Goal: Task Accomplishment & Management: Complete application form

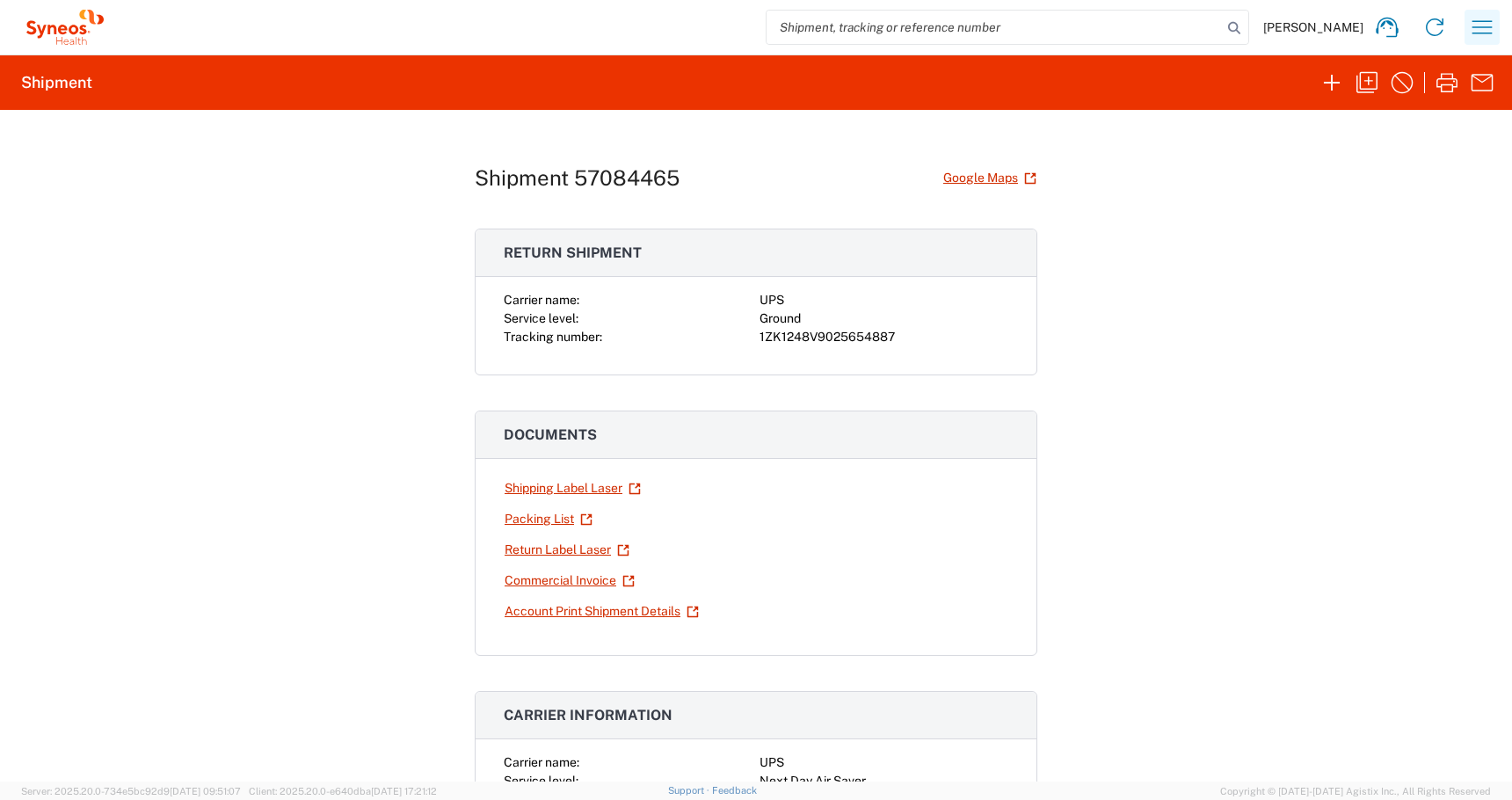
click at [1484, 21] on icon "button" at bounding box center [1482, 27] width 20 height 13
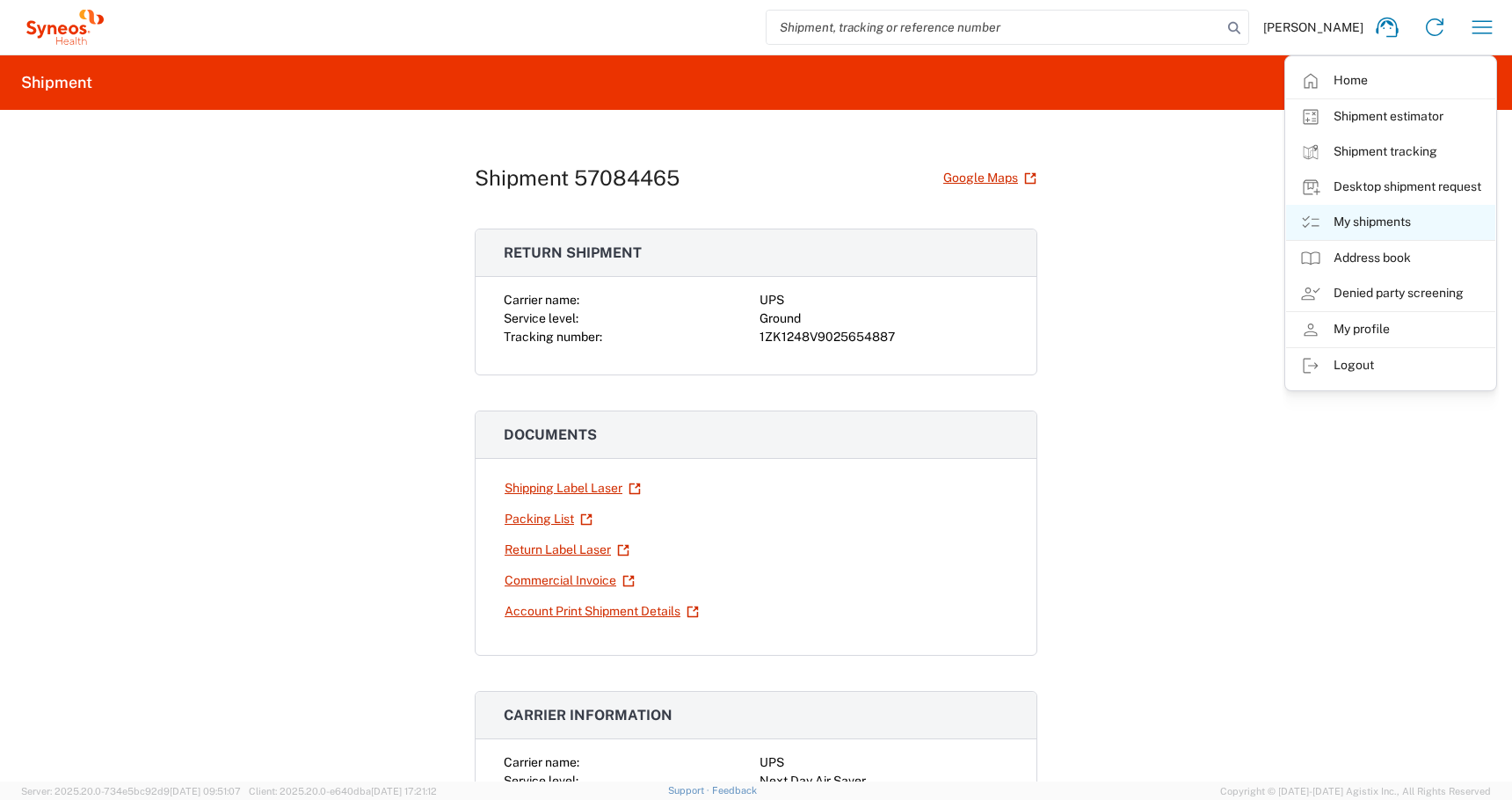
click at [1352, 226] on link "My shipments" at bounding box center [1390, 222] width 209 height 35
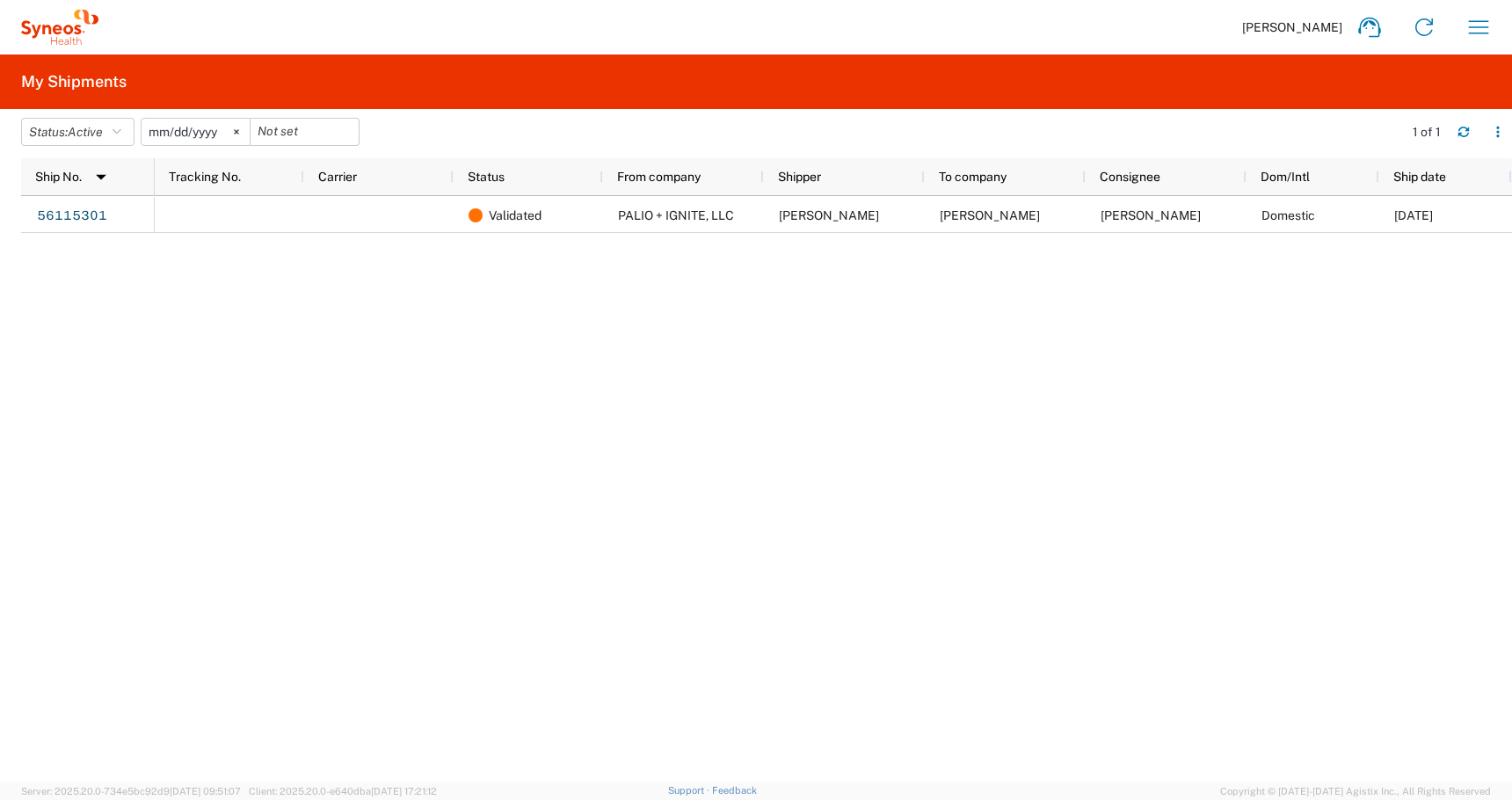
click at [147, 140] on input "[DATE]" at bounding box center [195, 132] width 108 height 27
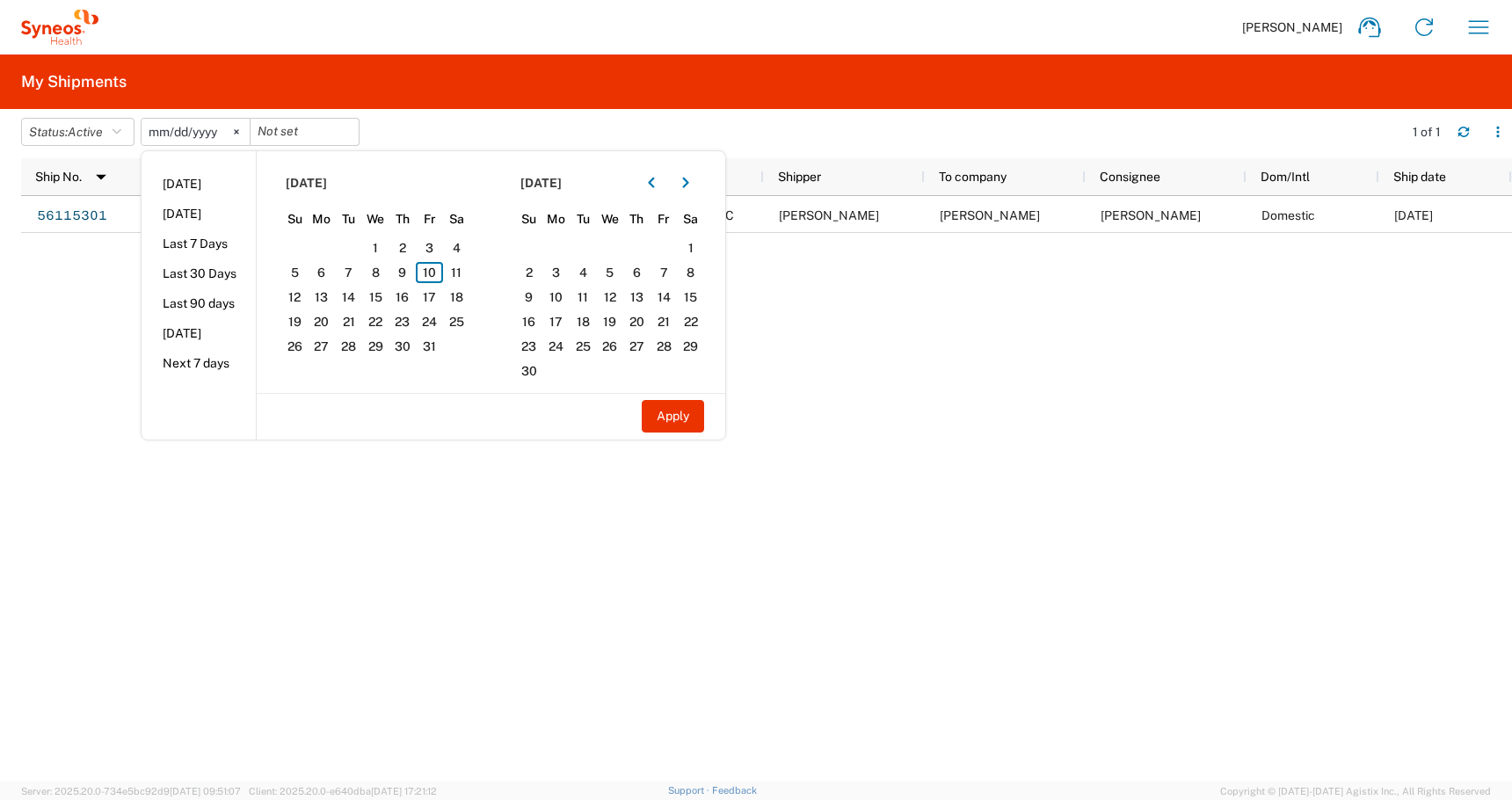
click at [84, 402] on div "56115301 Validated PALIO + IGNITE, LLC [PERSON_NAME] [PERSON_NAME] [PERSON_NAME…" at bounding box center [766, 489] width 1491 height 585
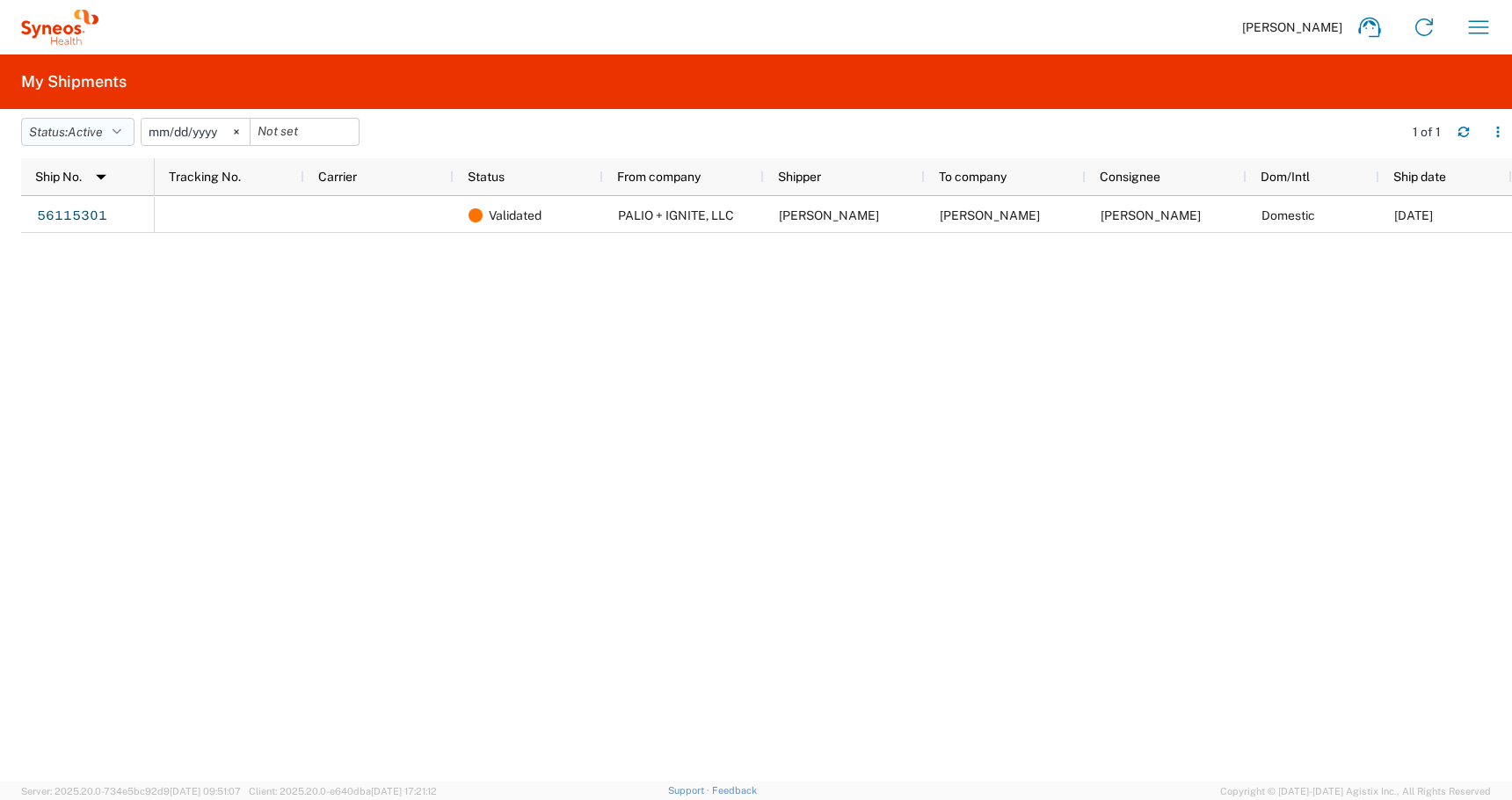
click at [118, 141] on button "Status: Active" at bounding box center [78, 132] width 114 height 28
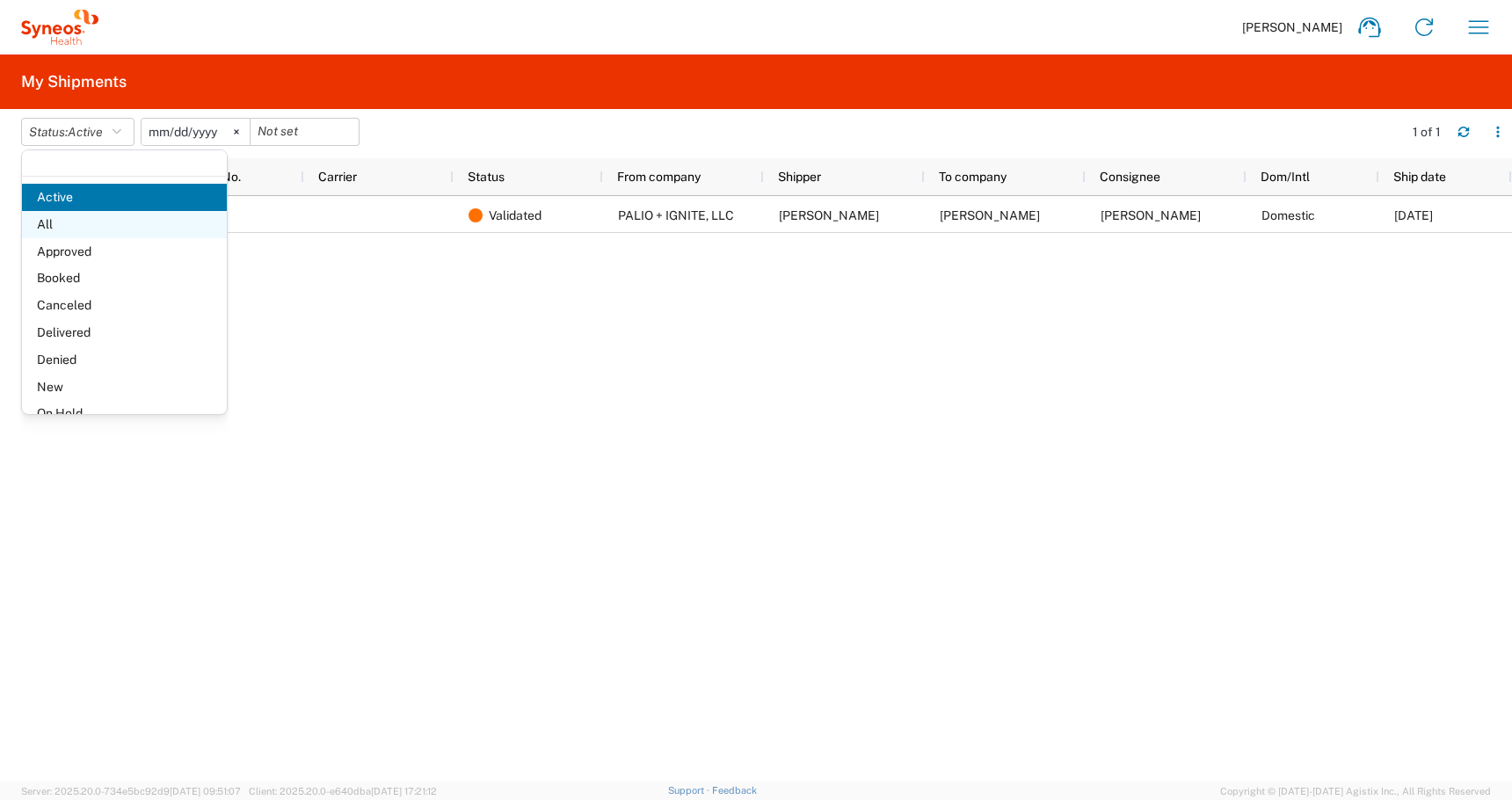
click at [77, 233] on span "All" at bounding box center [124, 224] width 205 height 27
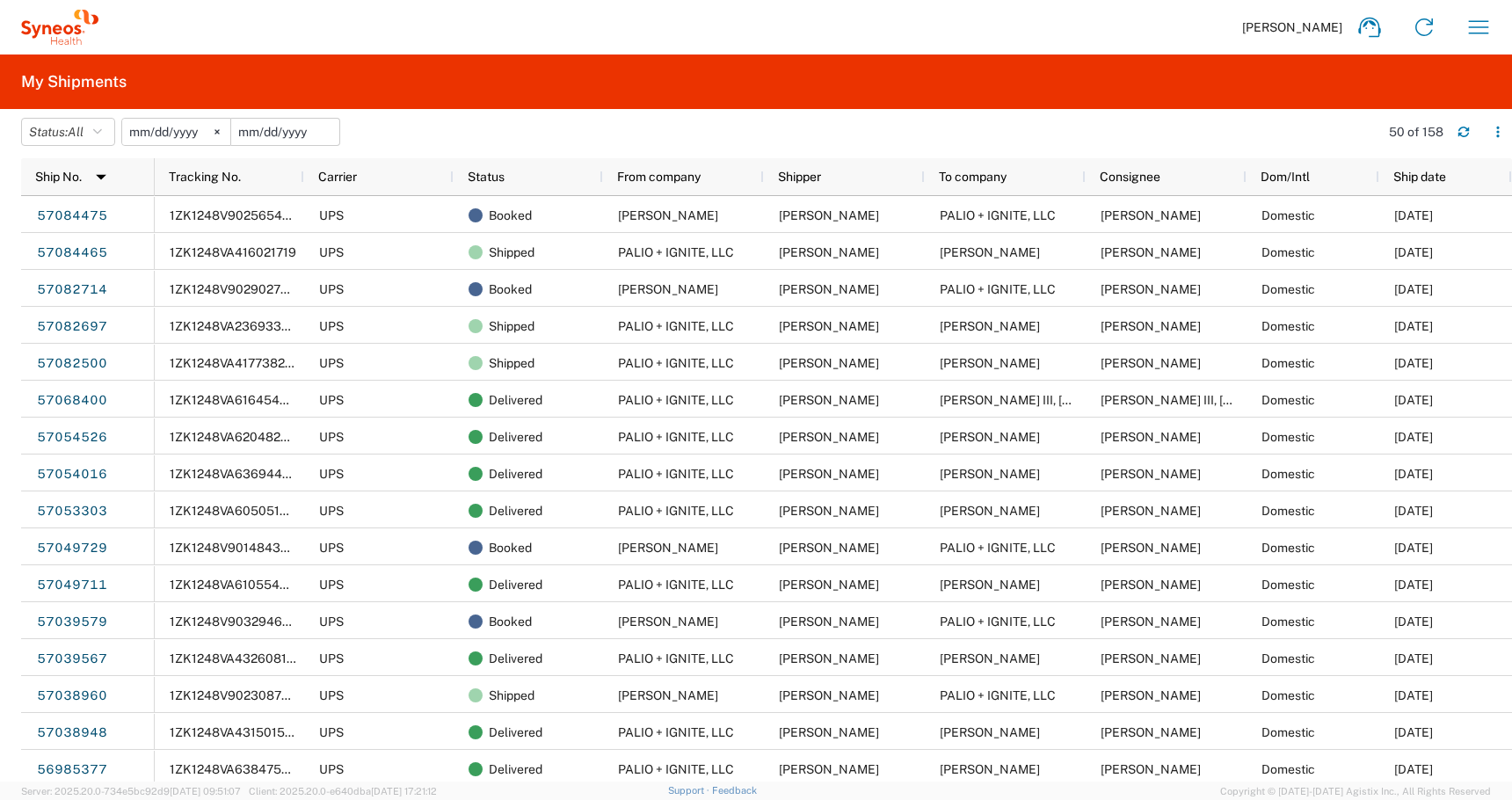
click at [301, 131] on input "date" at bounding box center [285, 132] width 108 height 27
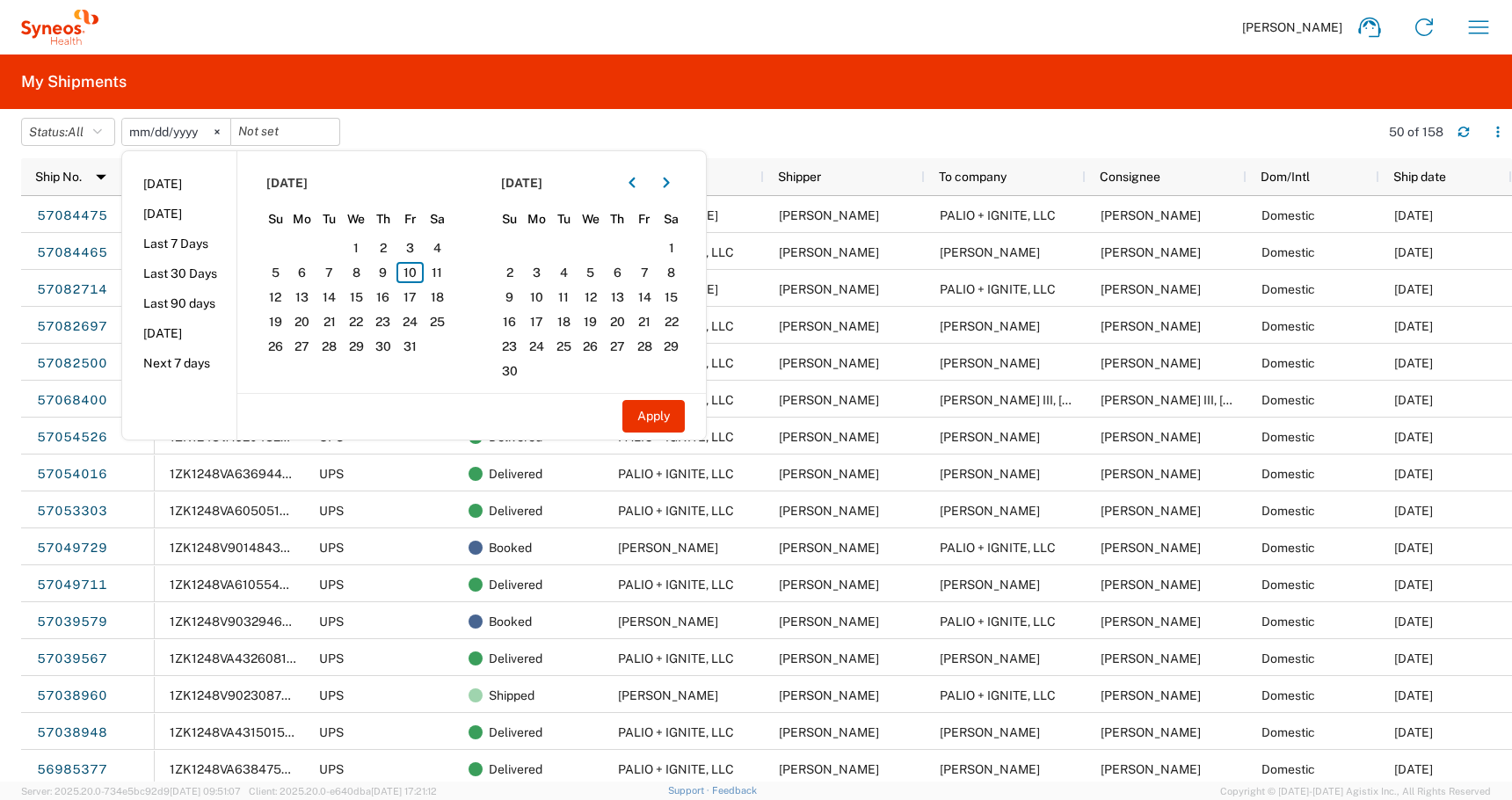
click at [533, 111] on header "Status: All Active All Approved Booked Canceled Delivered Denied New On Hold Pe…" at bounding box center [766, 133] width 1491 height 49
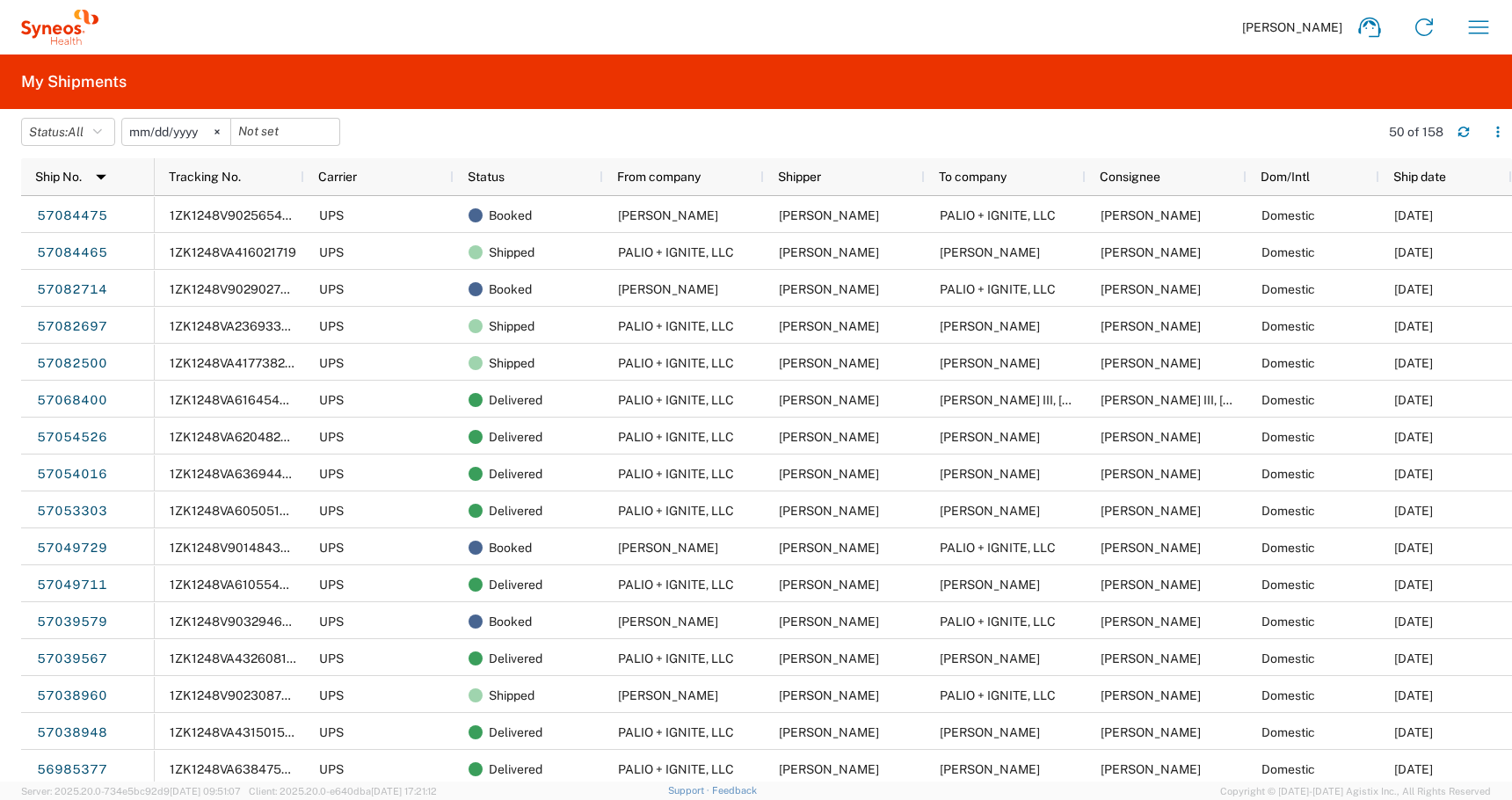
click at [153, 138] on input "[DATE]" at bounding box center [176, 132] width 108 height 27
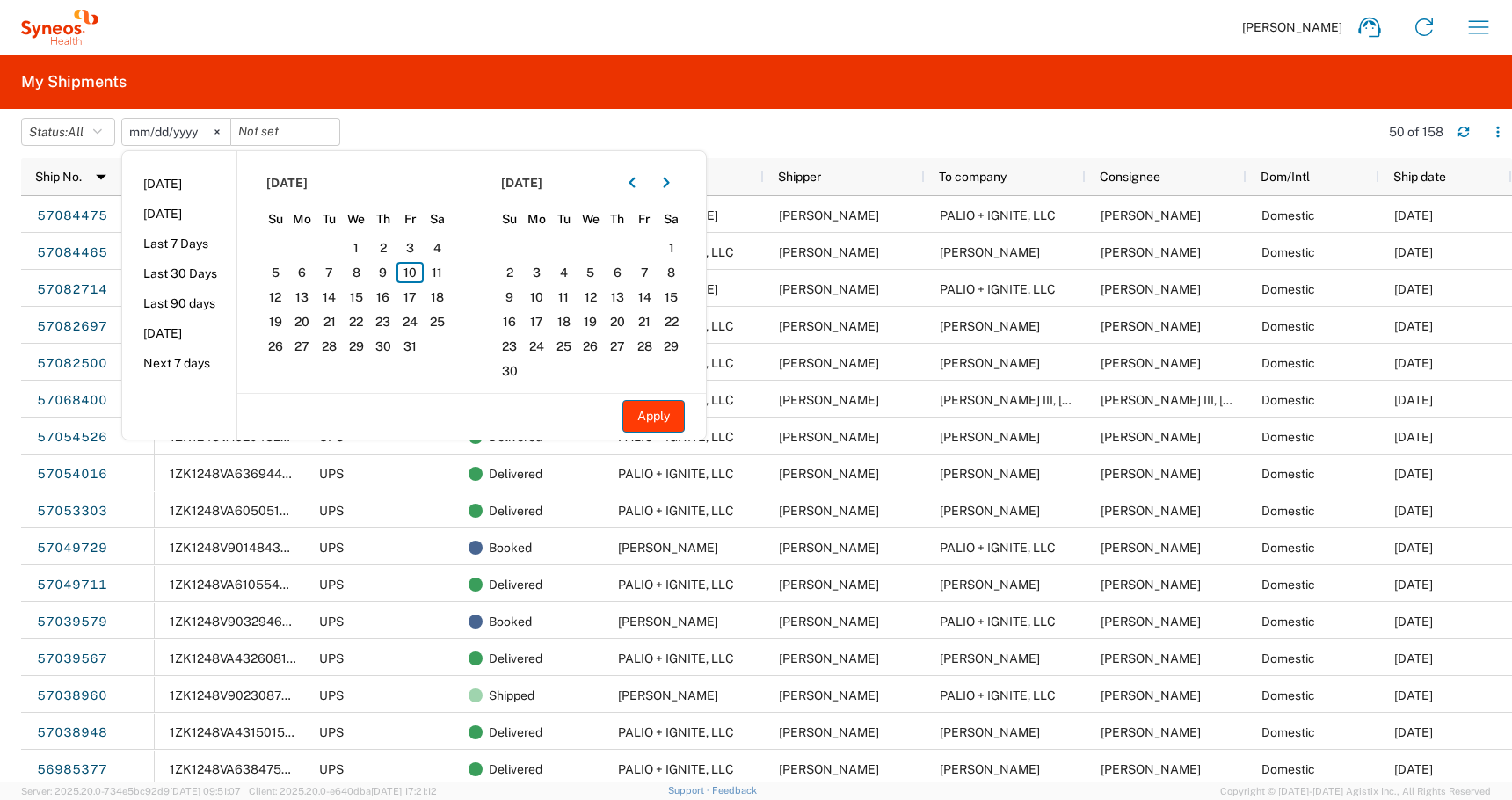
click at [661, 424] on button "Apply" at bounding box center [653, 416] width 62 height 32
type input "[DATE]"
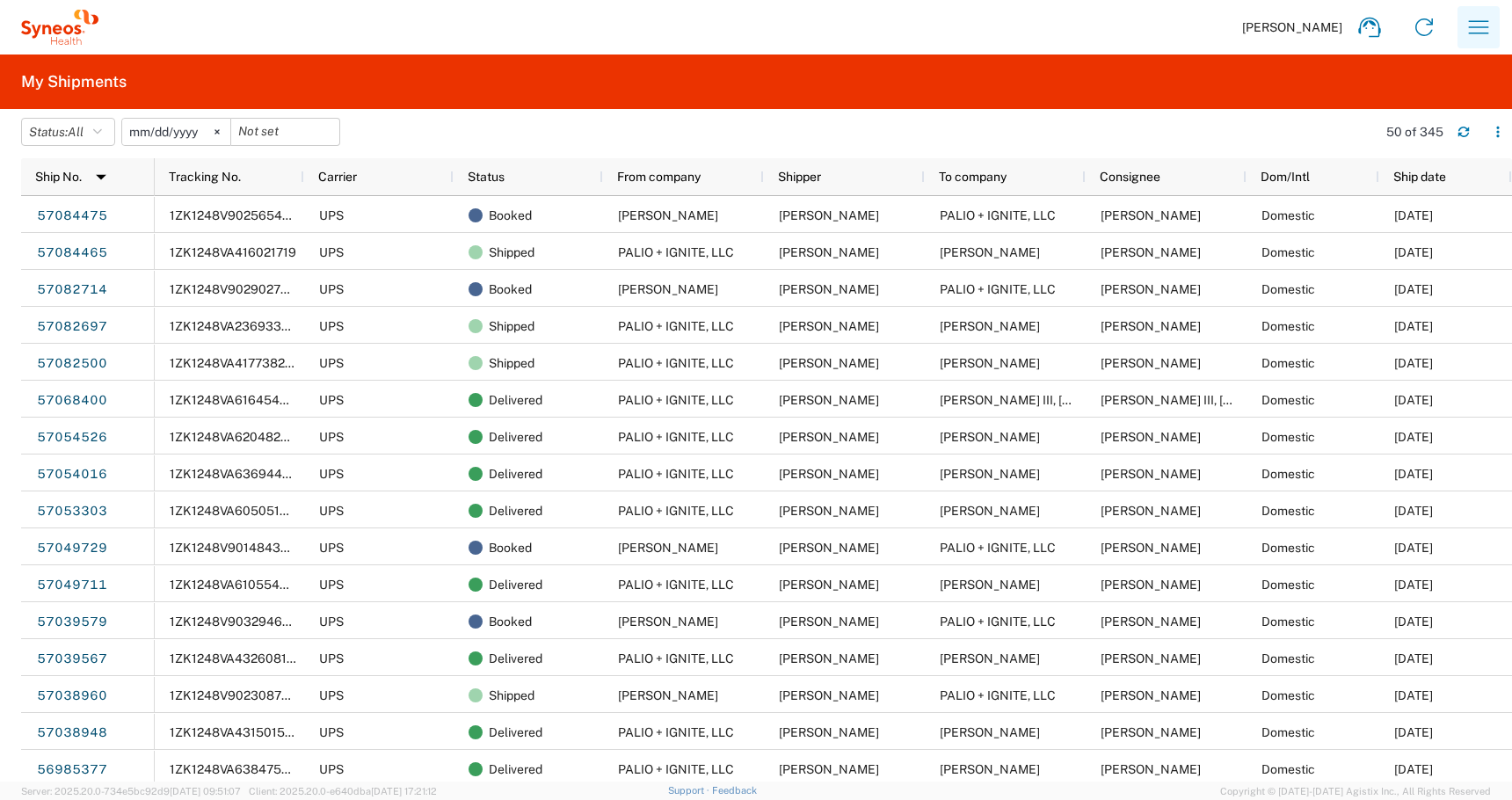
click at [1467, 44] on button "button" at bounding box center [1478, 27] width 43 height 43
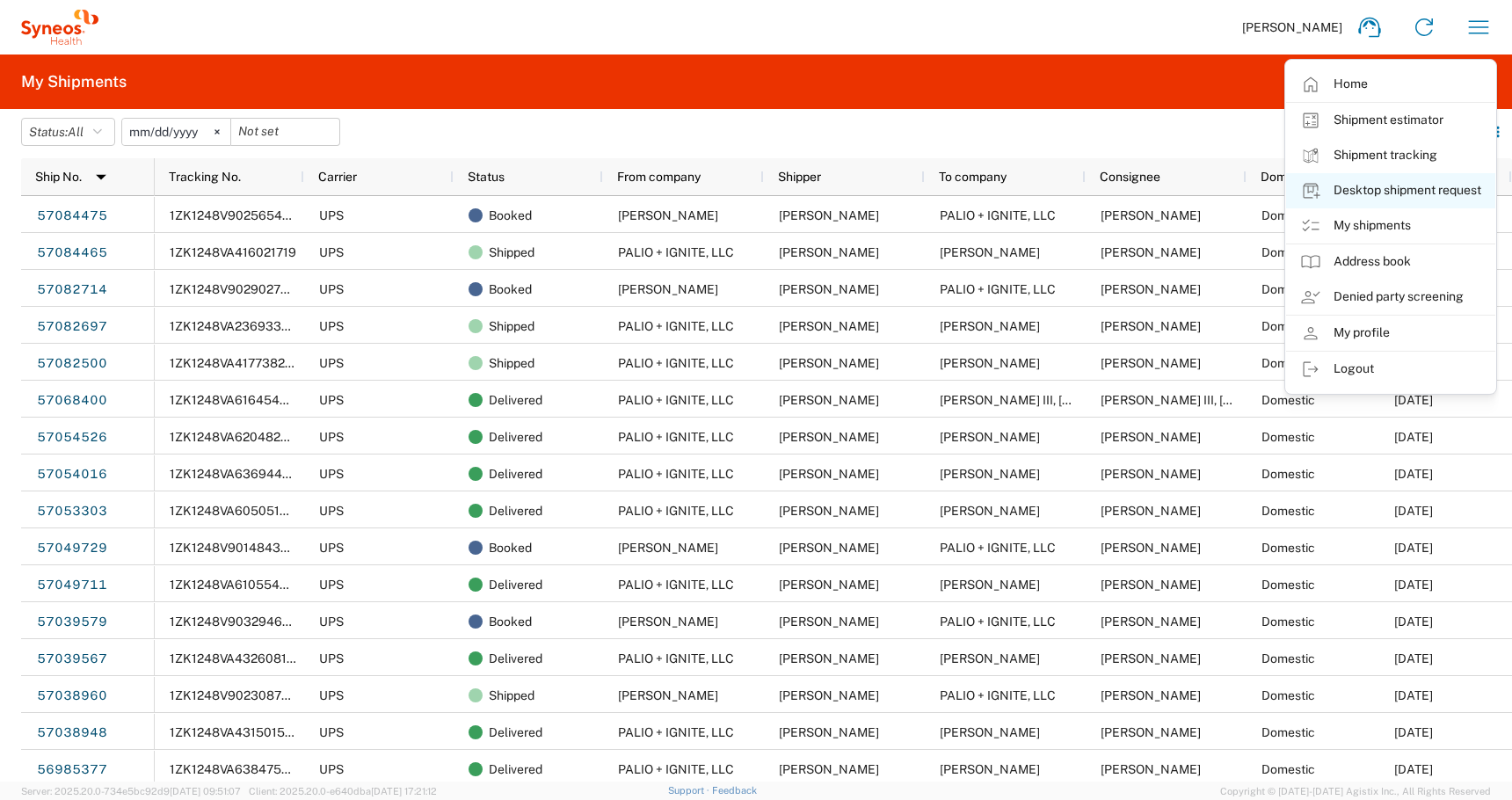
click at [1344, 195] on link "Desktop shipment request" at bounding box center [1390, 190] width 209 height 35
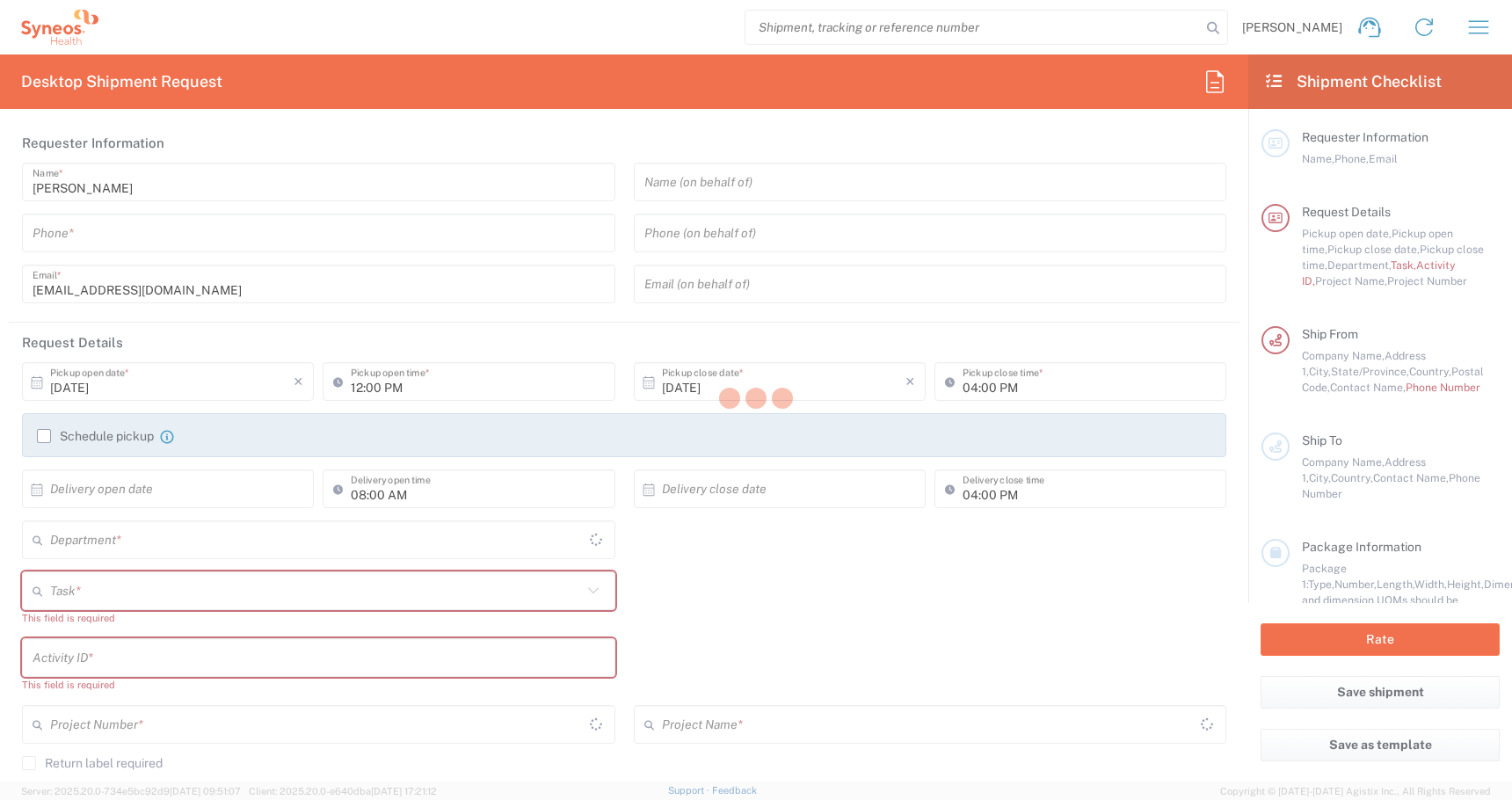
type input "[US_STATE]"
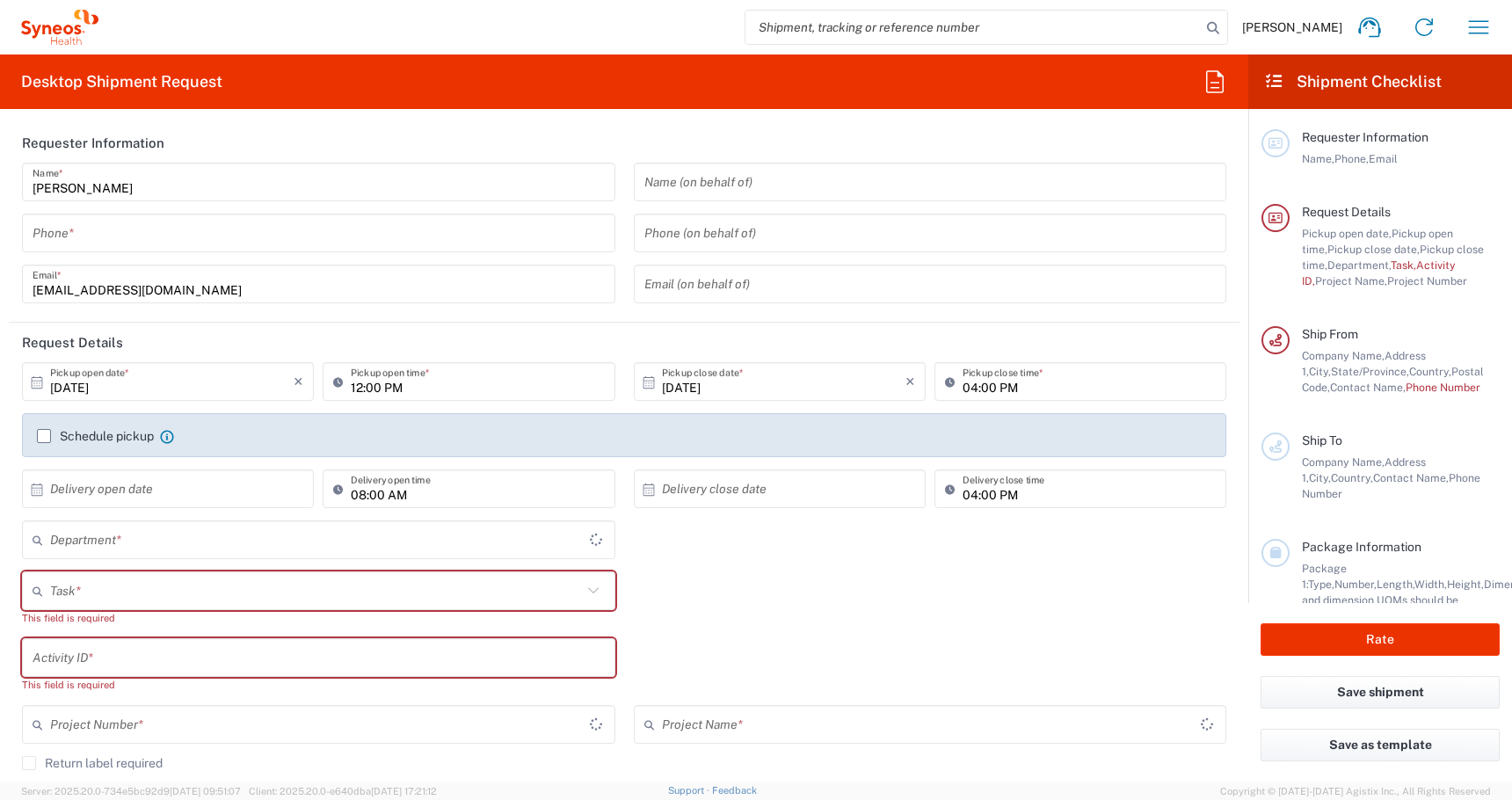
type input "[GEOGRAPHIC_DATA]"
type input "4510"
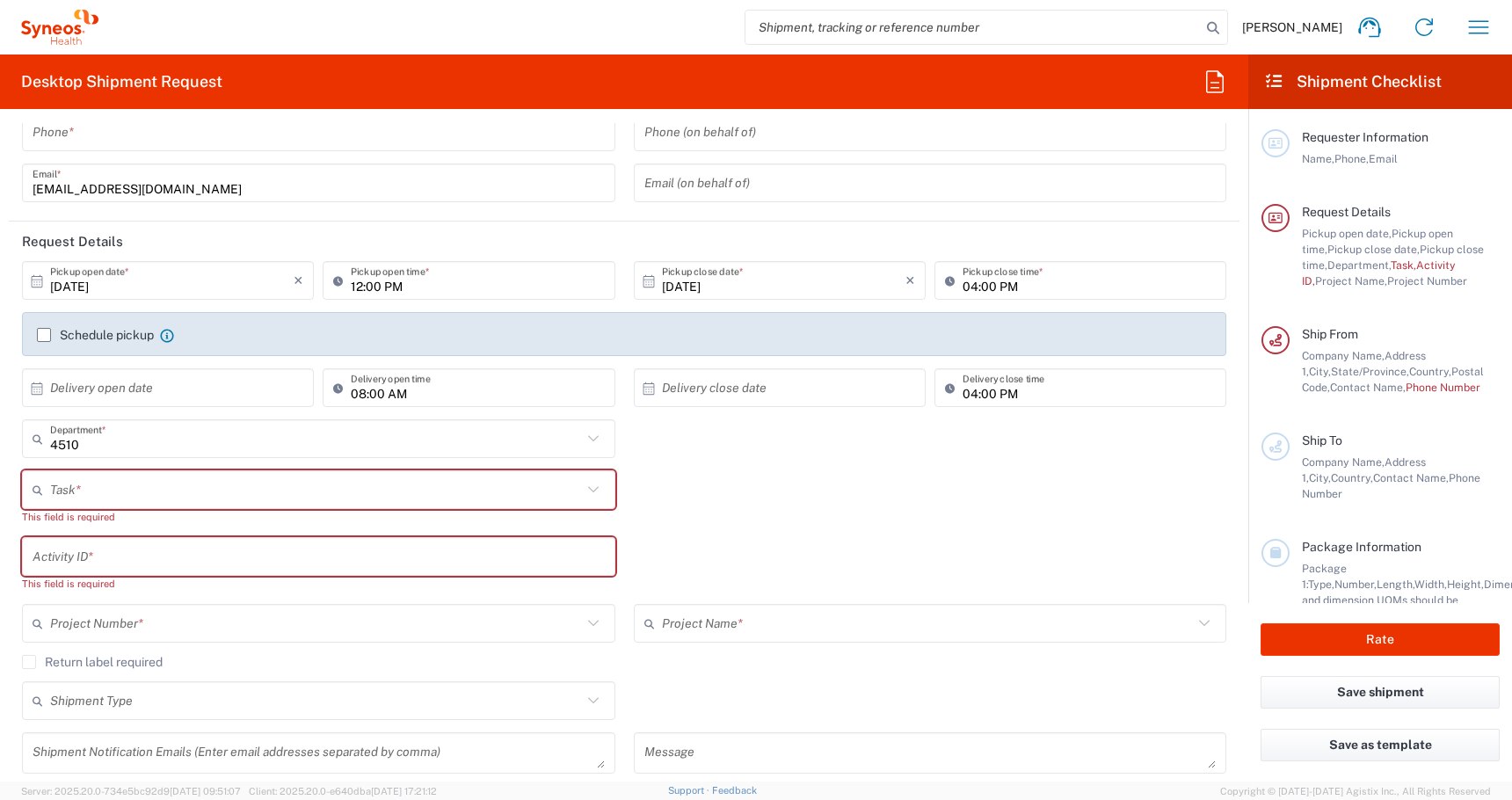
scroll to position [110, 0]
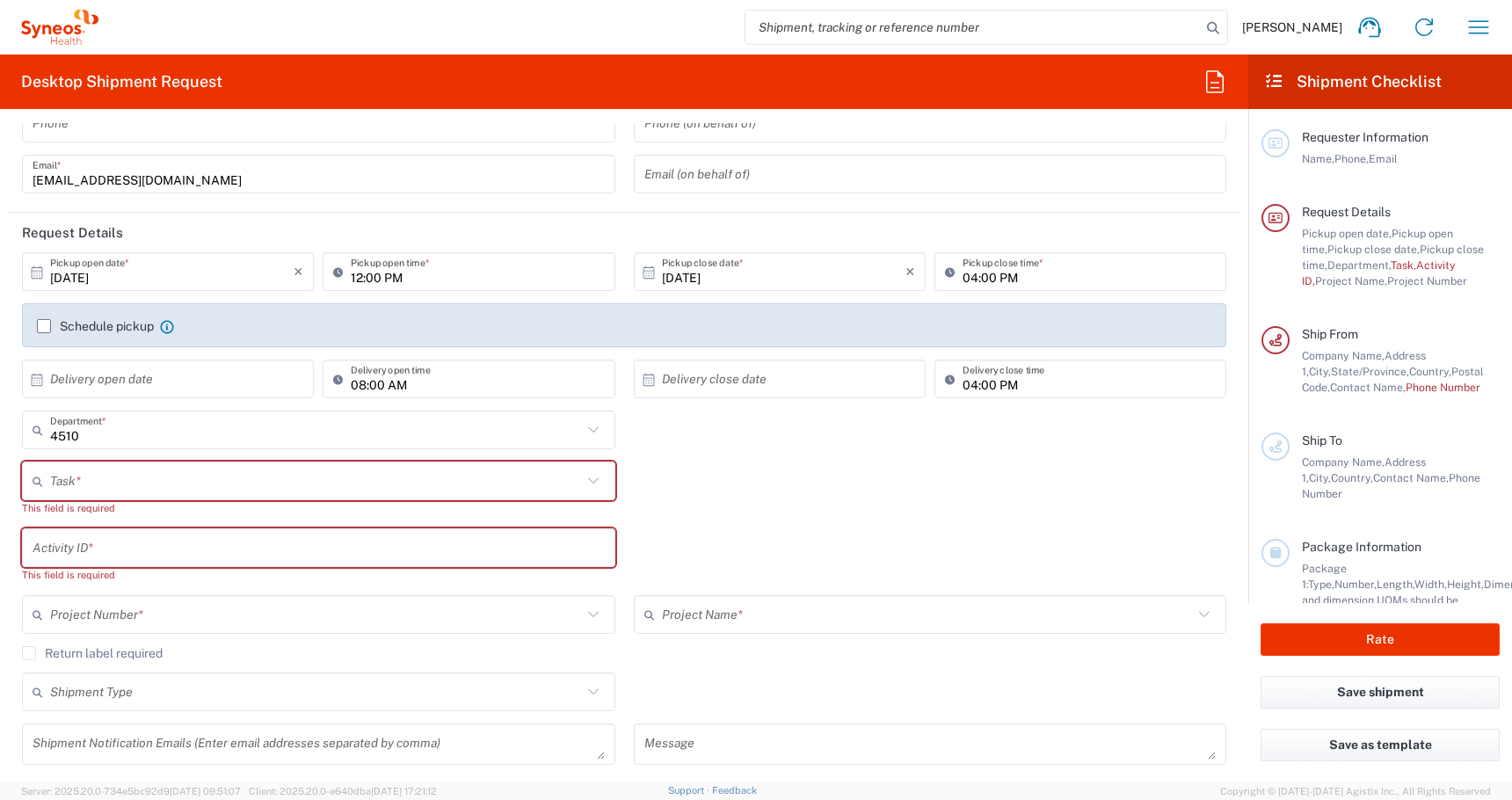
type input "Syneos Health, LLC-[GEOGRAPHIC_DATA] [GEOGRAPHIC_DATA] [GEOGRAPHIC_DATA]"
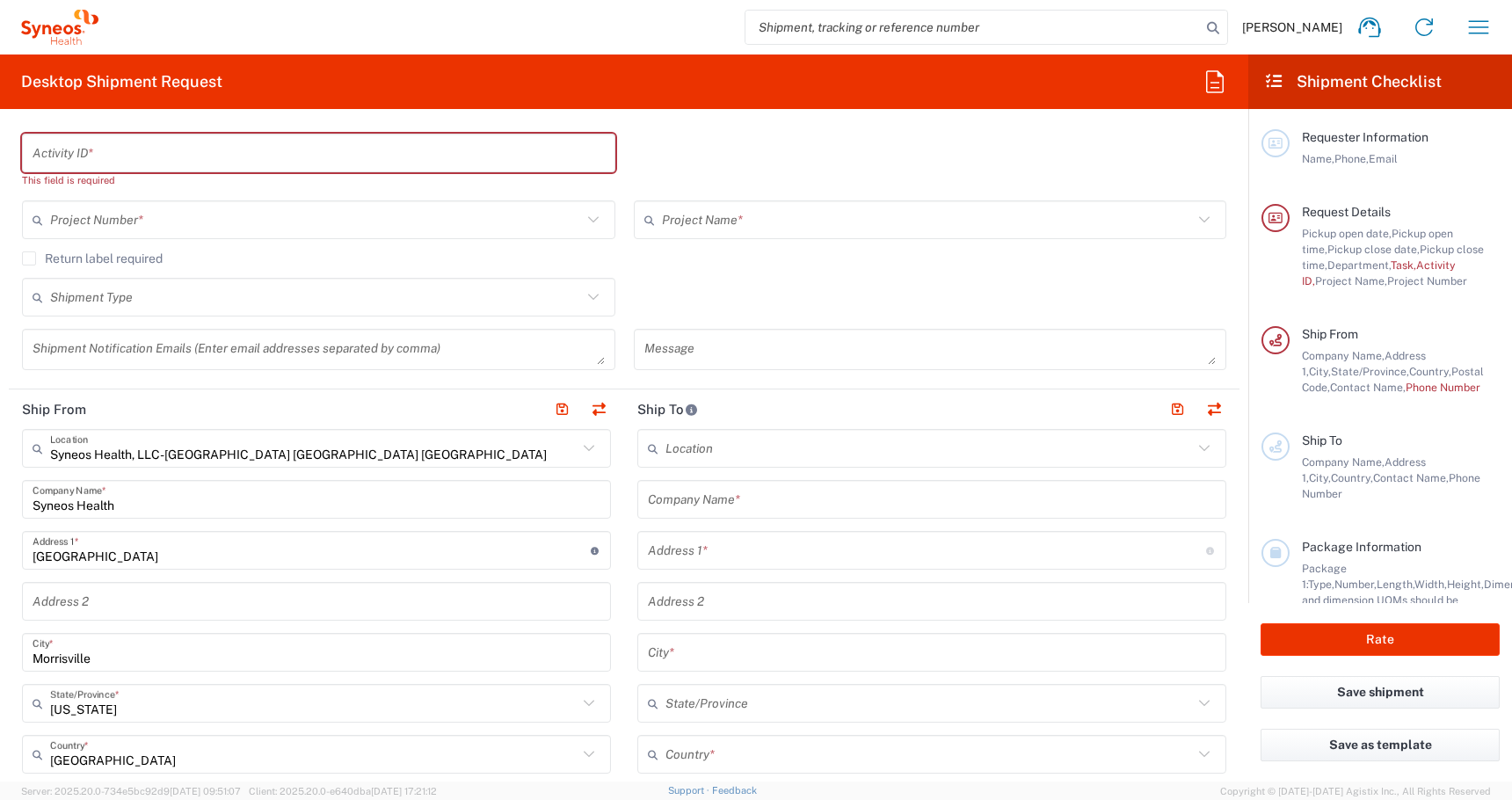
scroll to position [512, 0]
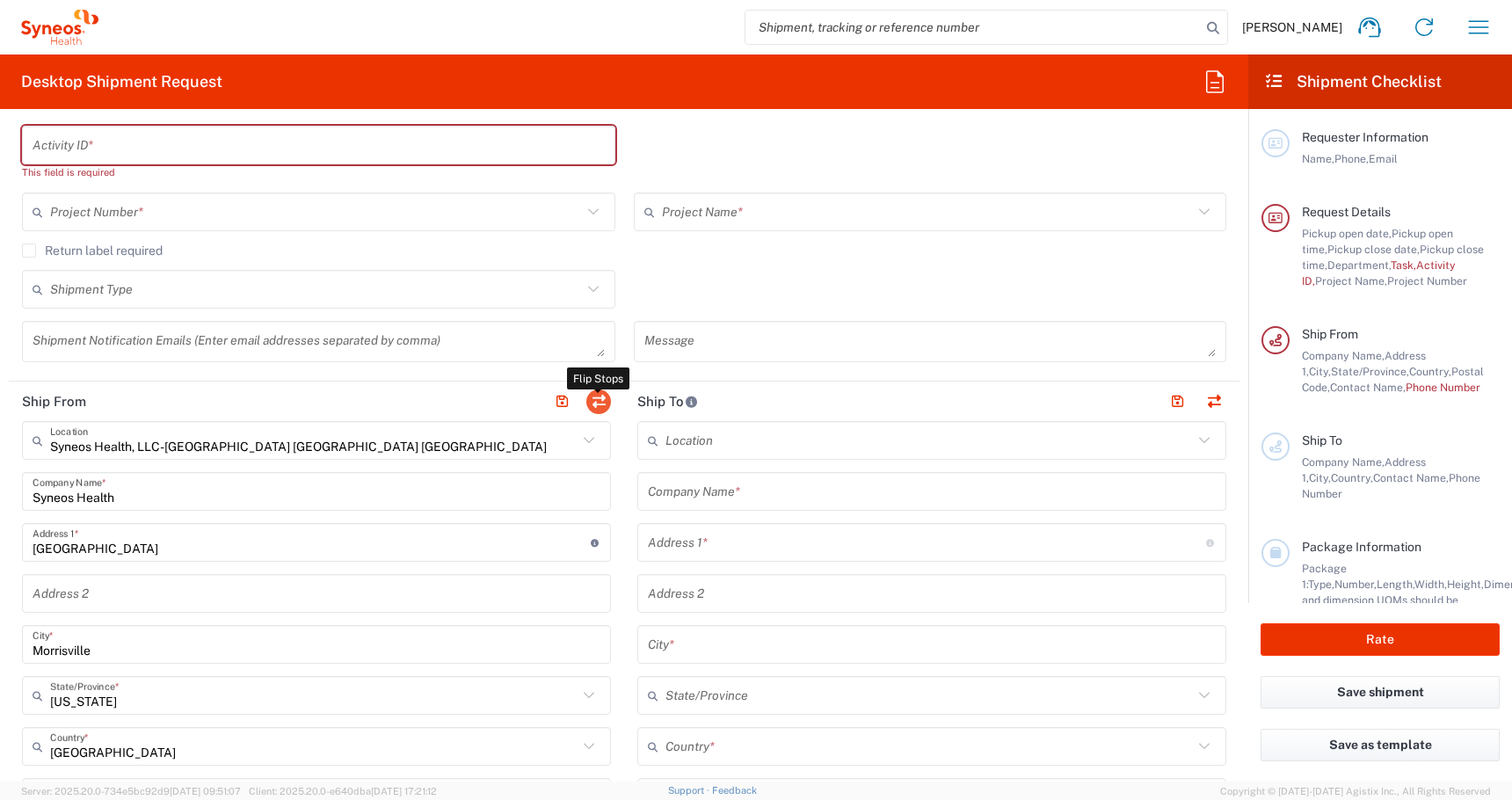
click at [606, 404] on button "button" at bounding box center [598, 401] width 25 height 25
type input "EORI"
type input "Syneos Health, LLC-[GEOGRAPHIC_DATA] [GEOGRAPHIC_DATA] [GEOGRAPHIC_DATA]"
type input "Syneos Health"
type input "[GEOGRAPHIC_DATA]"
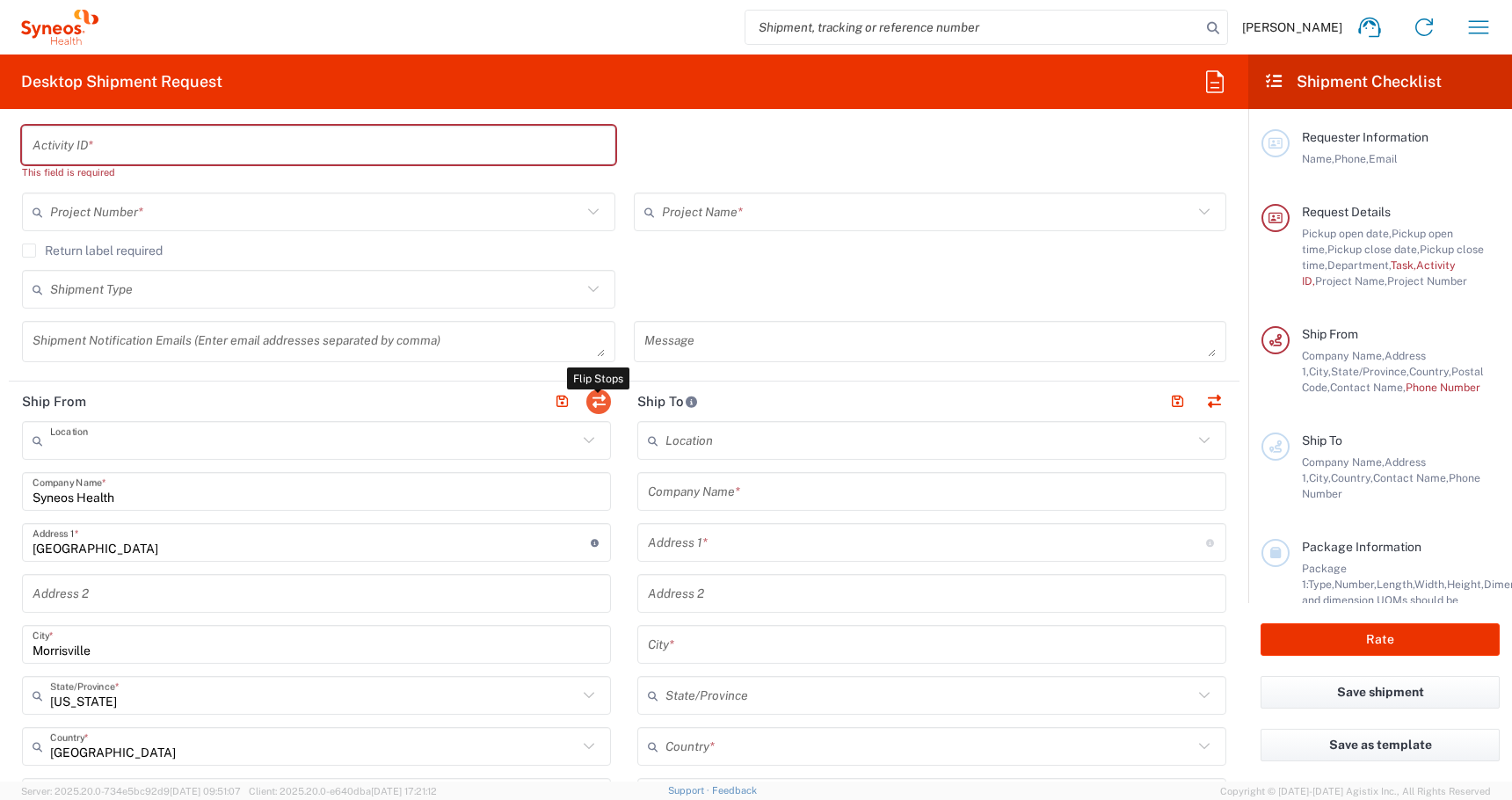
type input "Morrisville"
type input "[GEOGRAPHIC_DATA]"
type input "27560"
type input "[PERSON_NAME]"
type input "[EMAIL_ADDRESS][DOMAIN_NAME]"
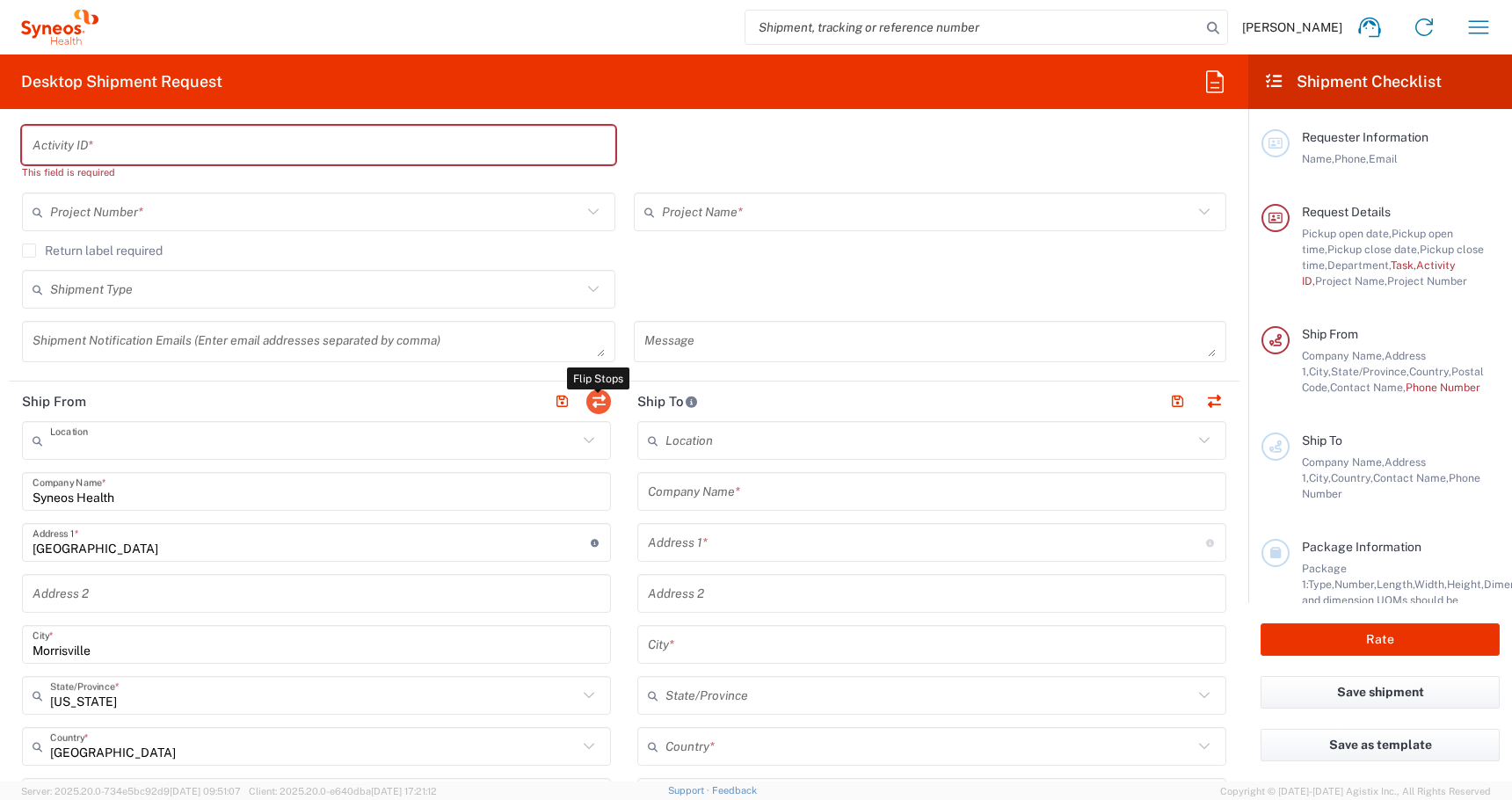
type input "TIN"
type input "592407464"
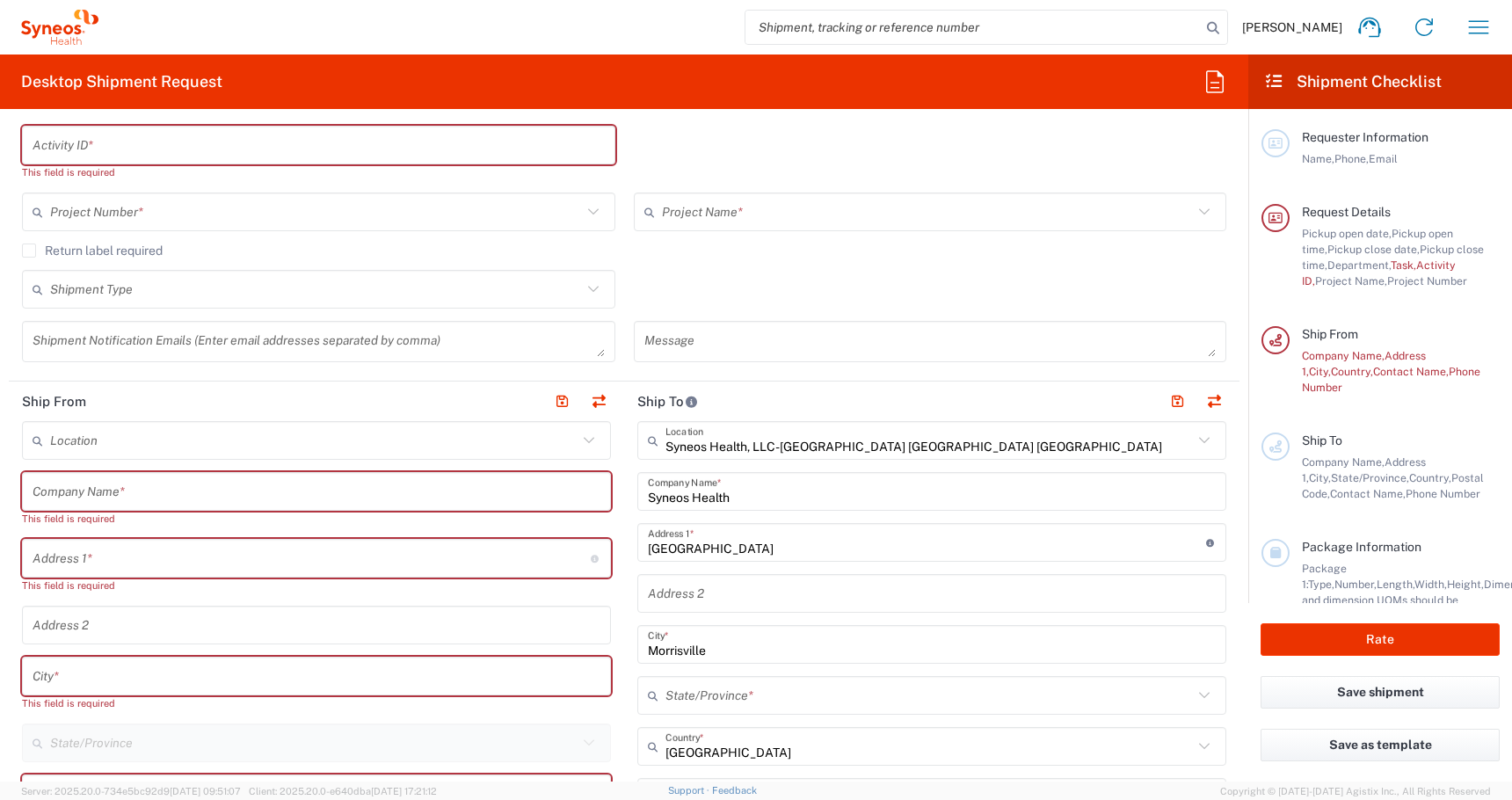
type input "[US_STATE]"
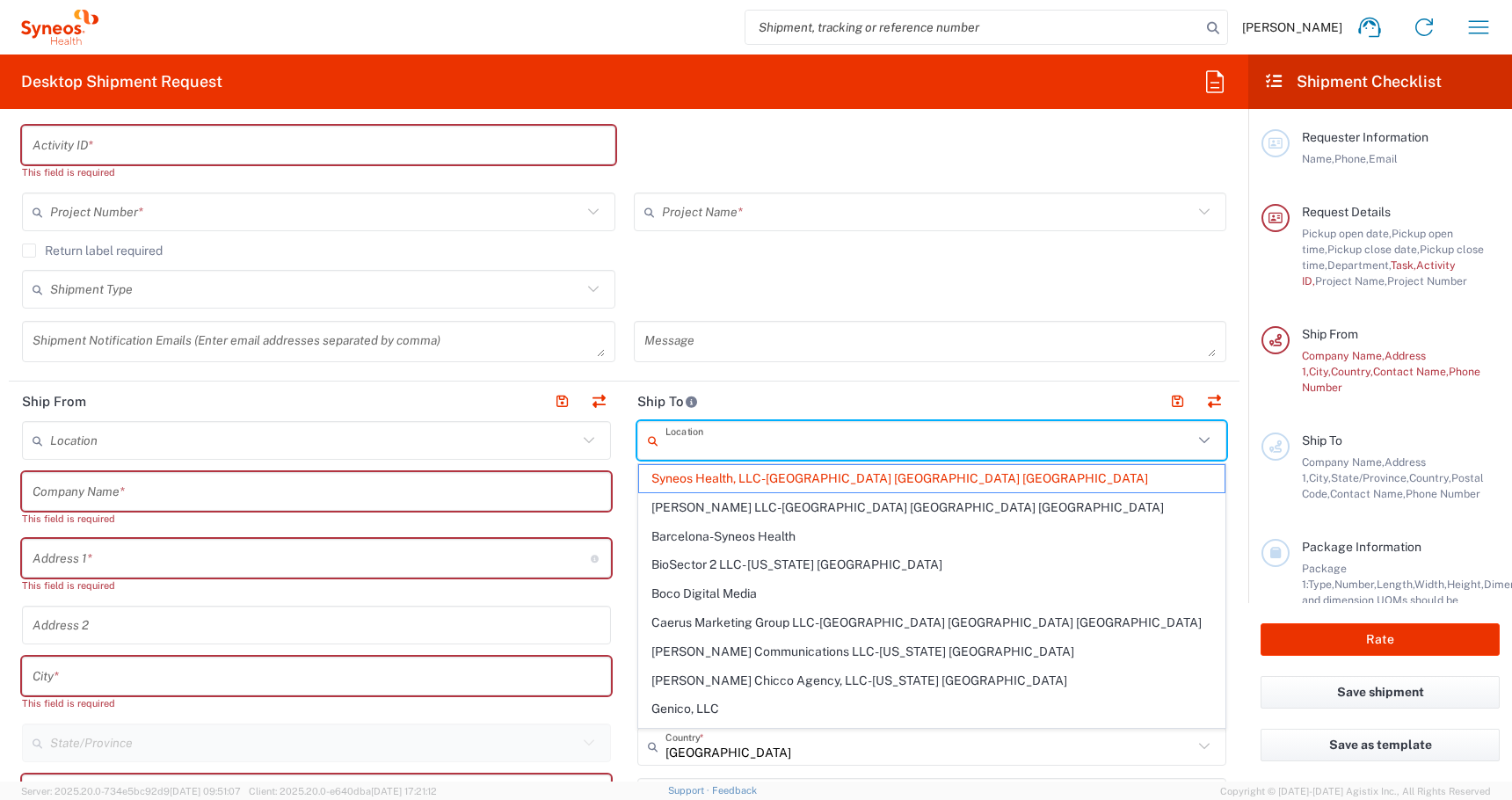
click at [896, 435] on input "text" at bounding box center [929, 440] width 527 height 30
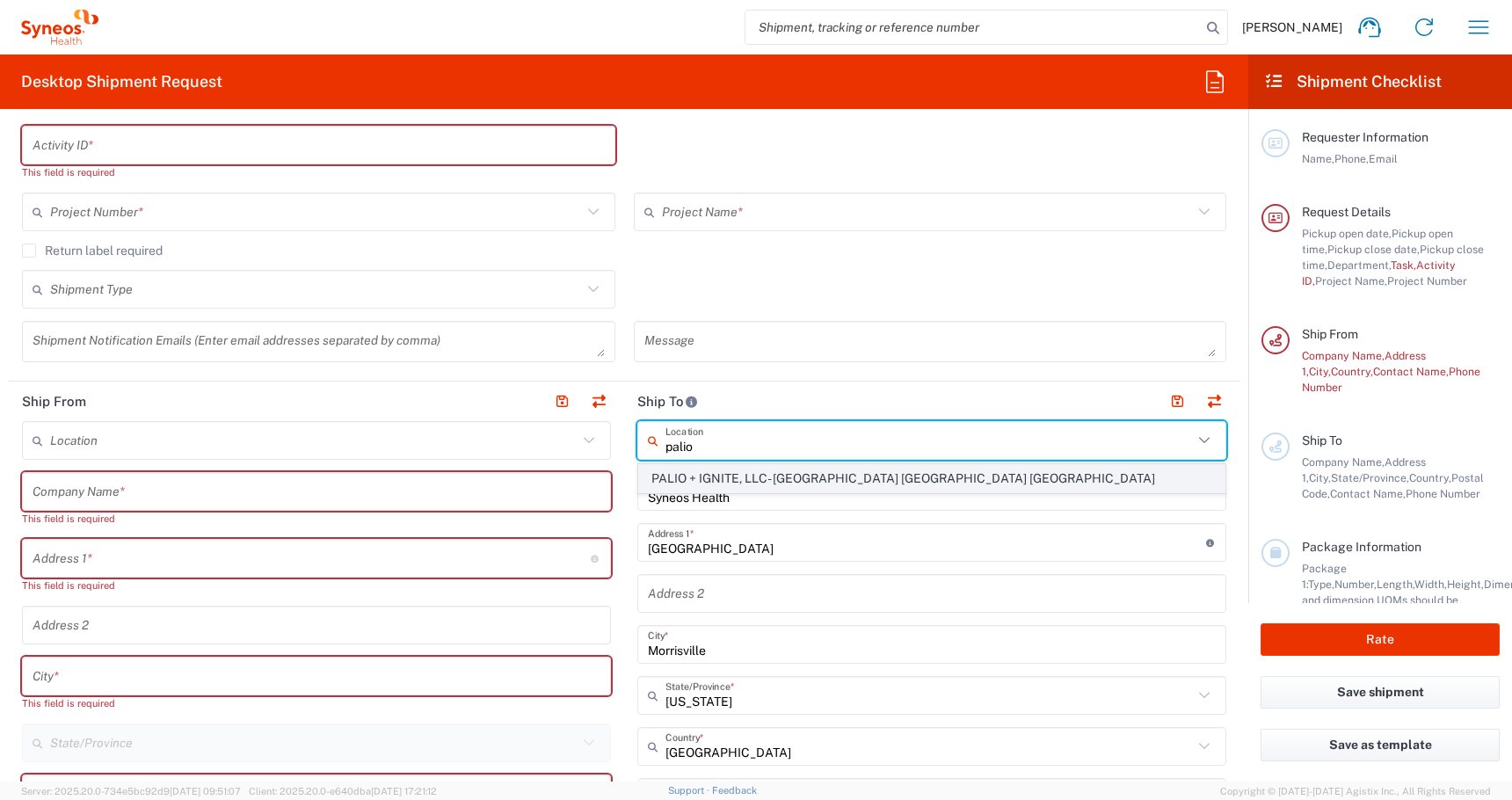
click at [714, 481] on span "PALIO + IGNITE, LLC- [GEOGRAPHIC_DATA] [GEOGRAPHIC_DATA] [GEOGRAPHIC_DATA]" at bounding box center [932, 478] width 585 height 27
type input "PALIO + IGNITE, LLC- [GEOGRAPHIC_DATA] [GEOGRAPHIC_DATA] [GEOGRAPHIC_DATA]"
type input "PALIO + IGNITE, LLC"
type input "[STREET_ADDRESS]"
type input "[GEOGRAPHIC_DATA]"
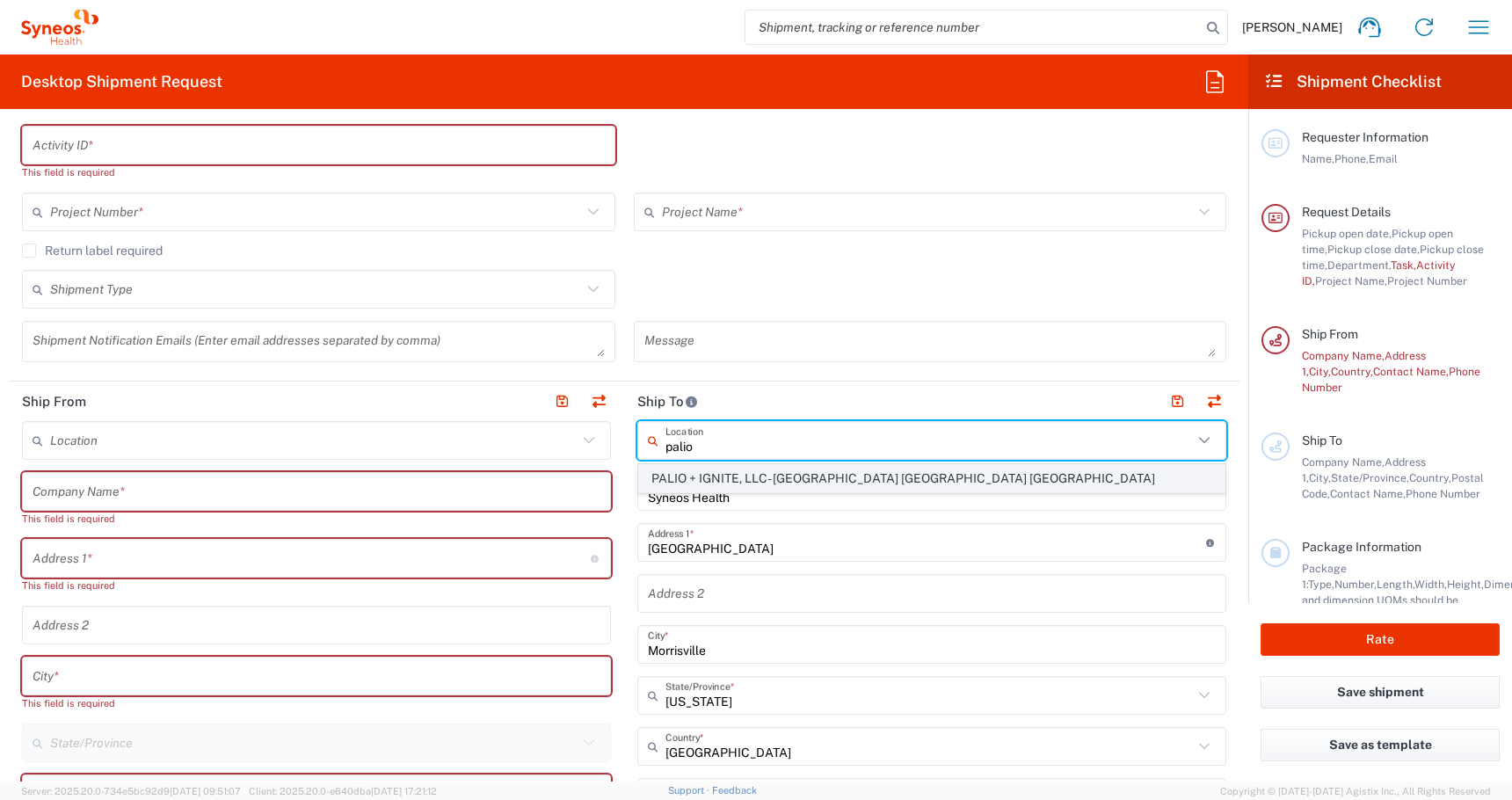
type input "[US_STATE]"
type input "43082"
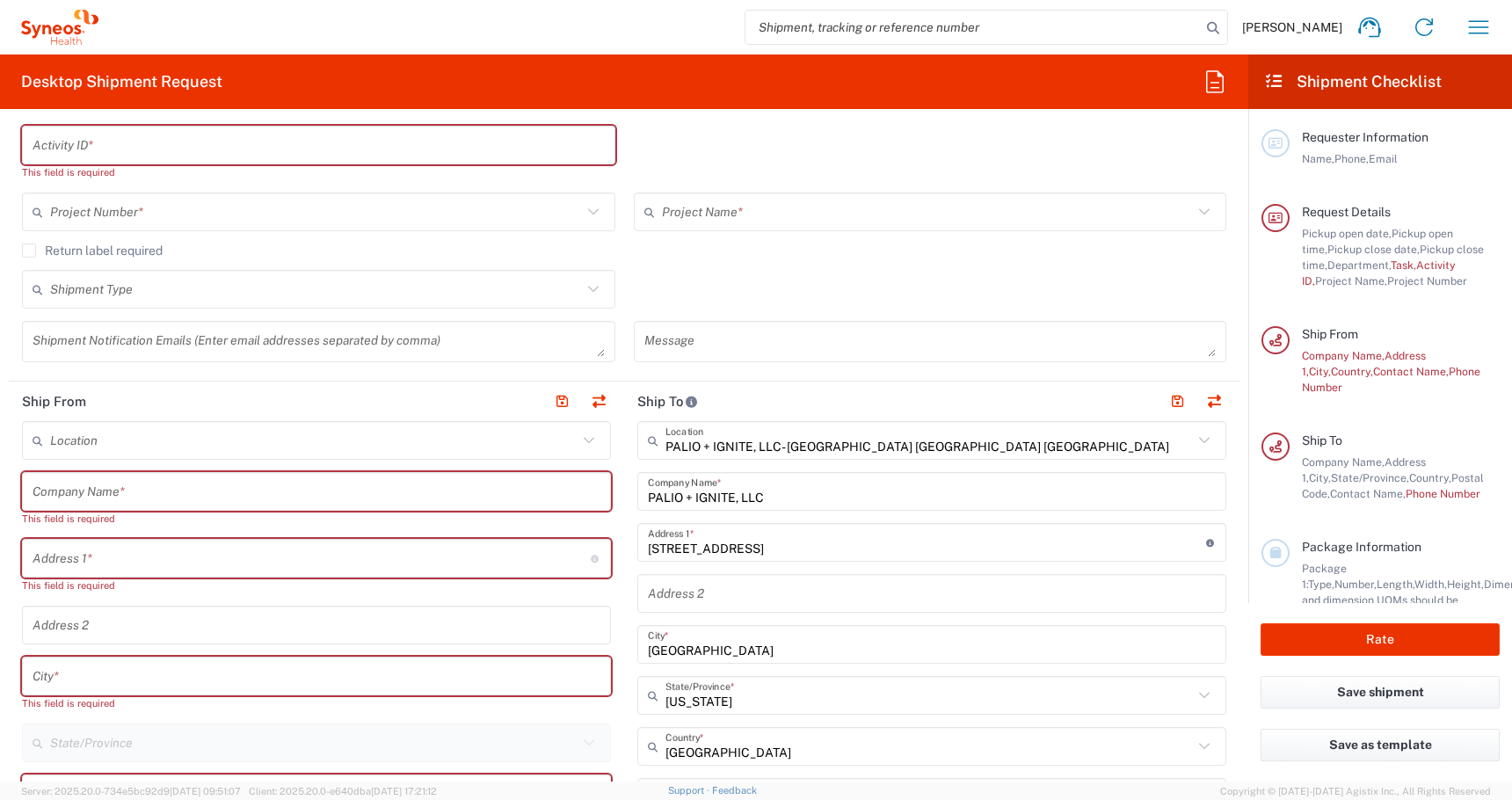
click at [194, 502] on input "text" at bounding box center [316, 491] width 568 height 30
paste input "[PERSON_NAME]"
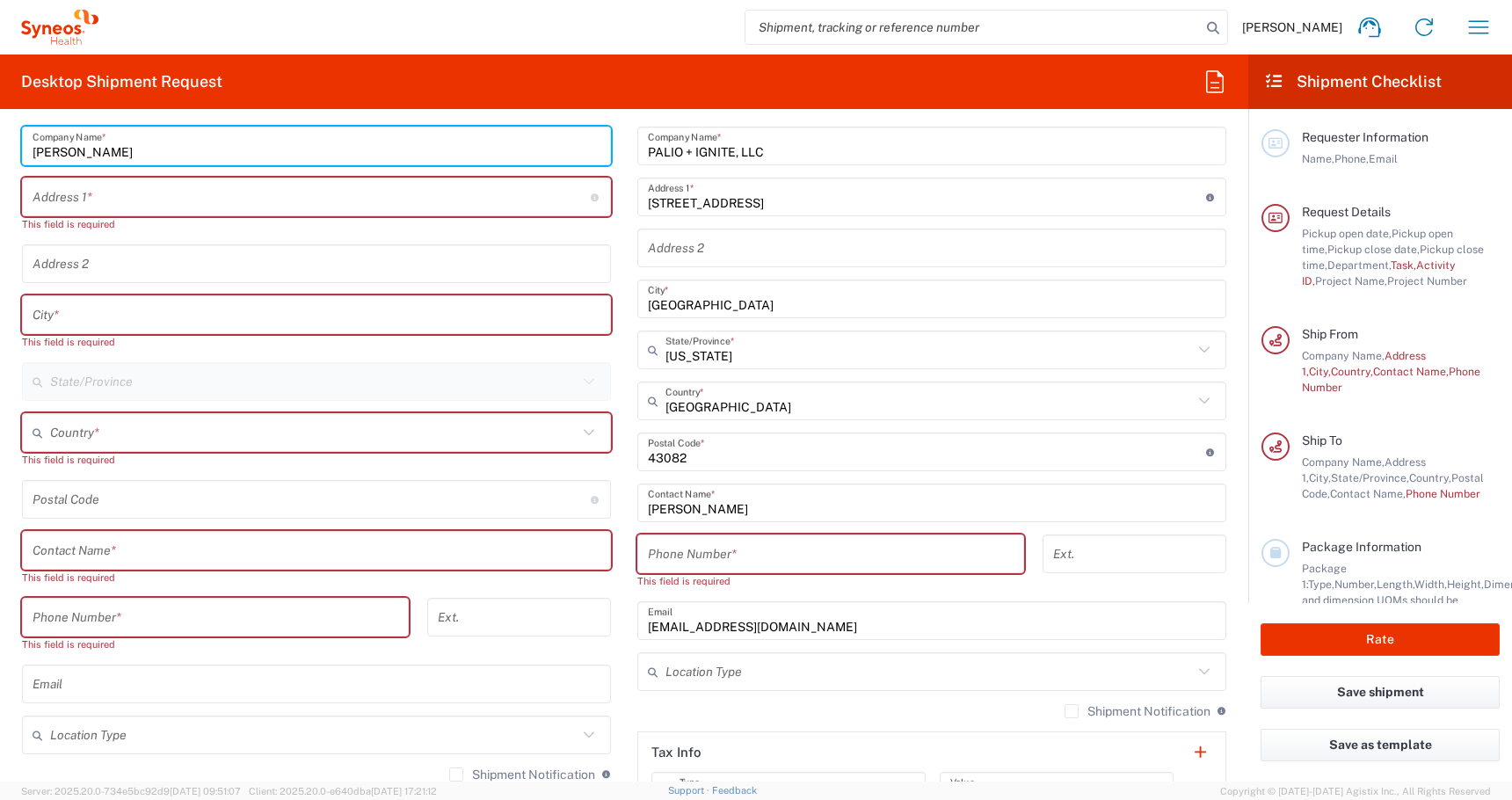
scroll to position [861, 0]
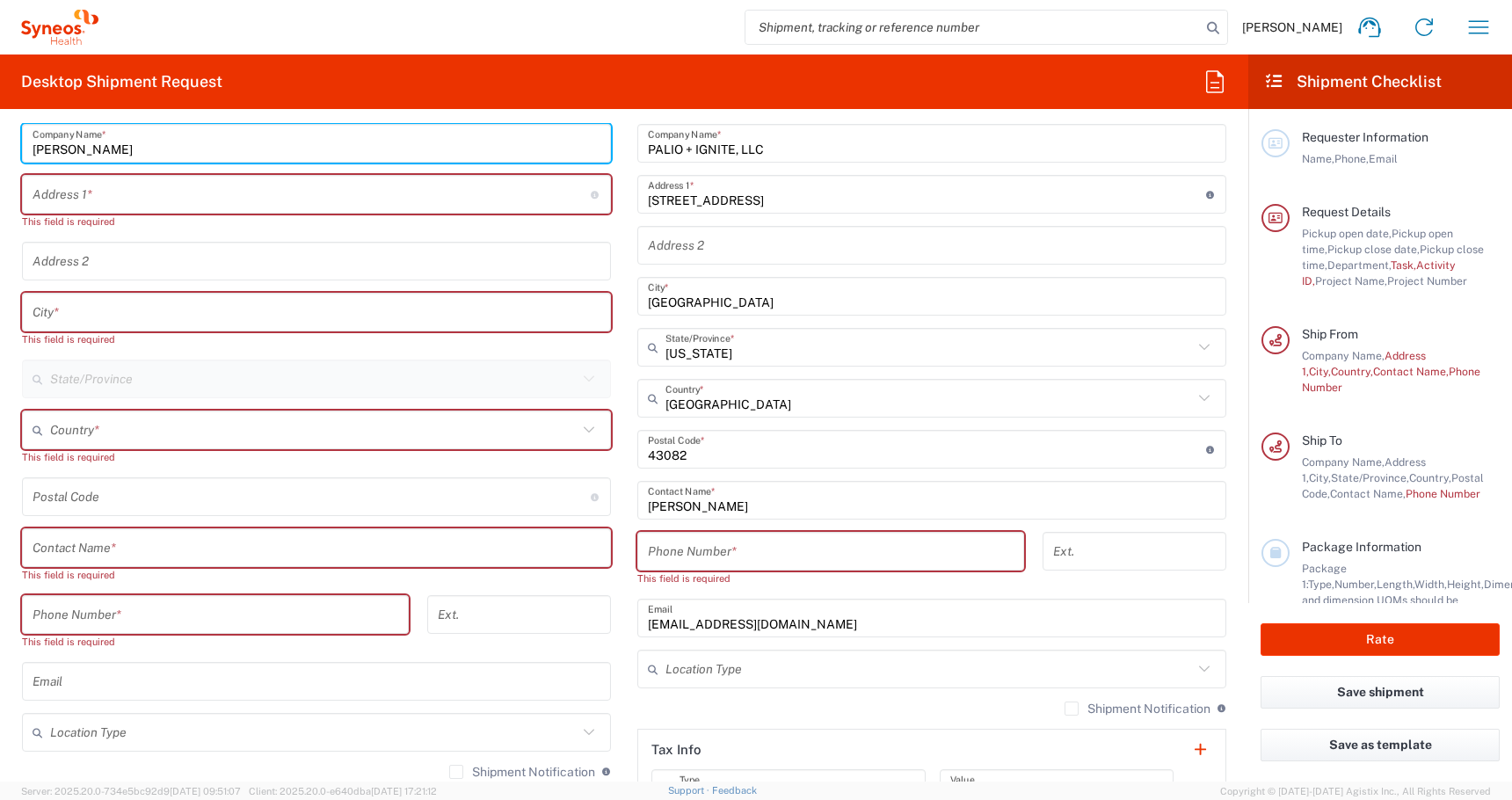
type input "[PERSON_NAME]"
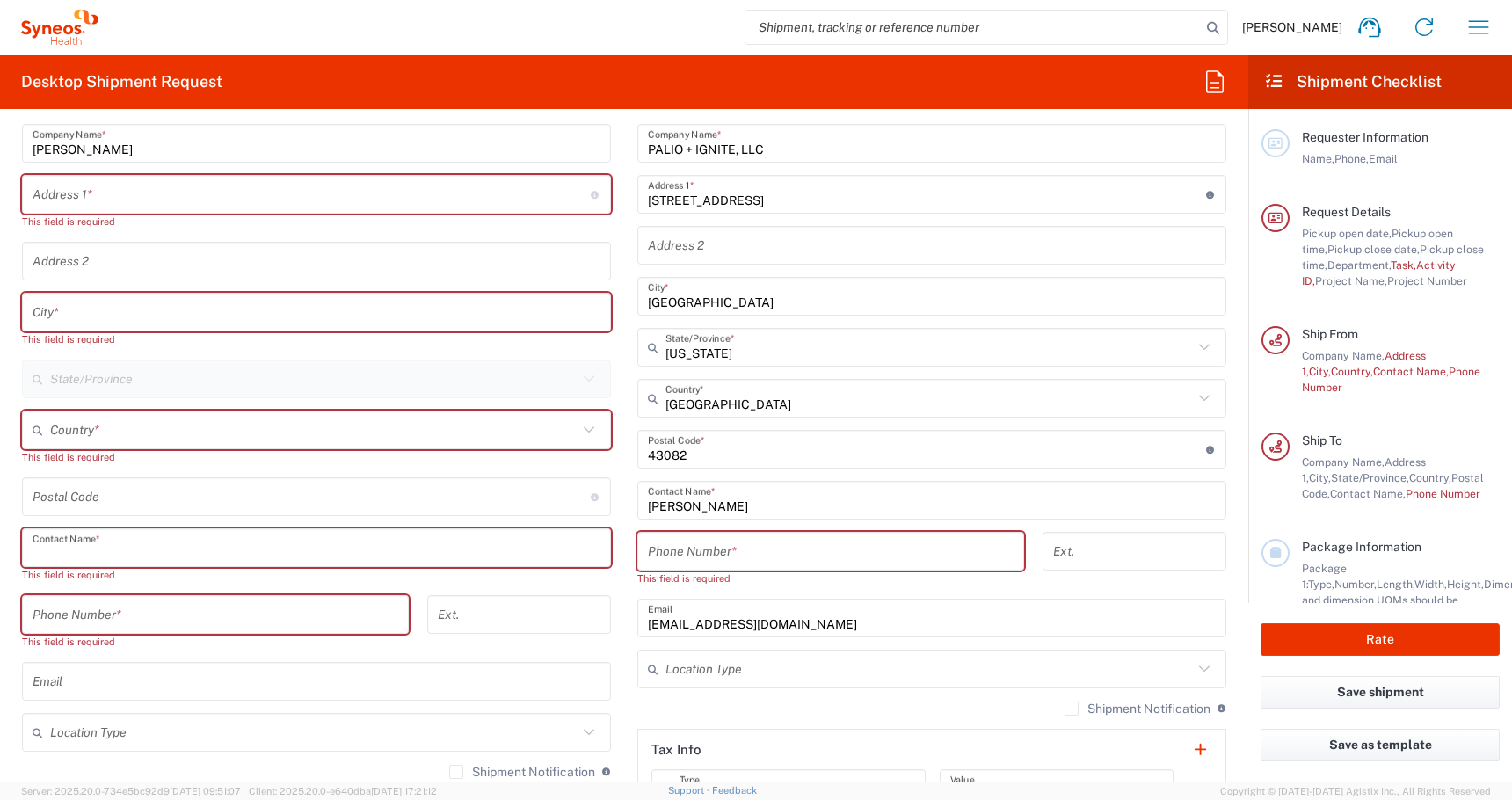
click at [50, 549] on input "text" at bounding box center [316, 548] width 568 height 30
paste input "[PERSON_NAME]"
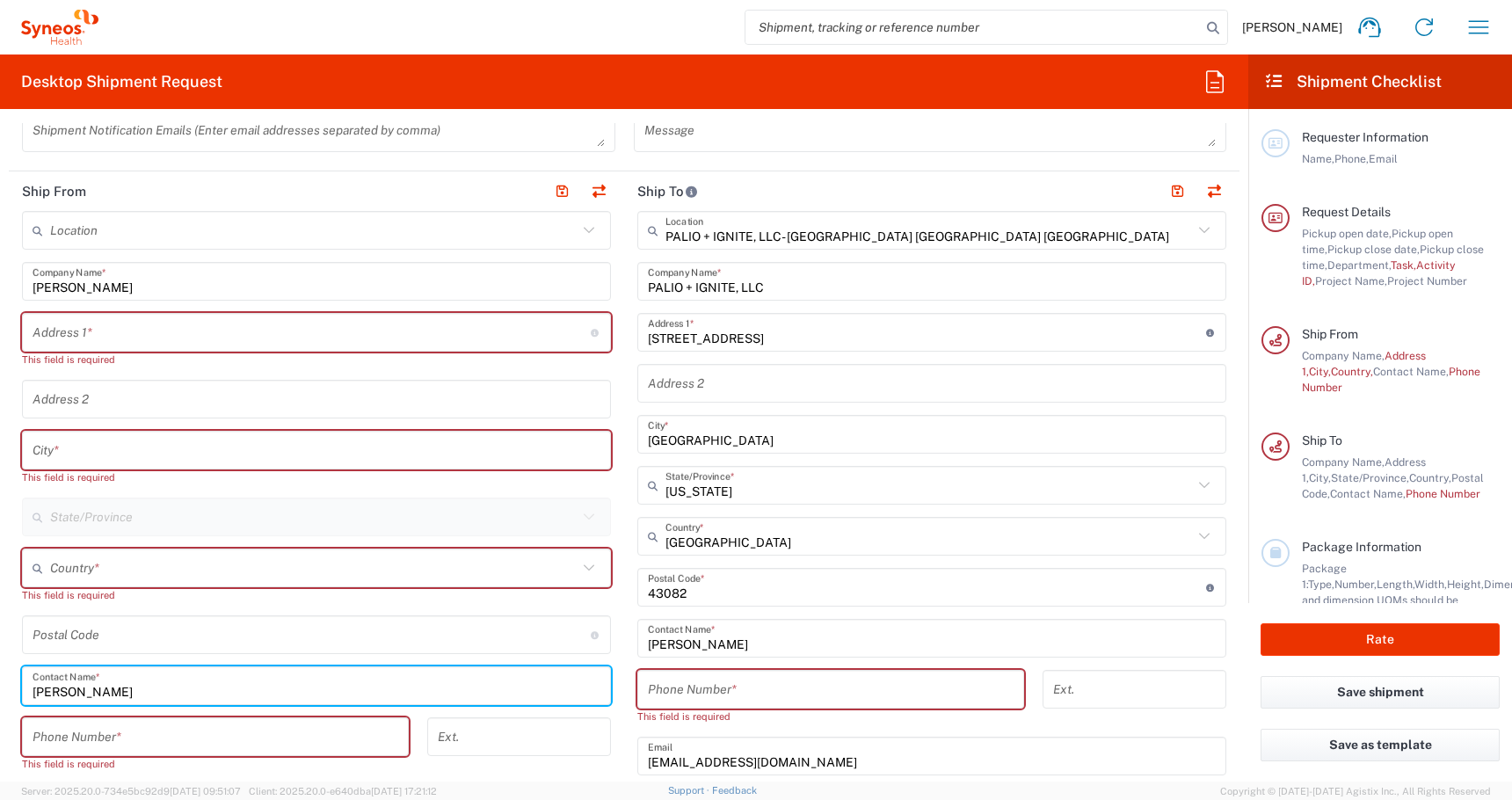
scroll to position [694, 0]
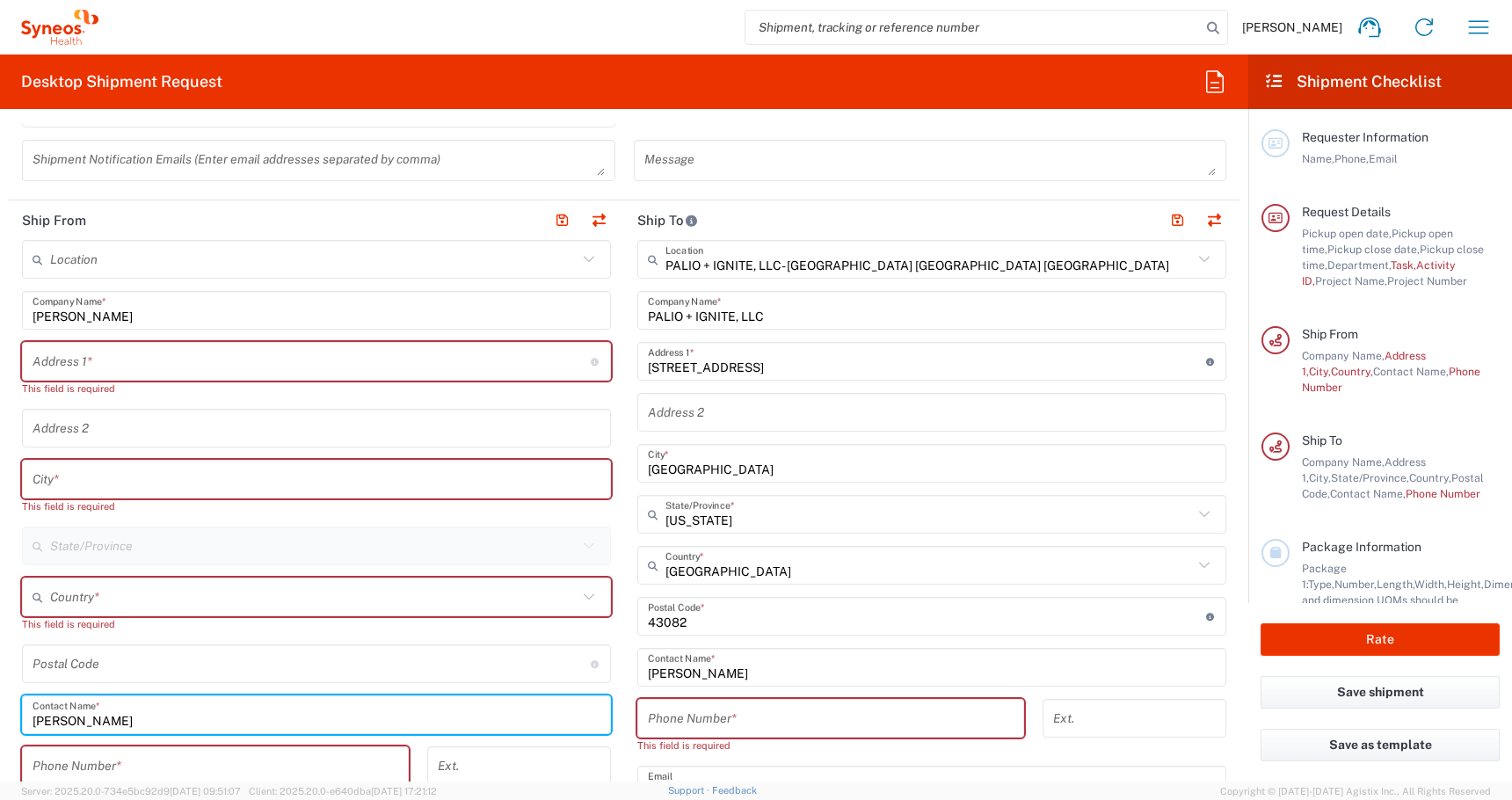
type input "[PERSON_NAME]"
click at [43, 552] on icon at bounding box center [41, 546] width 18 height 28
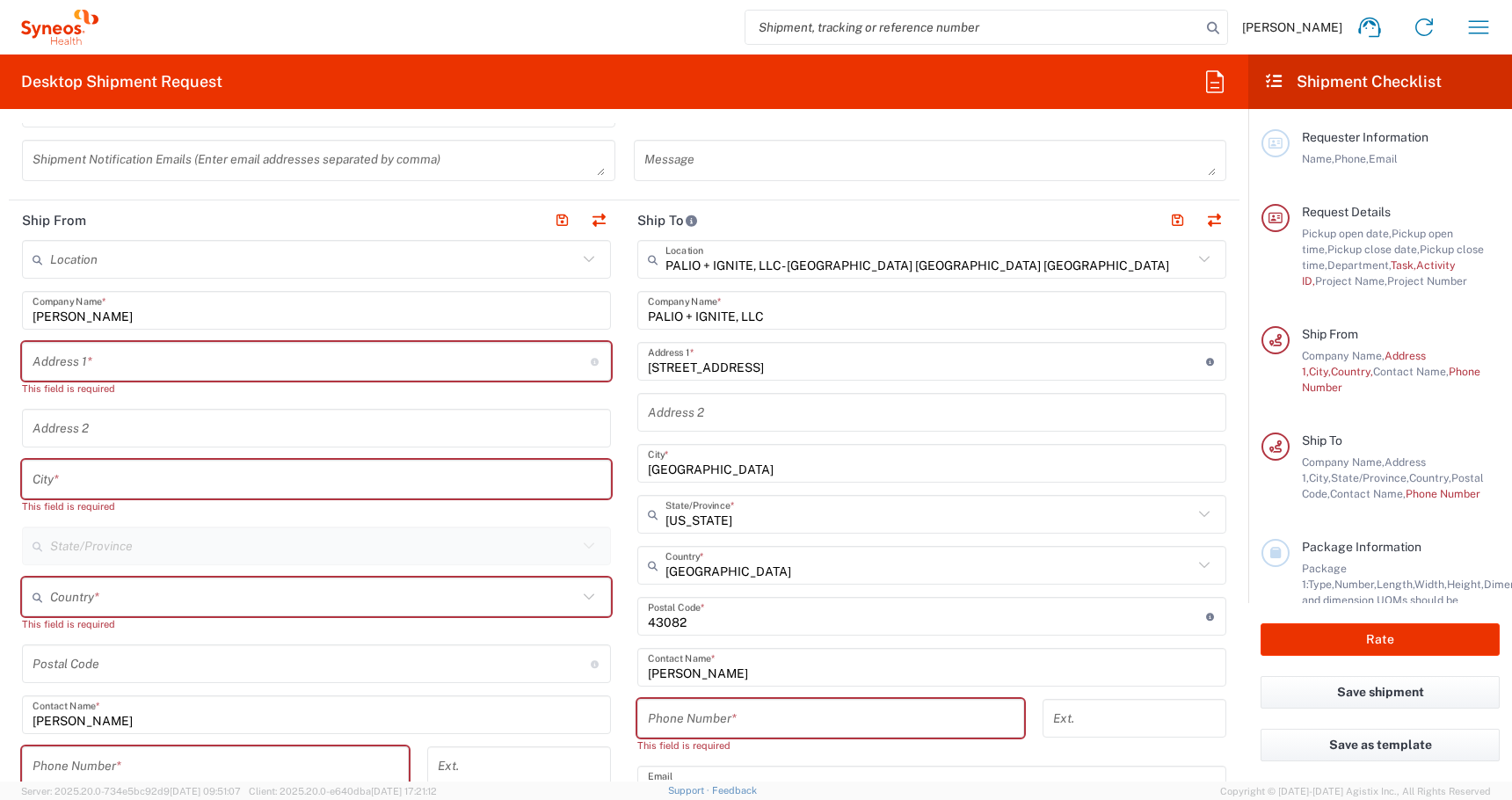
click at [63, 597] on input "text" at bounding box center [313, 597] width 527 height 30
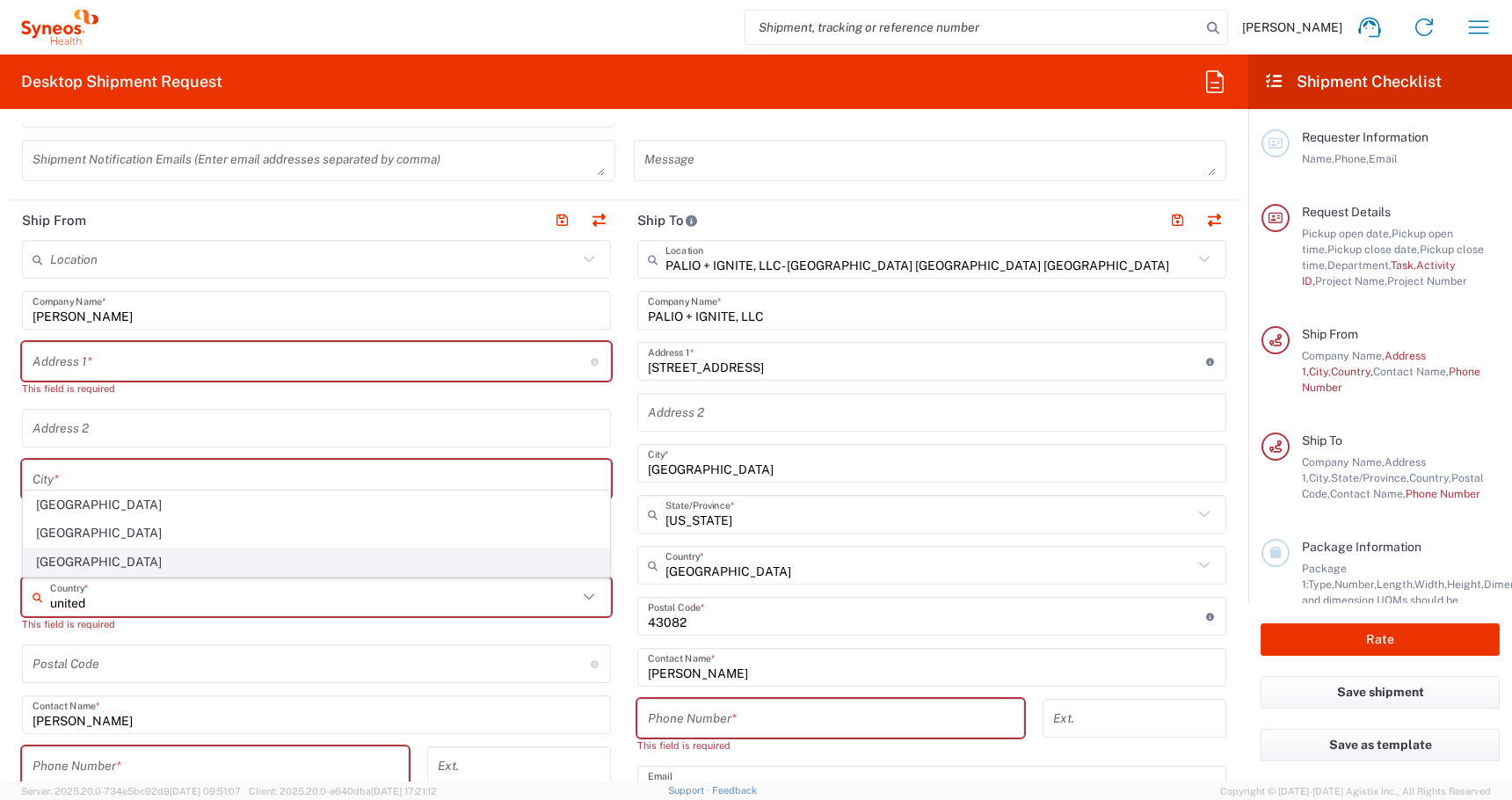
click at [43, 550] on span "[GEOGRAPHIC_DATA]" at bounding box center [316, 561] width 585 height 27
type input "[GEOGRAPHIC_DATA]"
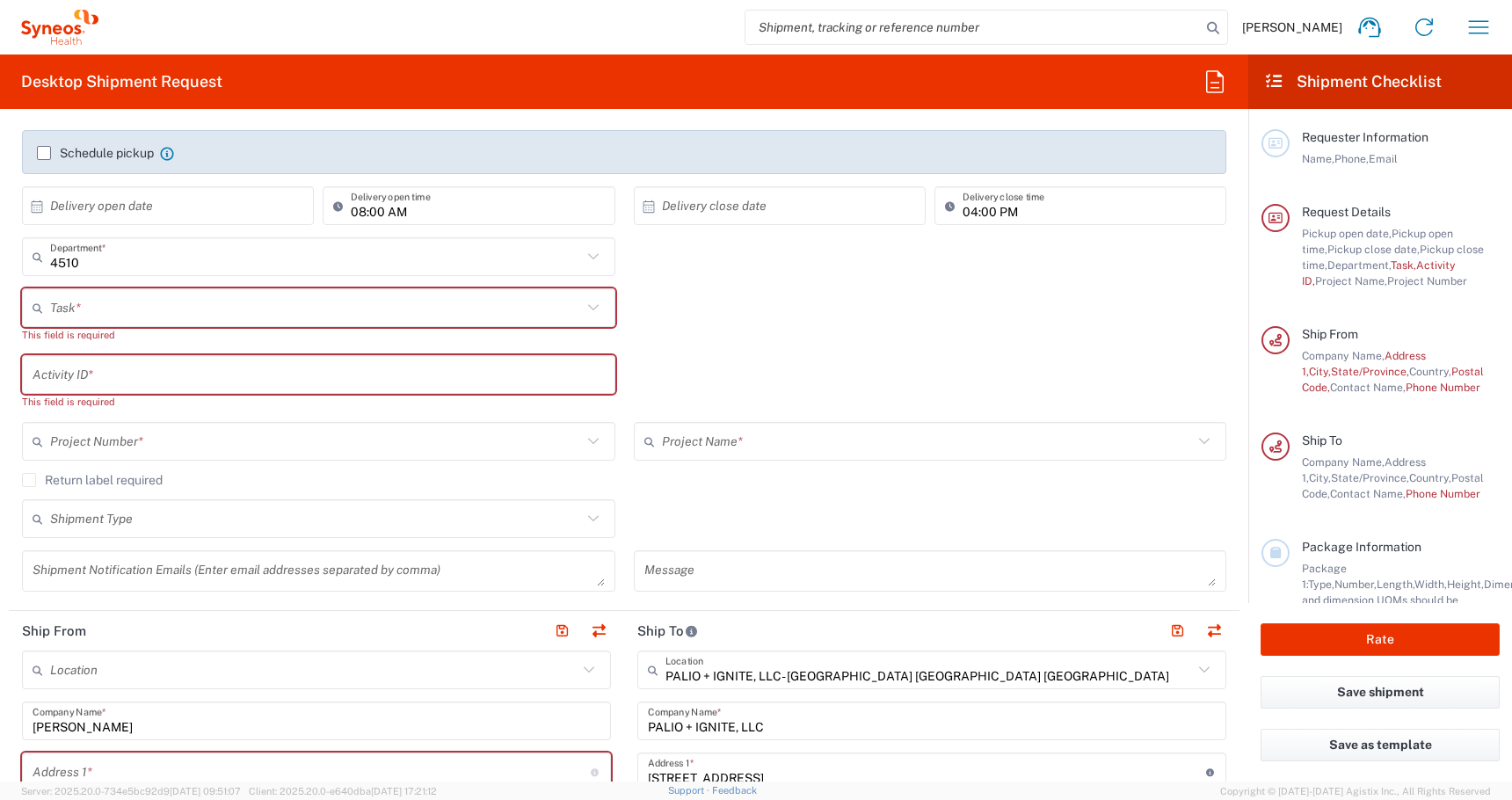
scroll to position [86, 0]
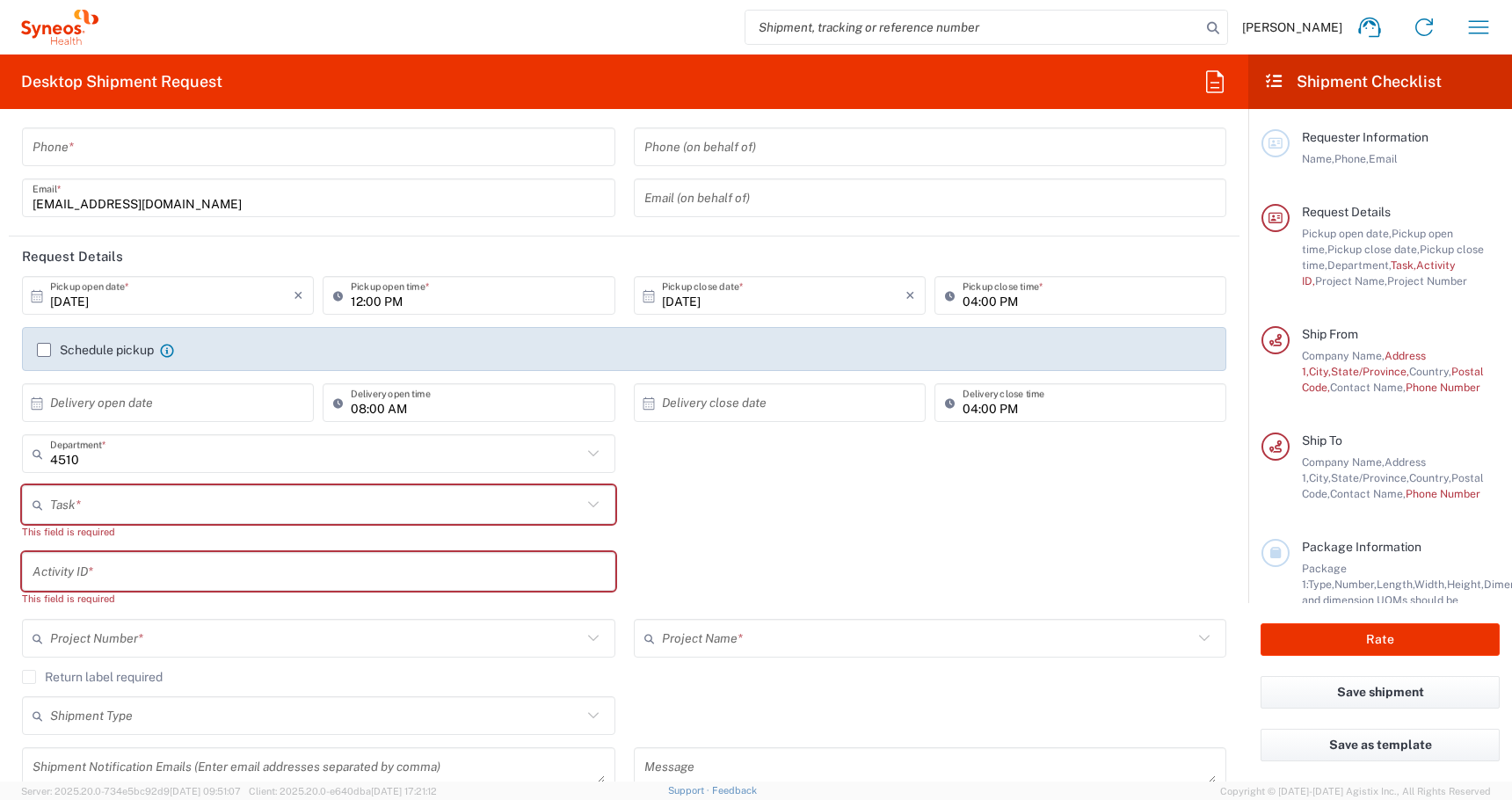
click at [80, 513] on input "text" at bounding box center [316, 505] width 532 height 30
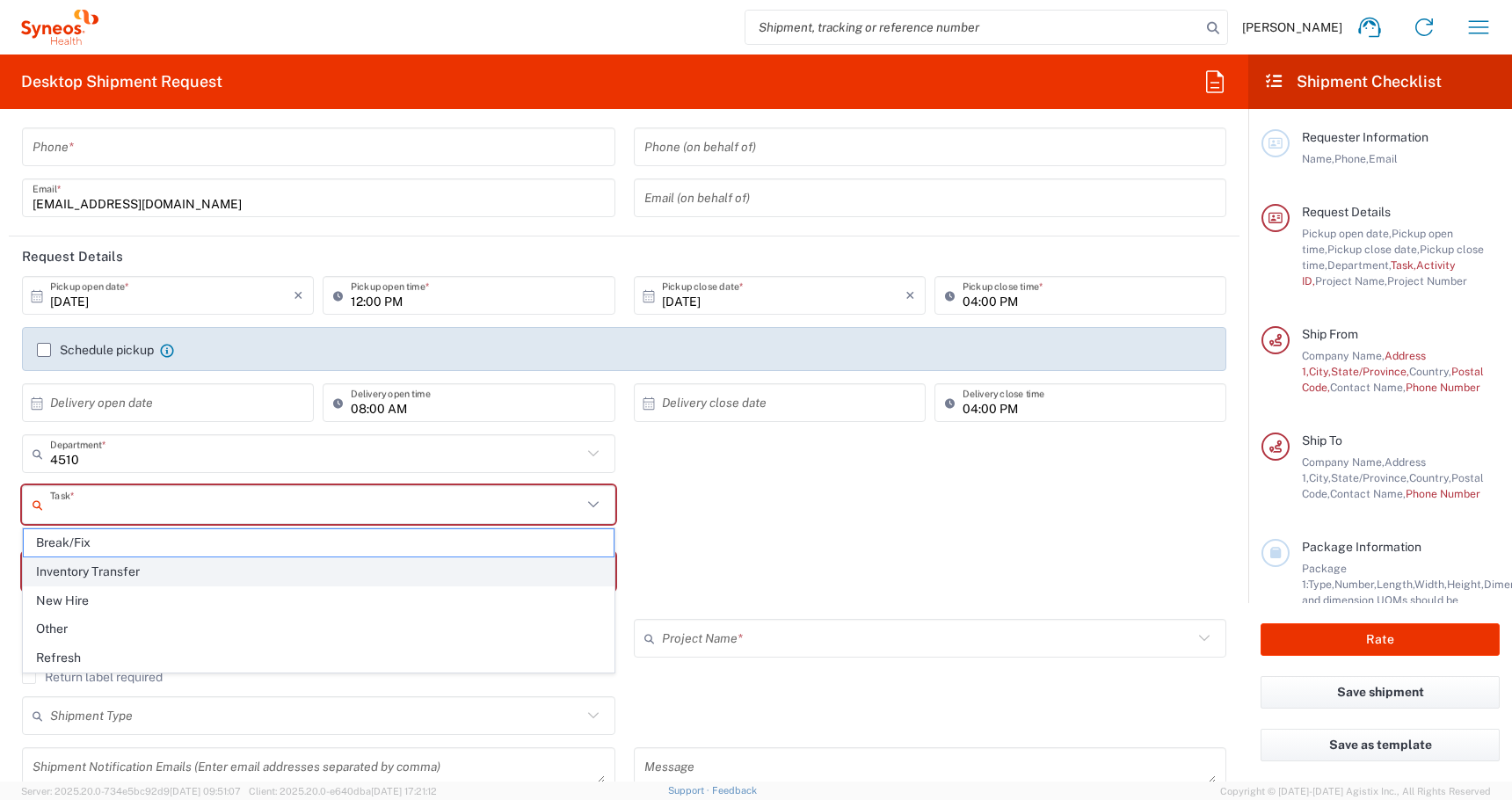
click at [49, 564] on span "Inventory Transfer" at bounding box center [318, 572] width 590 height 27
type input "Inventory Transfer"
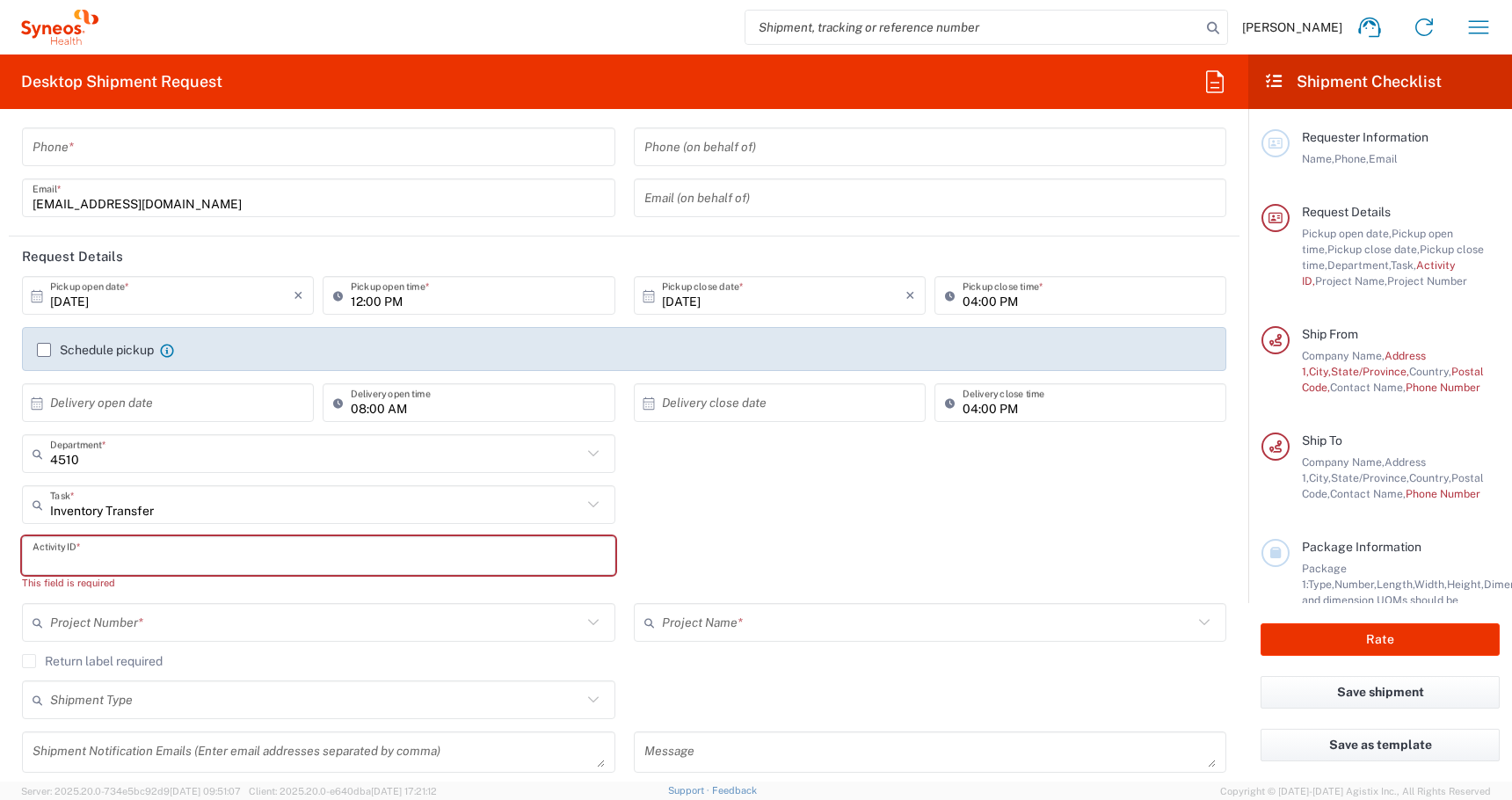
click at [60, 557] on input "text" at bounding box center [318, 556] width 572 height 30
paste input "INC2658528"
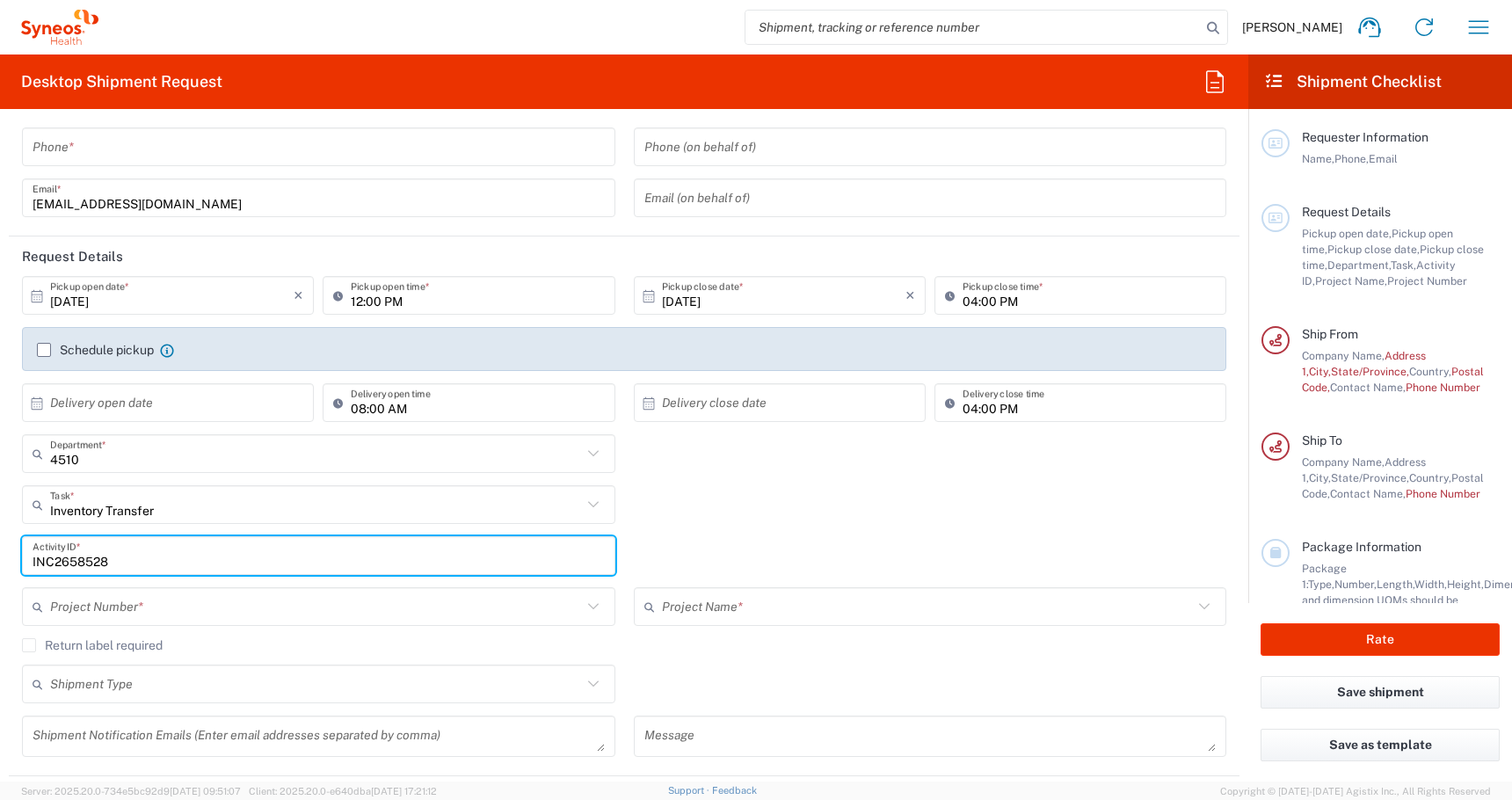
type input "INC2658528"
click at [162, 621] on input "text" at bounding box center [316, 607] width 532 height 30
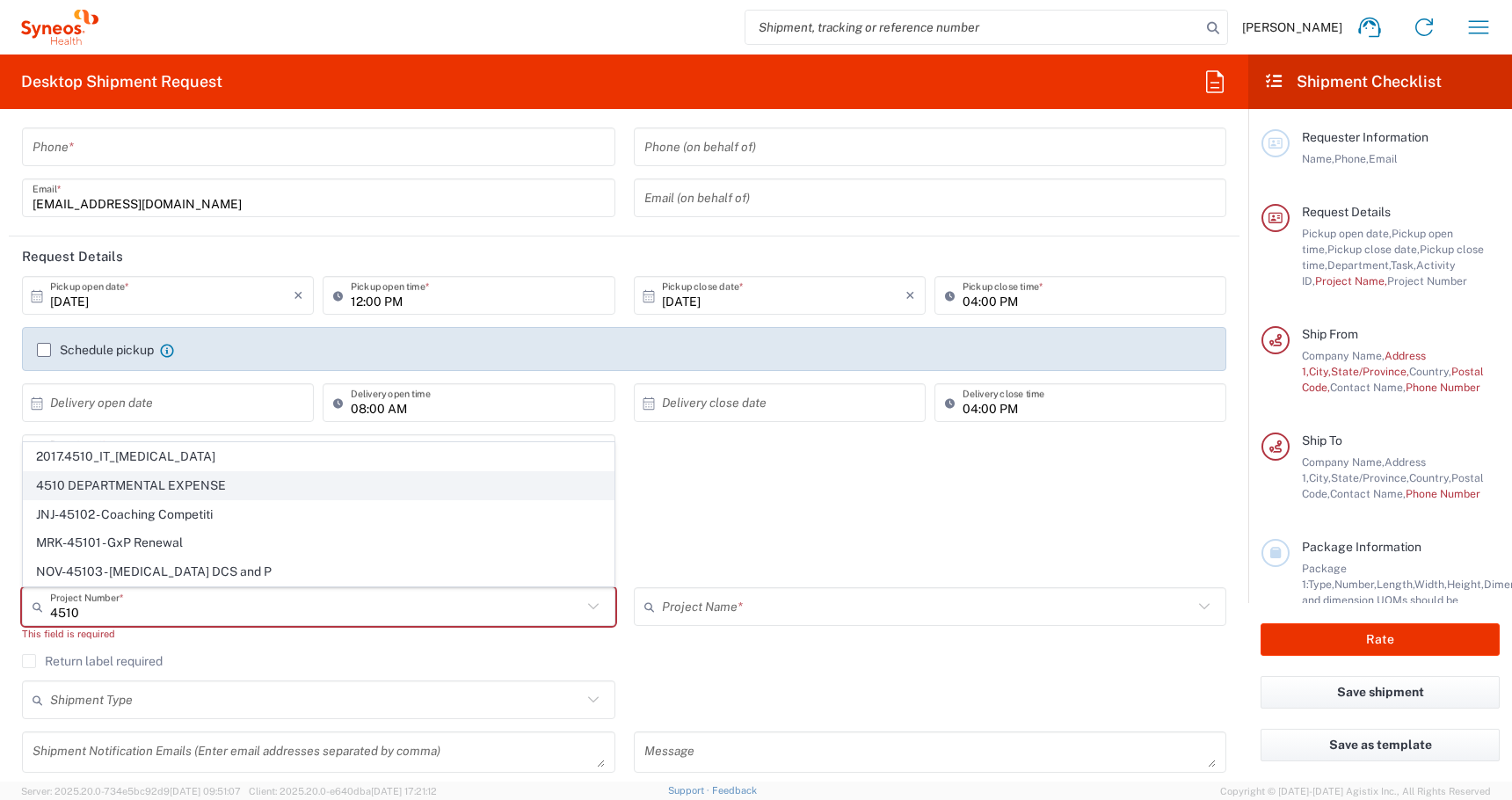
click at [58, 490] on span "4510 DEPARTMENTAL EXPENSE" at bounding box center [318, 486] width 590 height 27
type input "4510 DEPARTMENTAL EXPENSE"
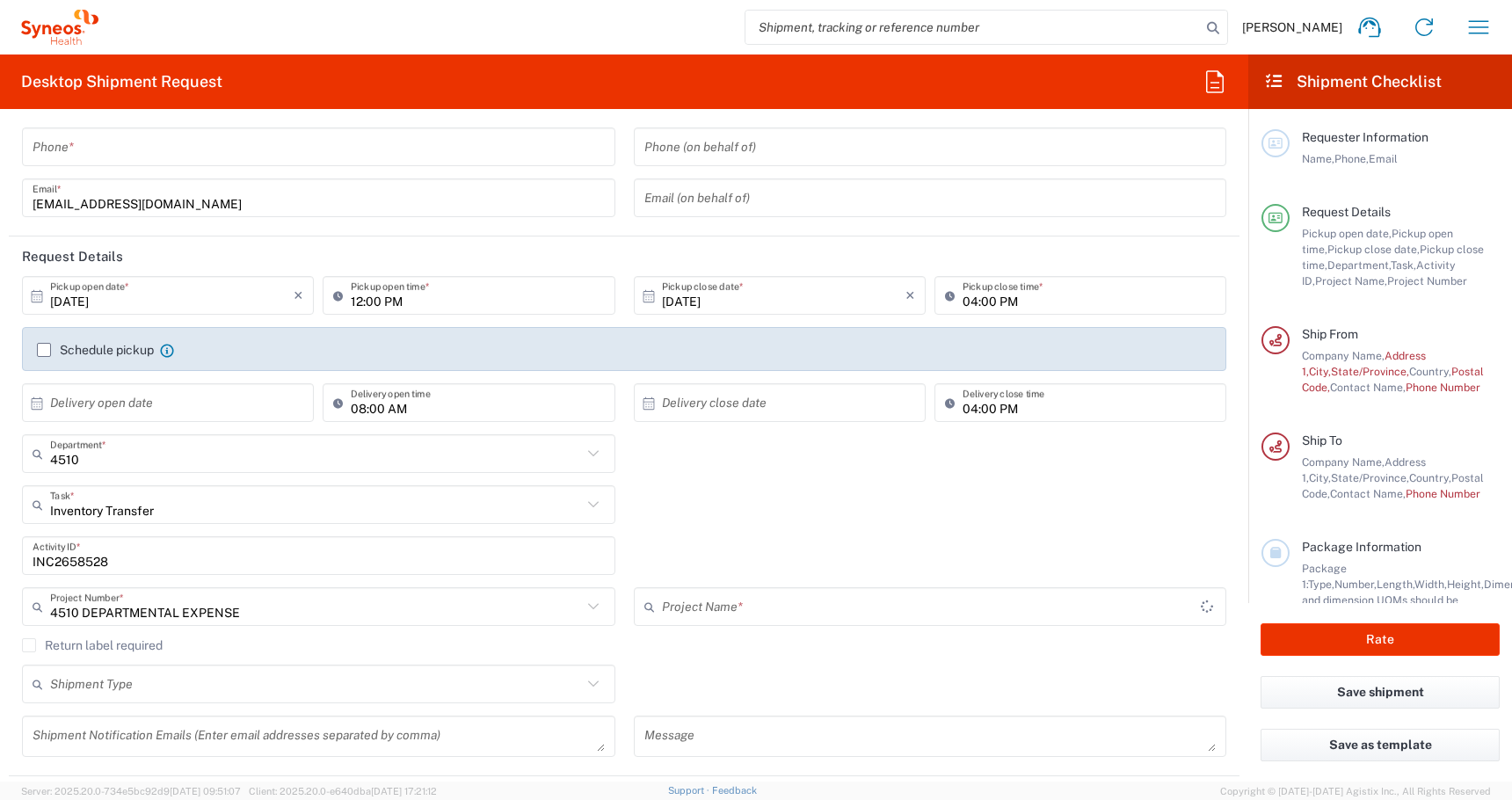
type input "4510 DEPARTMENTAL EXPENSE"
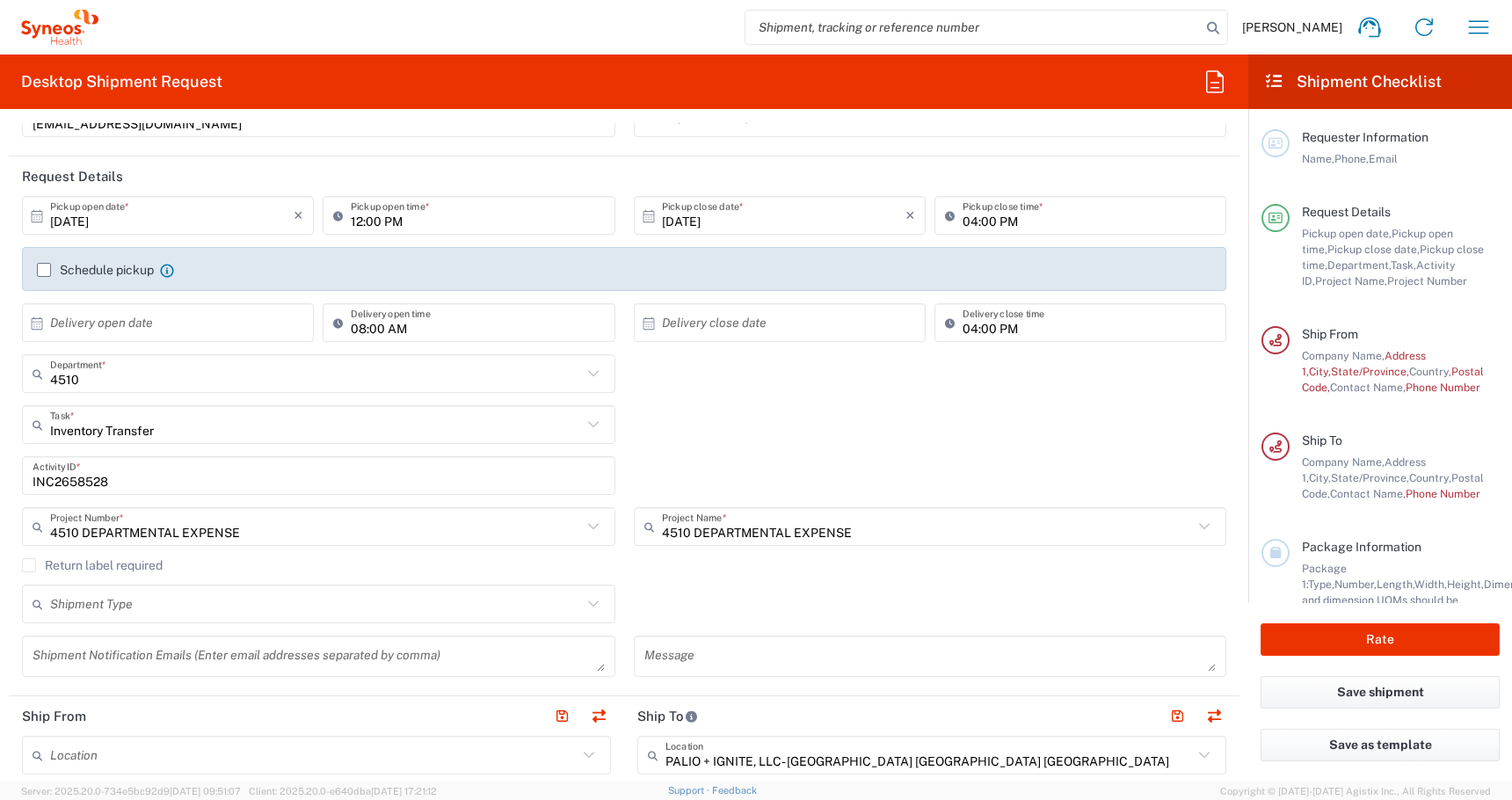
scroll to position [226, 0]
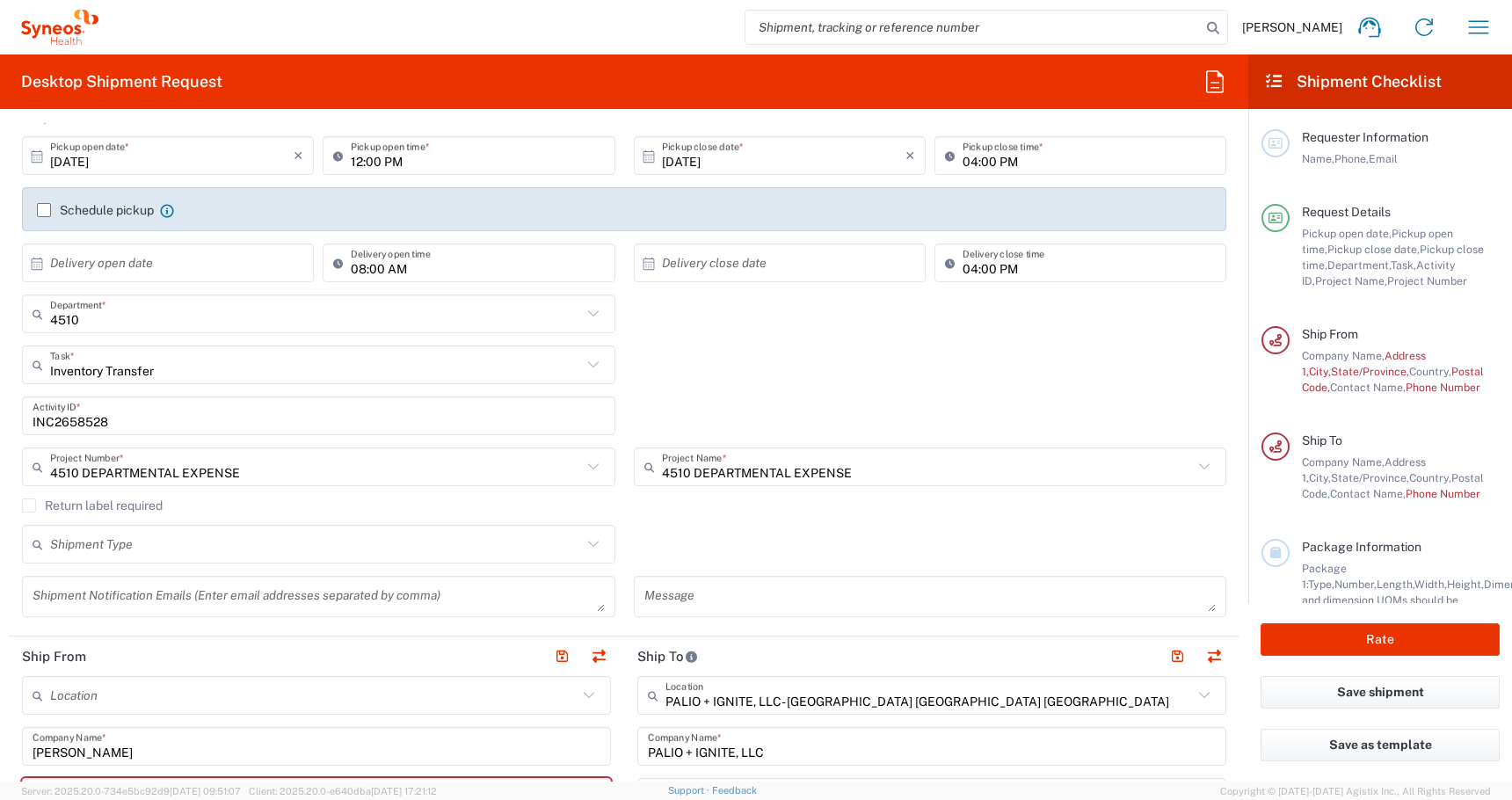
click at [32, 506] on label "Return label required" at bounding box center [92, 505] width 141 height 14
click at [29, 506] on input "Return label required" at bounding box center [29, 506] width 0 height 0
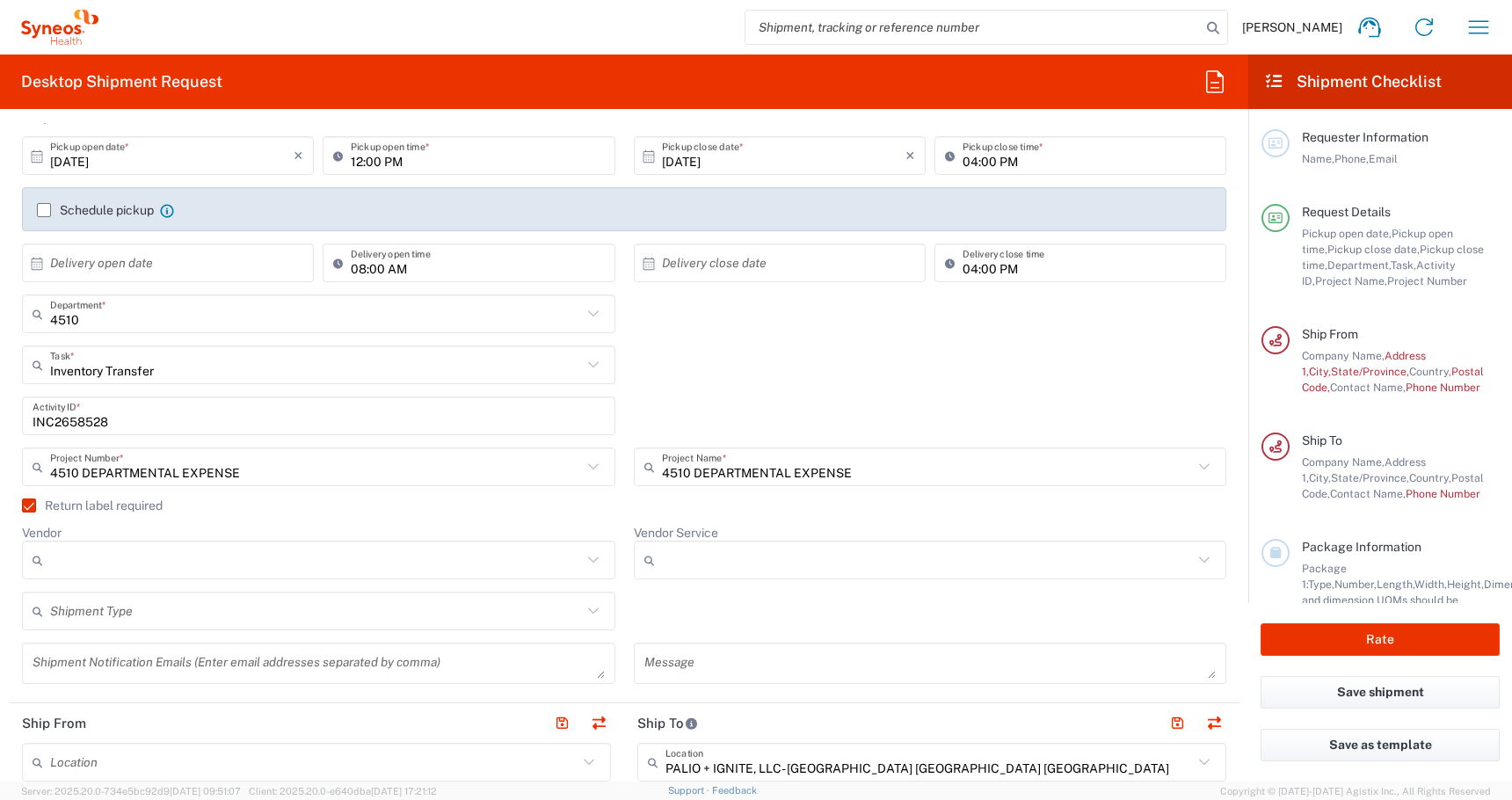
click at [139, 572] on input "Vendor" at bounding box center [316, 560] width 532 height 28
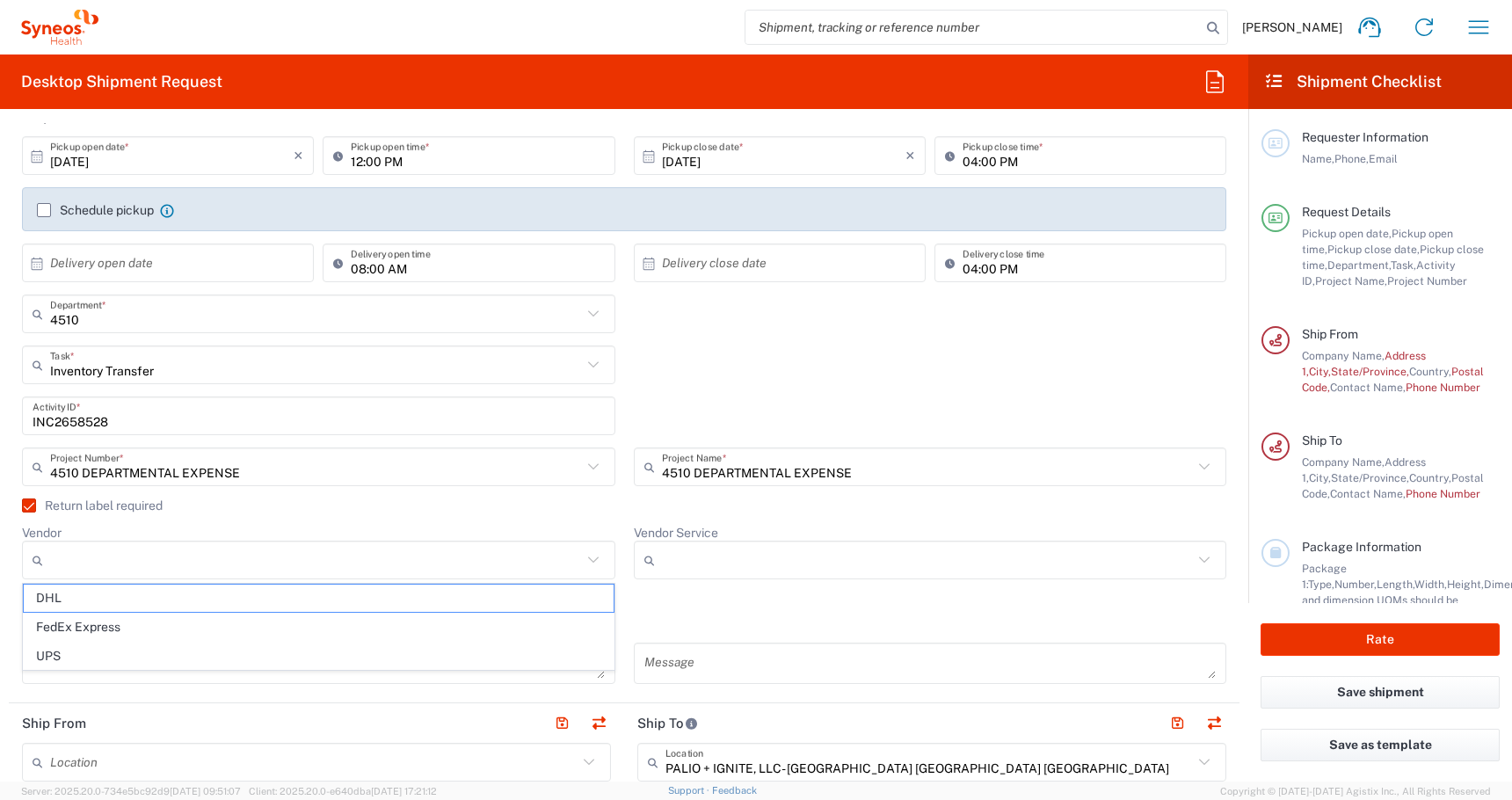
click at [253, 512] on div "Return label required" at bounding box center [624, 511] width 1204 height 27
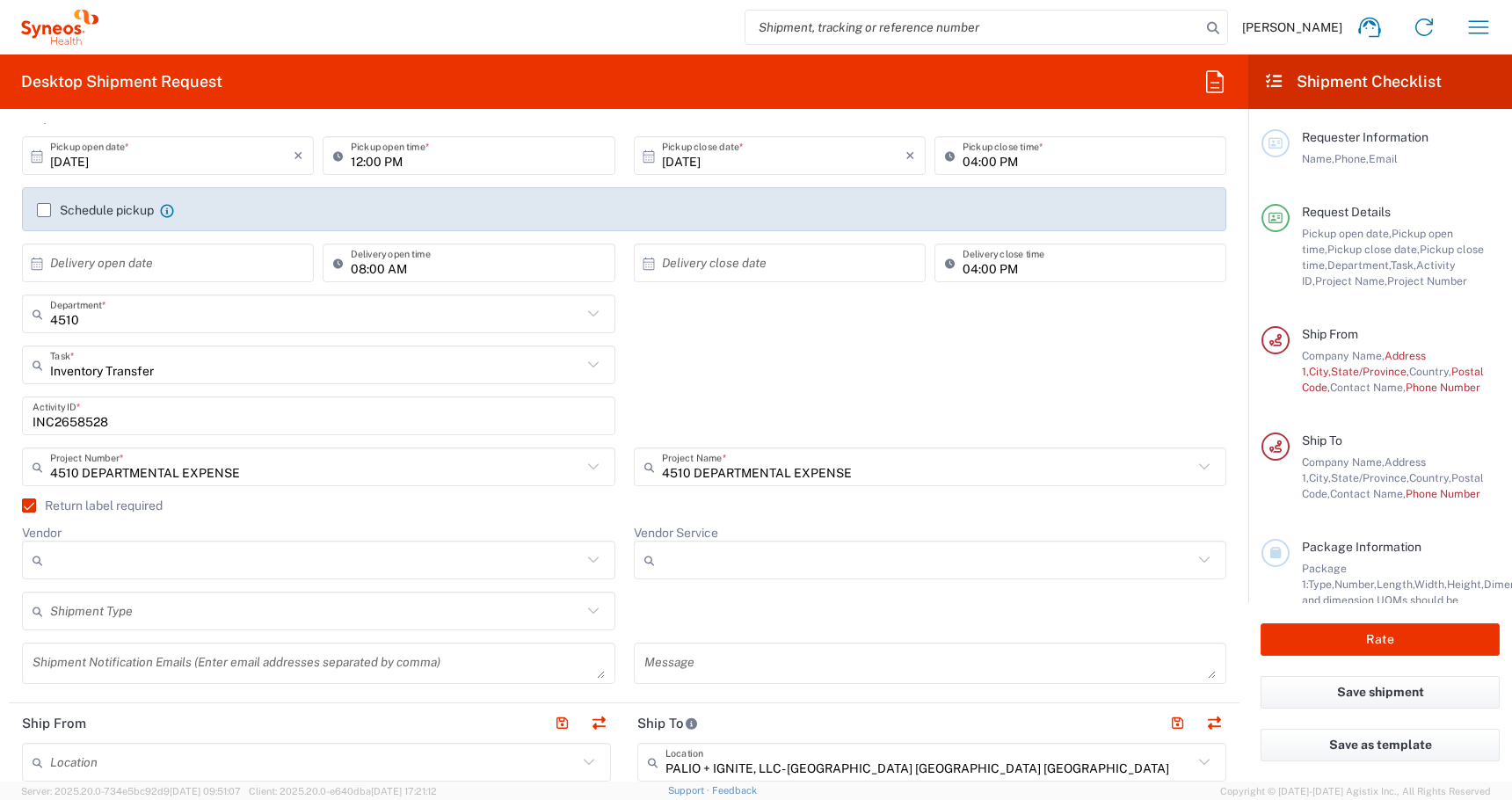
click at [30, 505] on label "Return label required" at bounding box center [92, 505] width 141 height 14
click at [21, 506] on input "Return label required" at bounding box center [21, 506] width 0 height 0
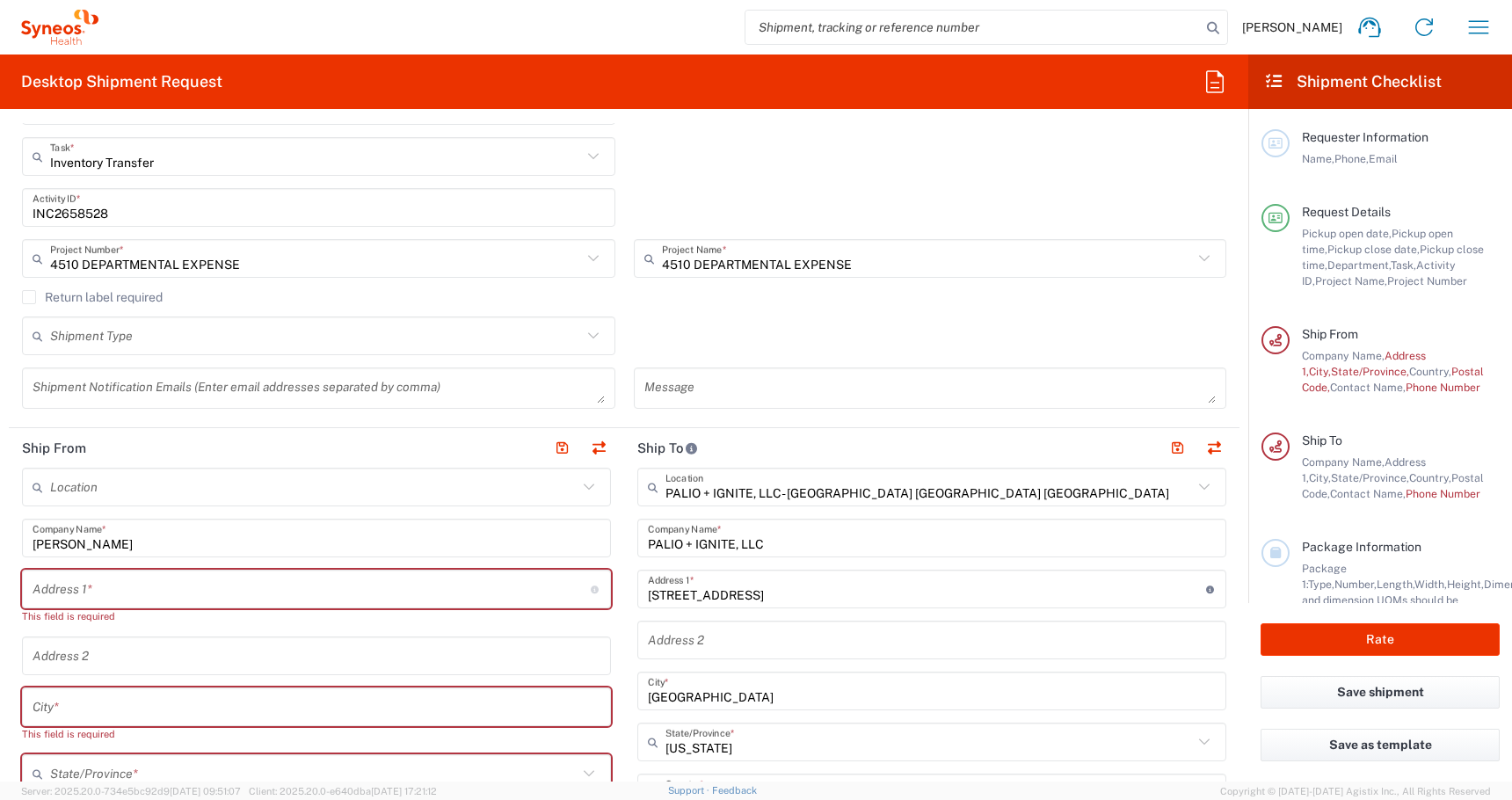
scroll to position [436, 0]
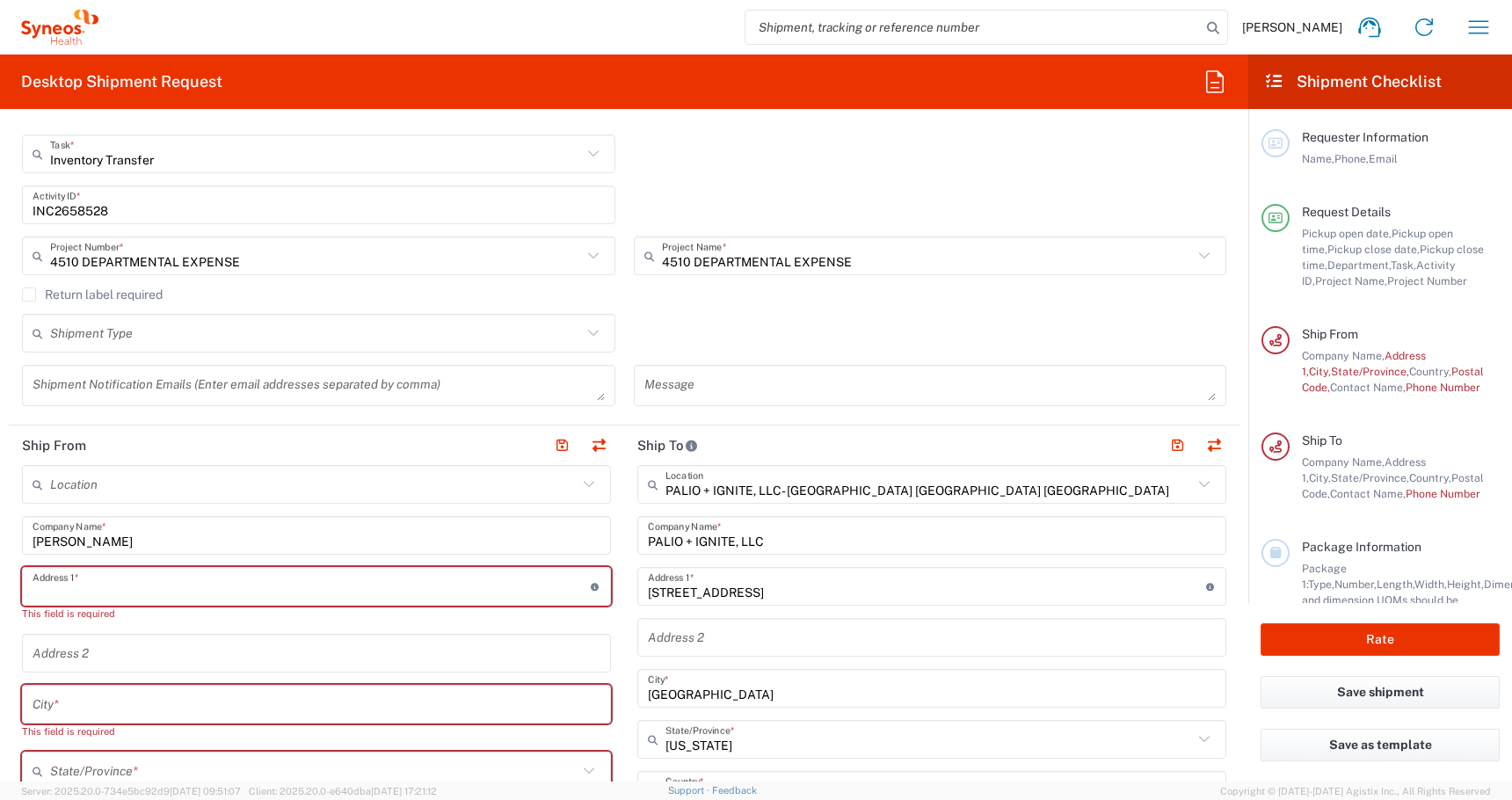
click at [98, 578] on input "text" at bounding box center [311, 587] width 559 height 30
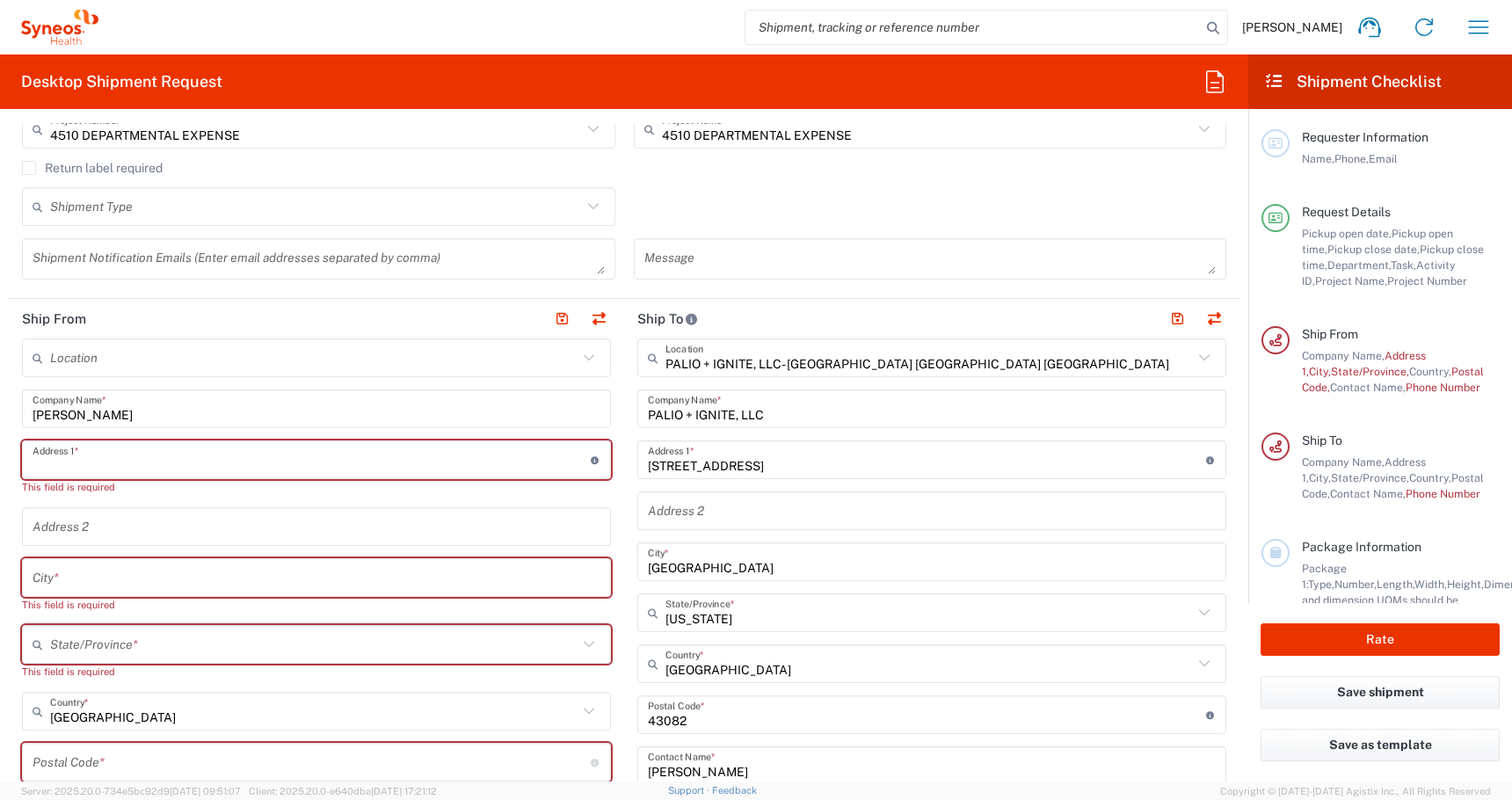
scroll to position [596, 0]
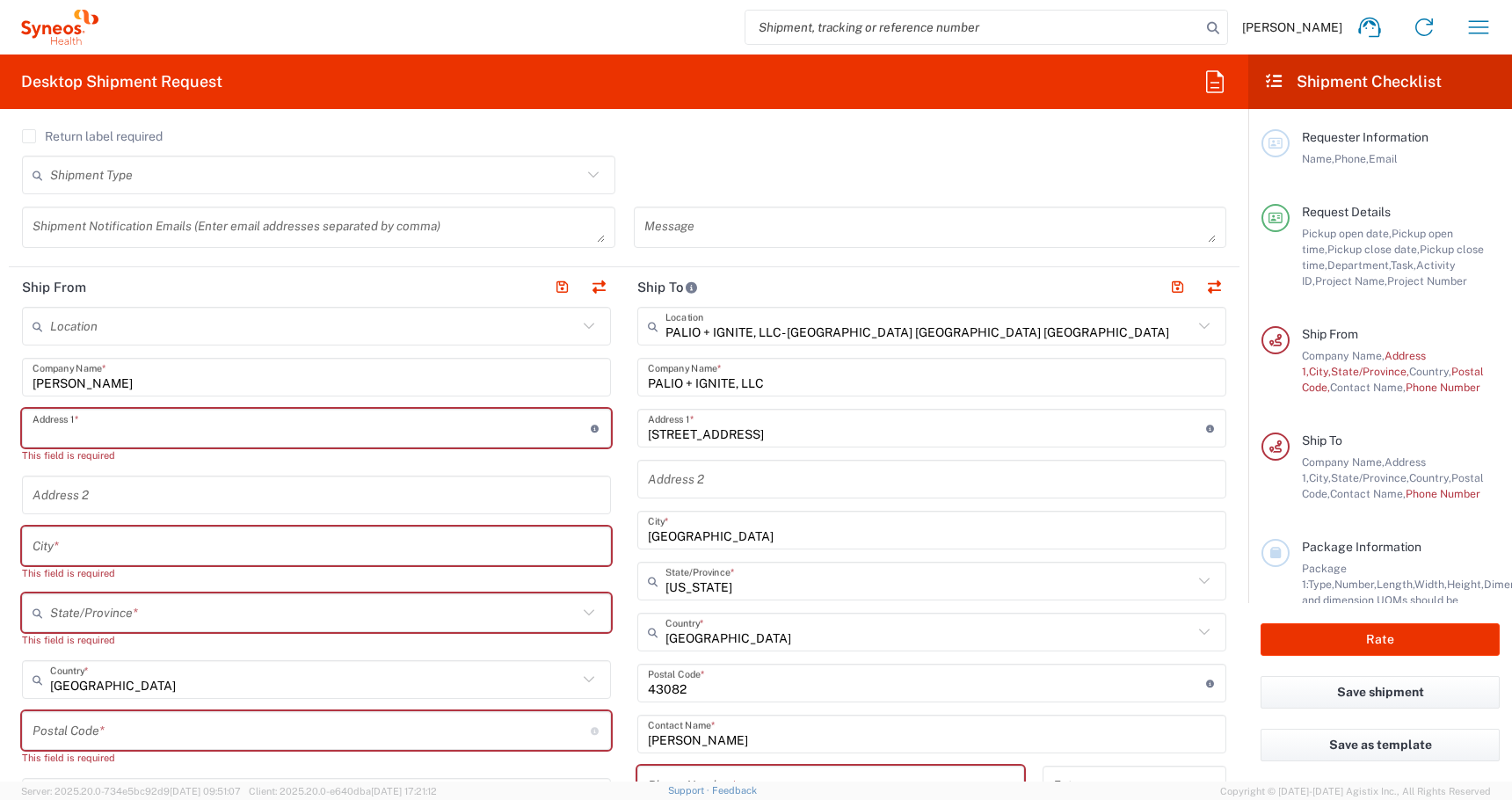
click at [62, 567] on div "This field is required" at bounding box center [316, 573] width 589 height 16
click at [51, 560] on input "text" at bounding box center [316, 546] width 568 height 30
paste input "[GEOGRAPHIC_DATA]"
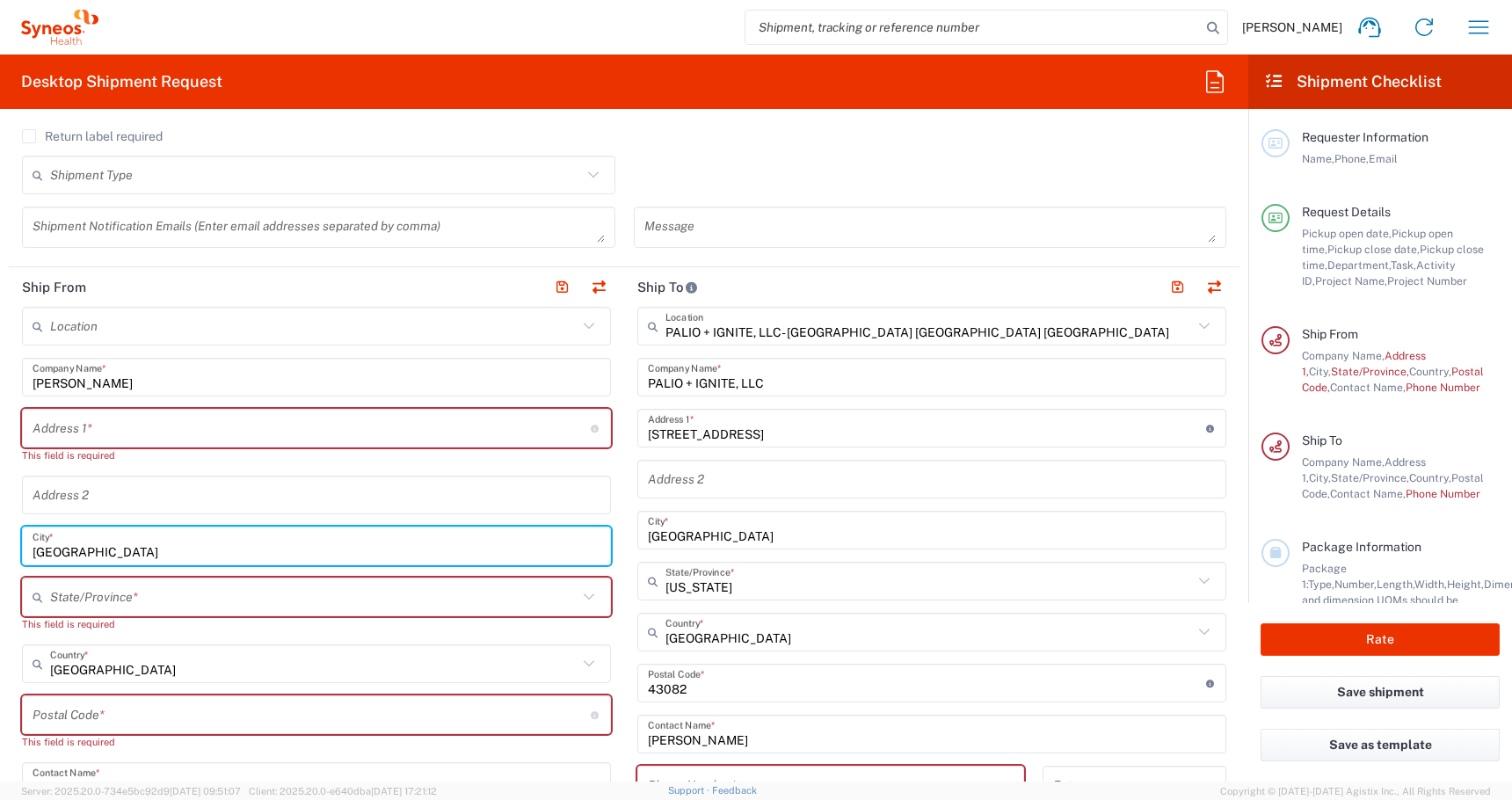
type input "[GEOGRAPHIC_DATA]"
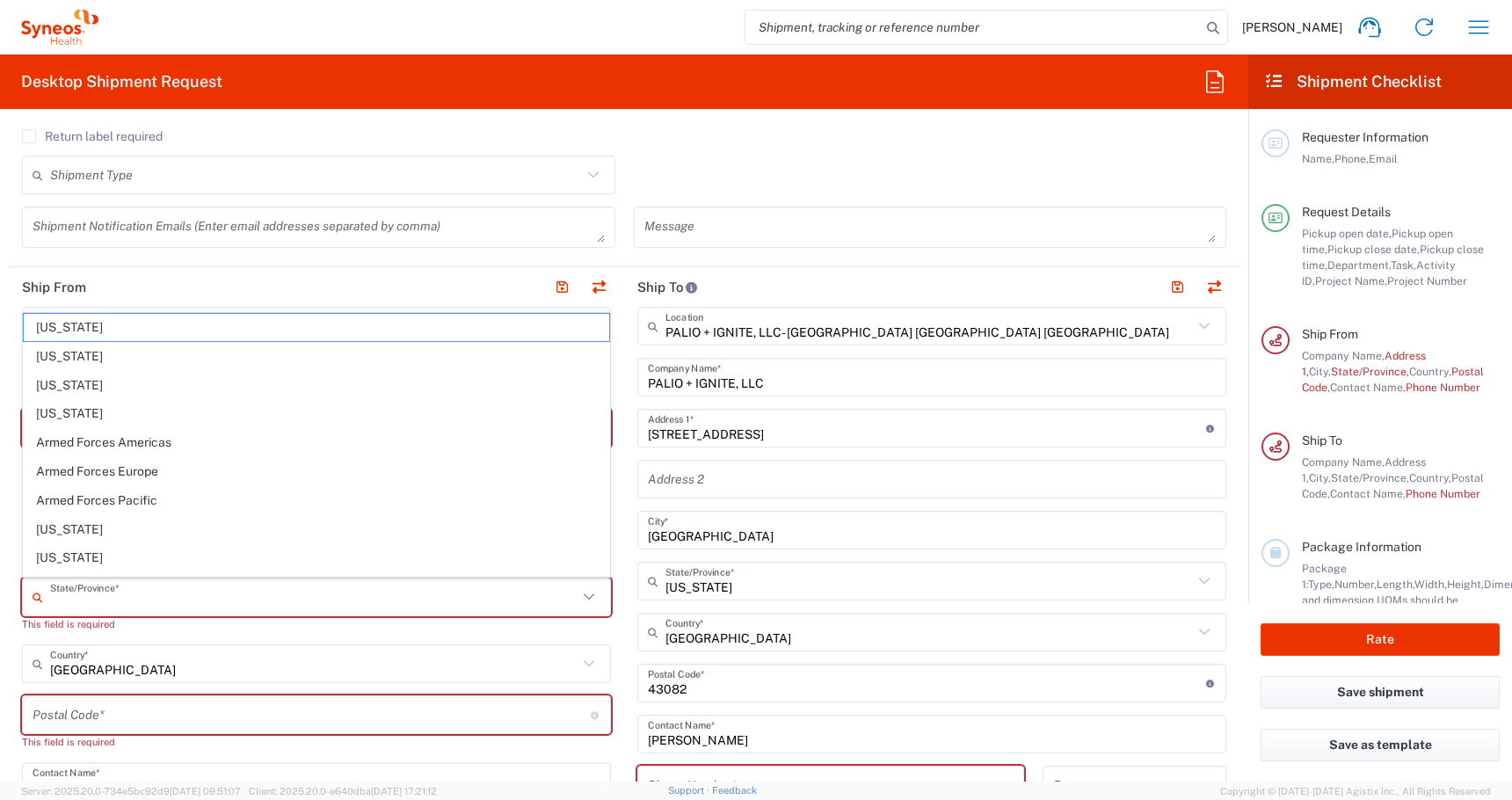
click at [76, 593] on input "text" at bounding box center [313, 597] width 527 height 30
click at [83, 353] on span "[US_STATE]" at bounding box center [316, 356] width 585 height 27
type input "[US_STATE]"
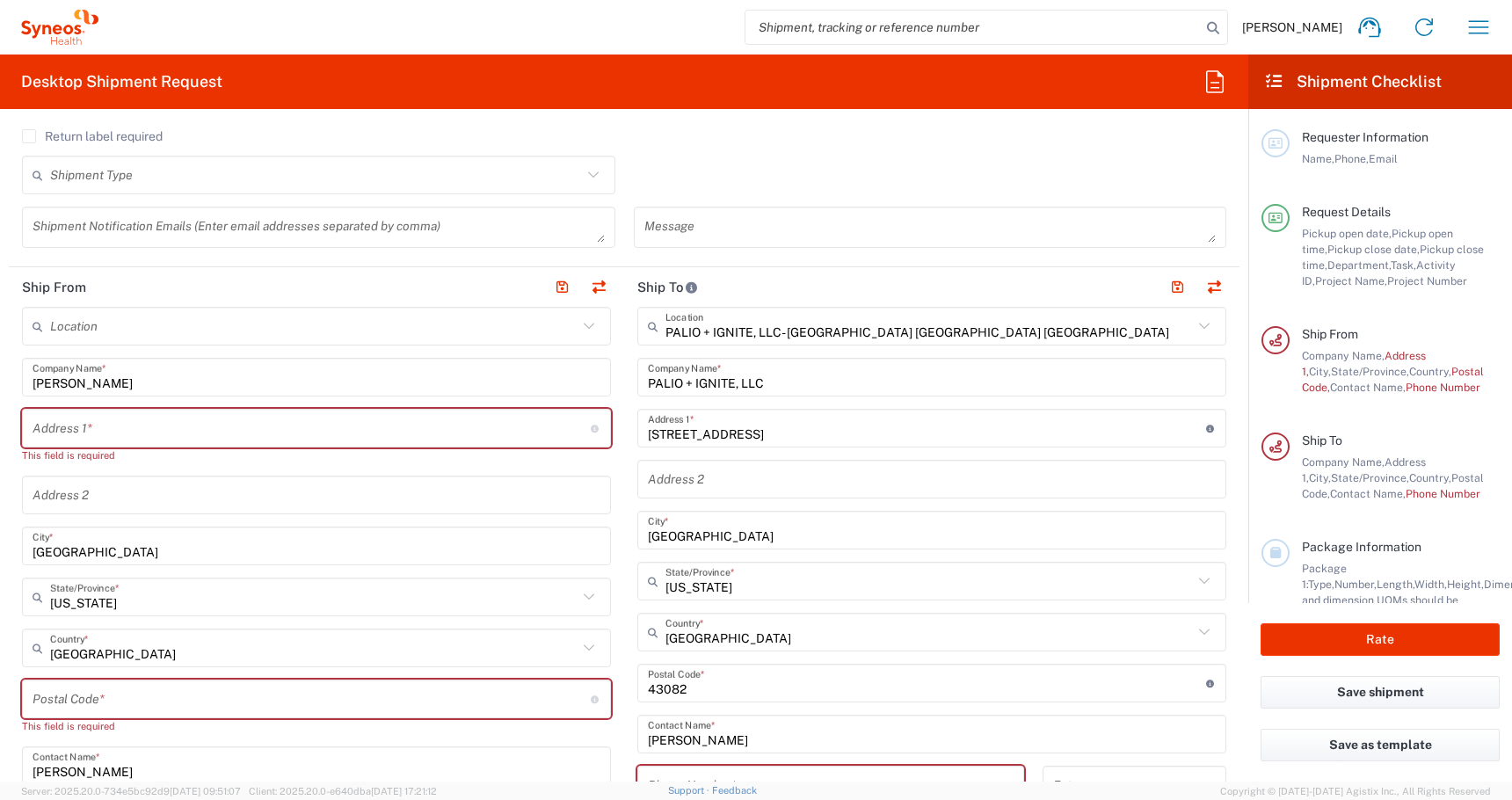
click at [47, 437] on input "text" at bounding box center [311, 428] width 559 height 30
click at [77, 432] on input "text" at bounding box center [311, 428] width 559 height 30
paste input "[STREET_ADDRESS][PERSON_NAME][PERSON_NAME] 317-919-7857"
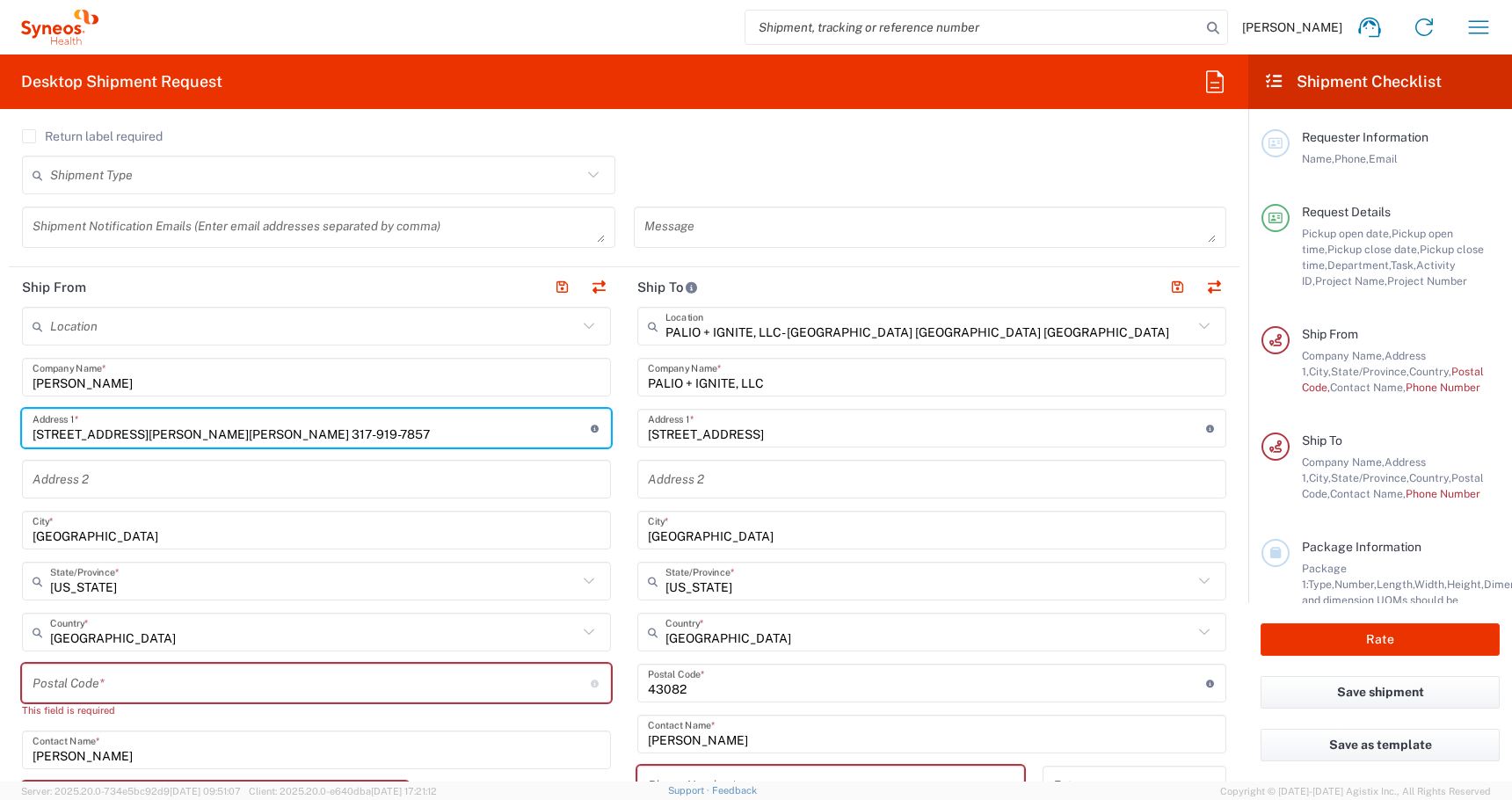
drag, startPoint x: 395, startPoint y: 436, endPoint x: 301, endPoint y: 430, distance: 94.2
click at [301, 430] on input "[STREET_ADDRESS][PERSON_NAME][PERSON_NAME] 317-919-7857" at bounding box center [311, 428] width 559 height 30
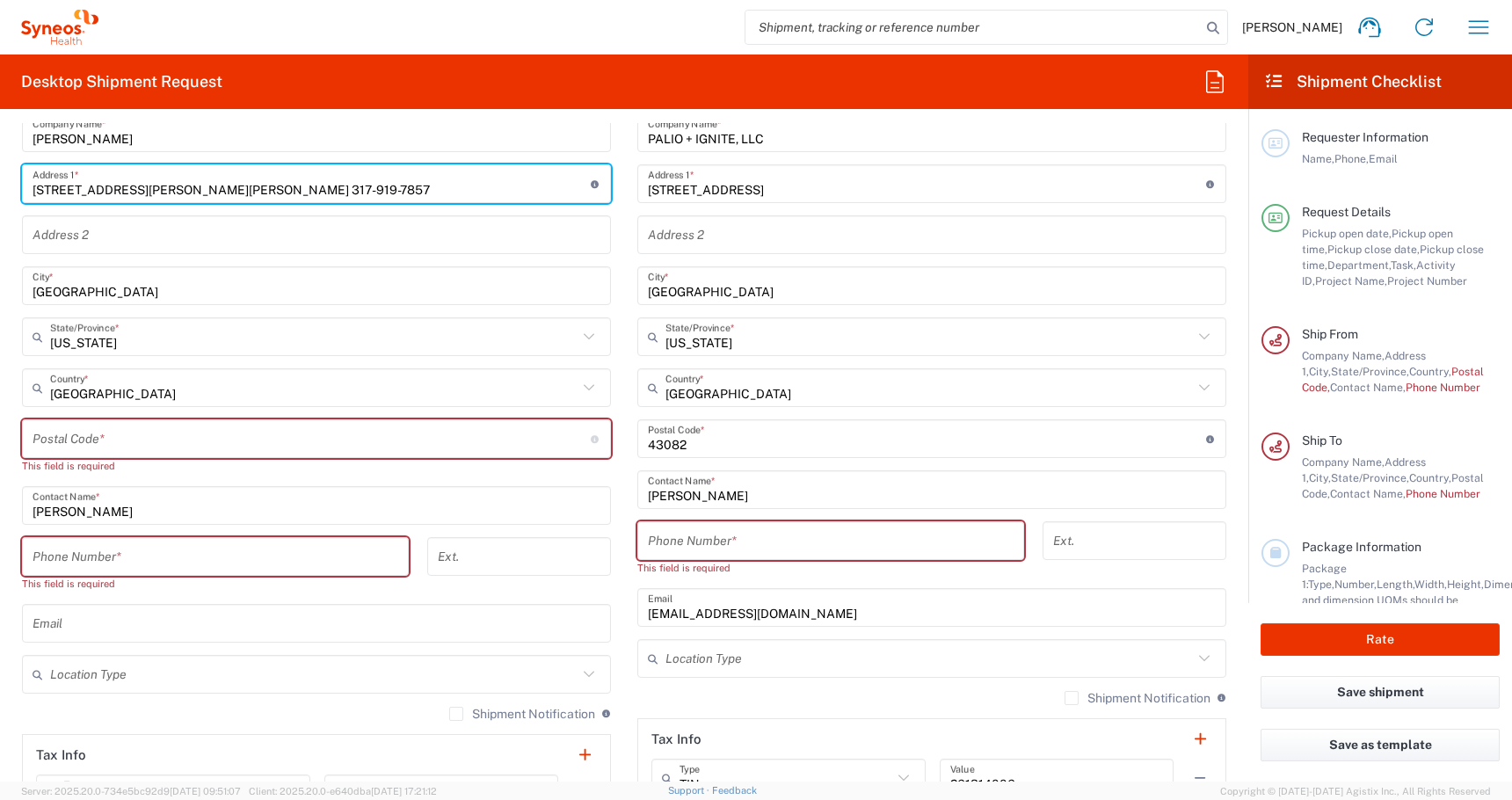
scroll to position [856, 0]
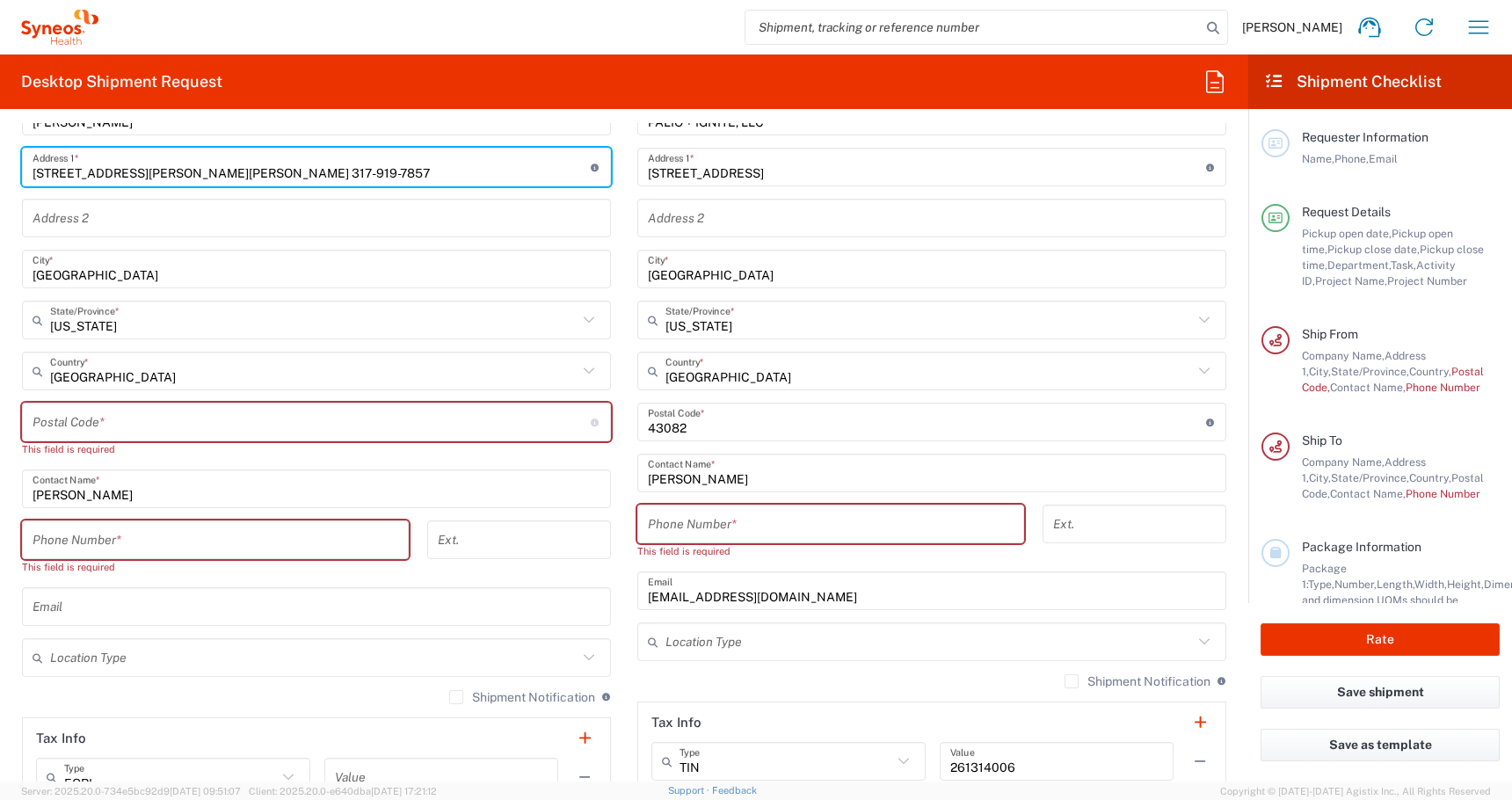
type input "[STREET_ADDRESS][PERSON_NAME][PERSON_NAME] 317-919-7857"
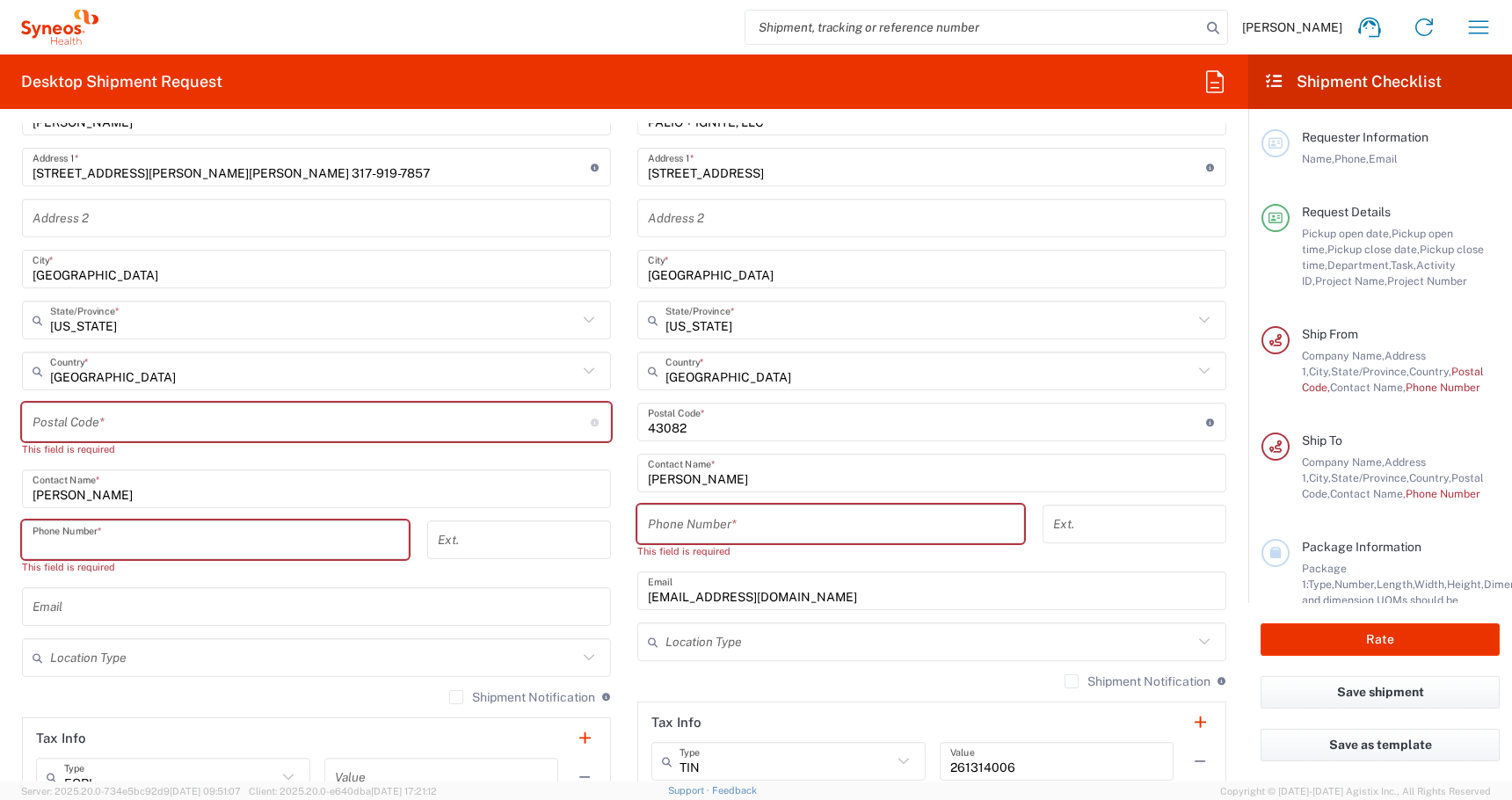
click at [166, 531] on input "tel" at bounding box center [215, 540] width 365 height 30
paste input "[PHONE_NUMBER]"
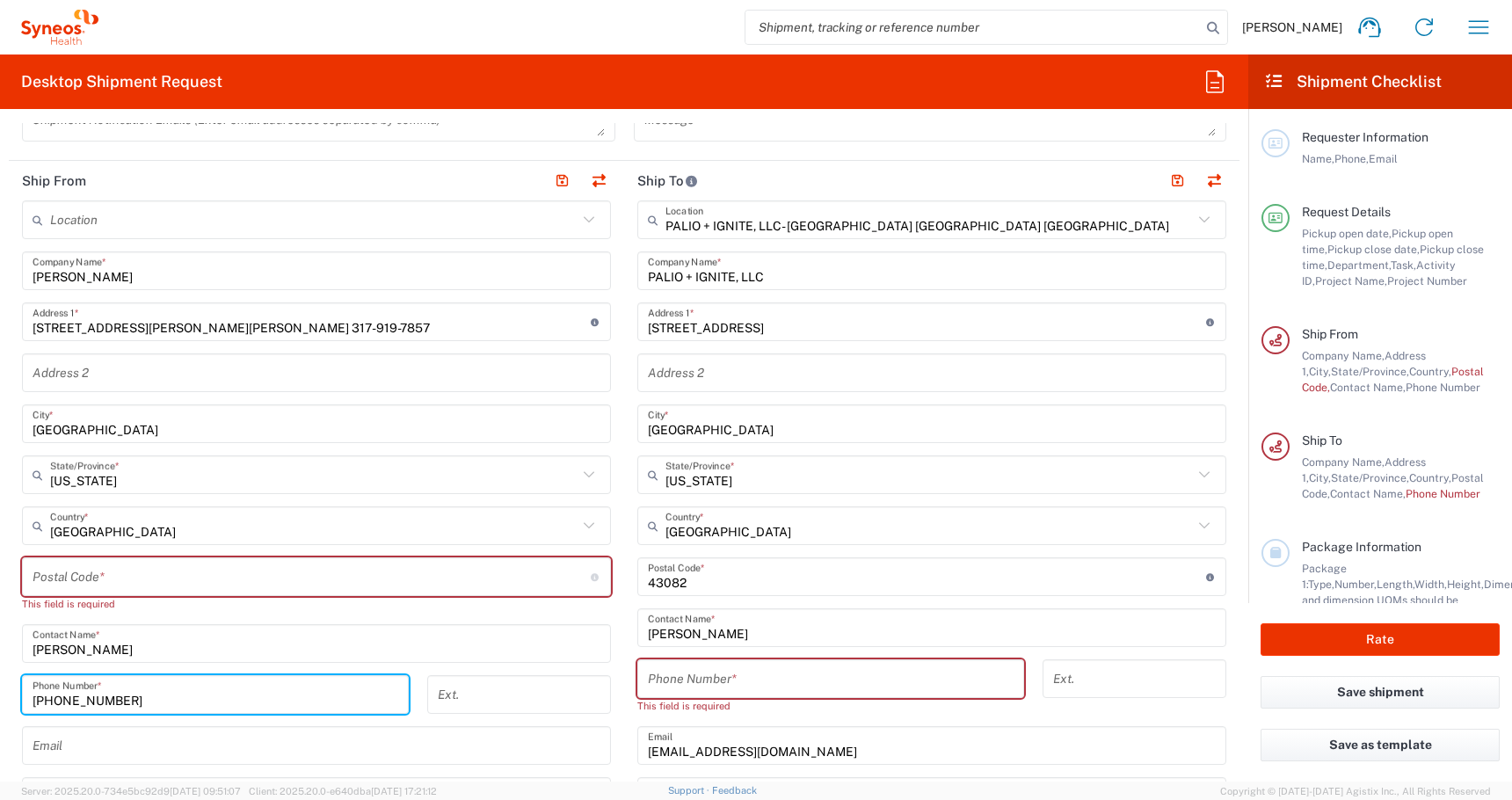
scroll to position [665, 0]
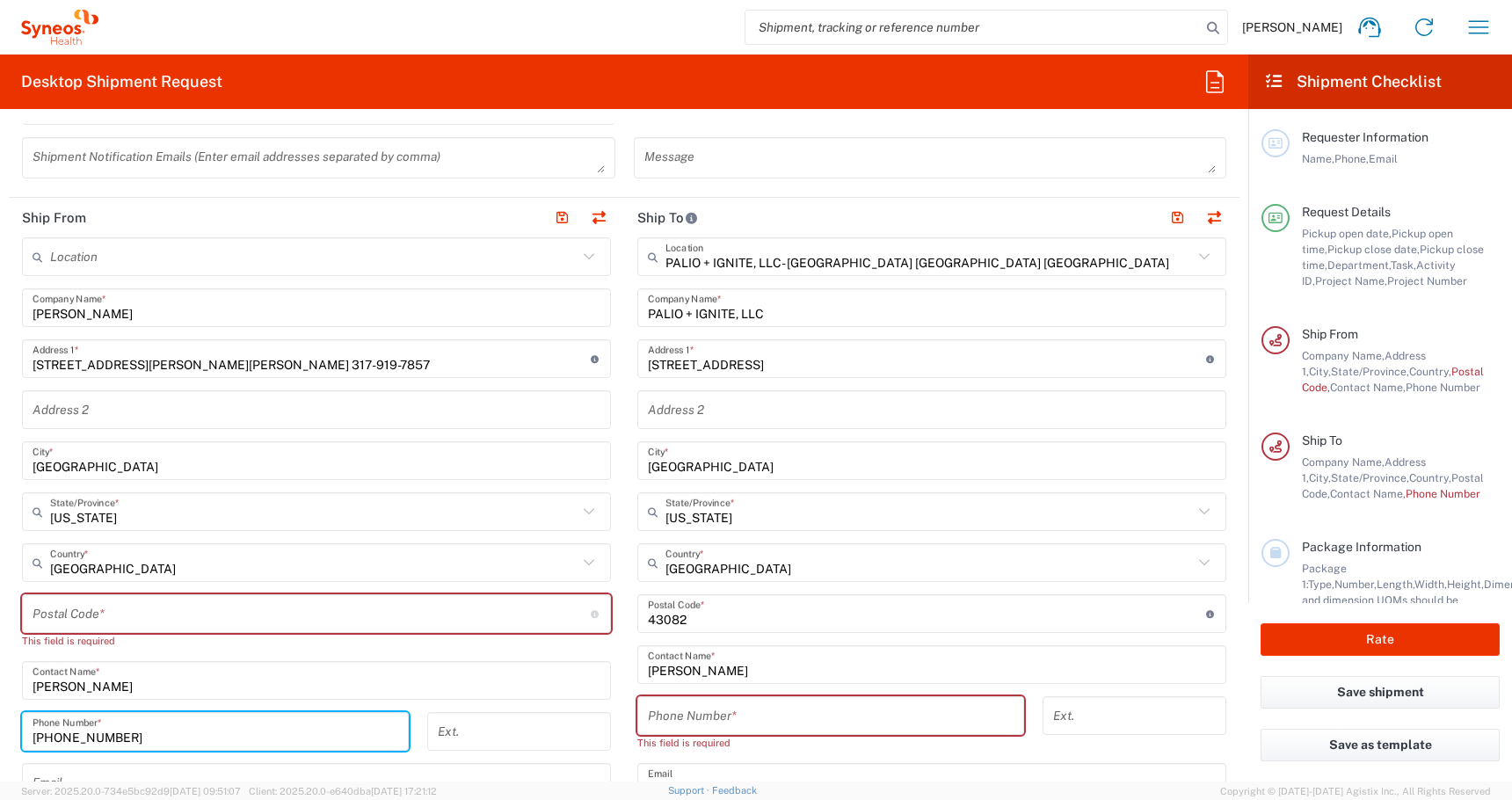
type input "[PHONE_NUMBER]"
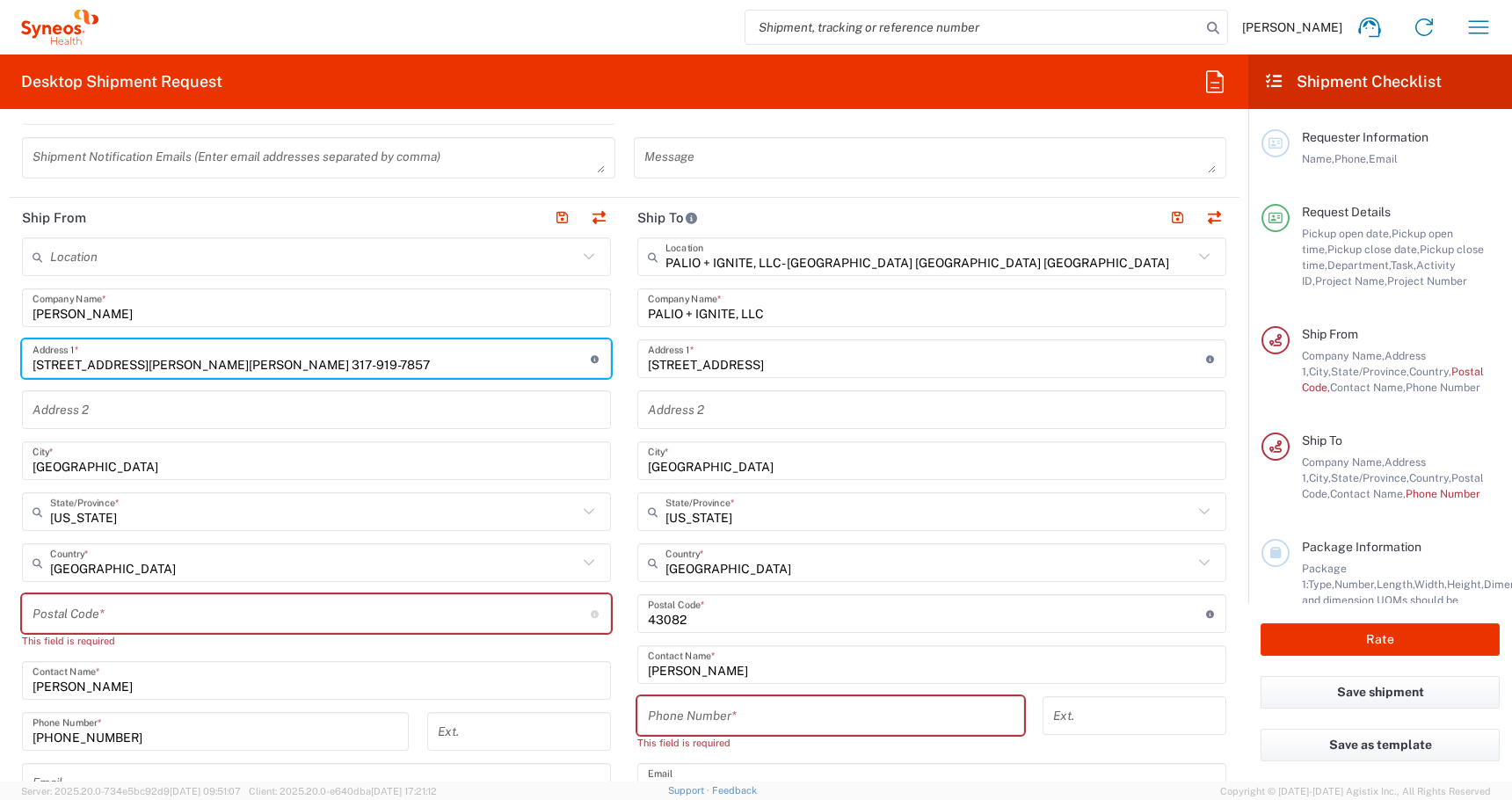
drag, startPoint x: 298, startPoint y: 363, endPoint x: 262, endPoint y: 365, distance: 36.1
click at [262, 365] on input "[STREET_ADDRESS][PERSON_NAME][PERSON_NAME] 317-919-7857" at bounding box center [311, 359] width 559 height 30
click at [66, 611] on input "undefined" at bounding box center [311, 613] width 559 height 30
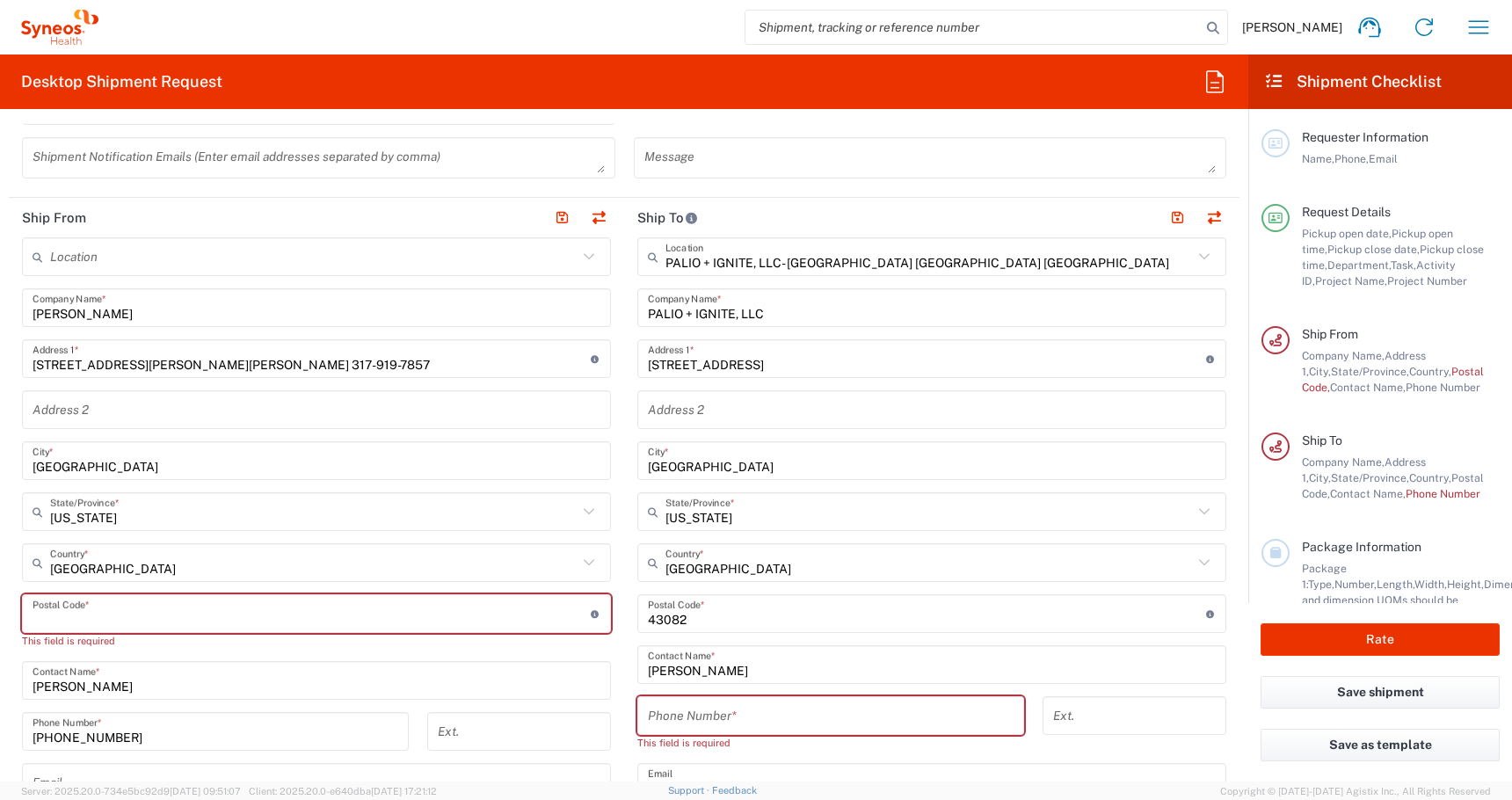
paste input "46055"
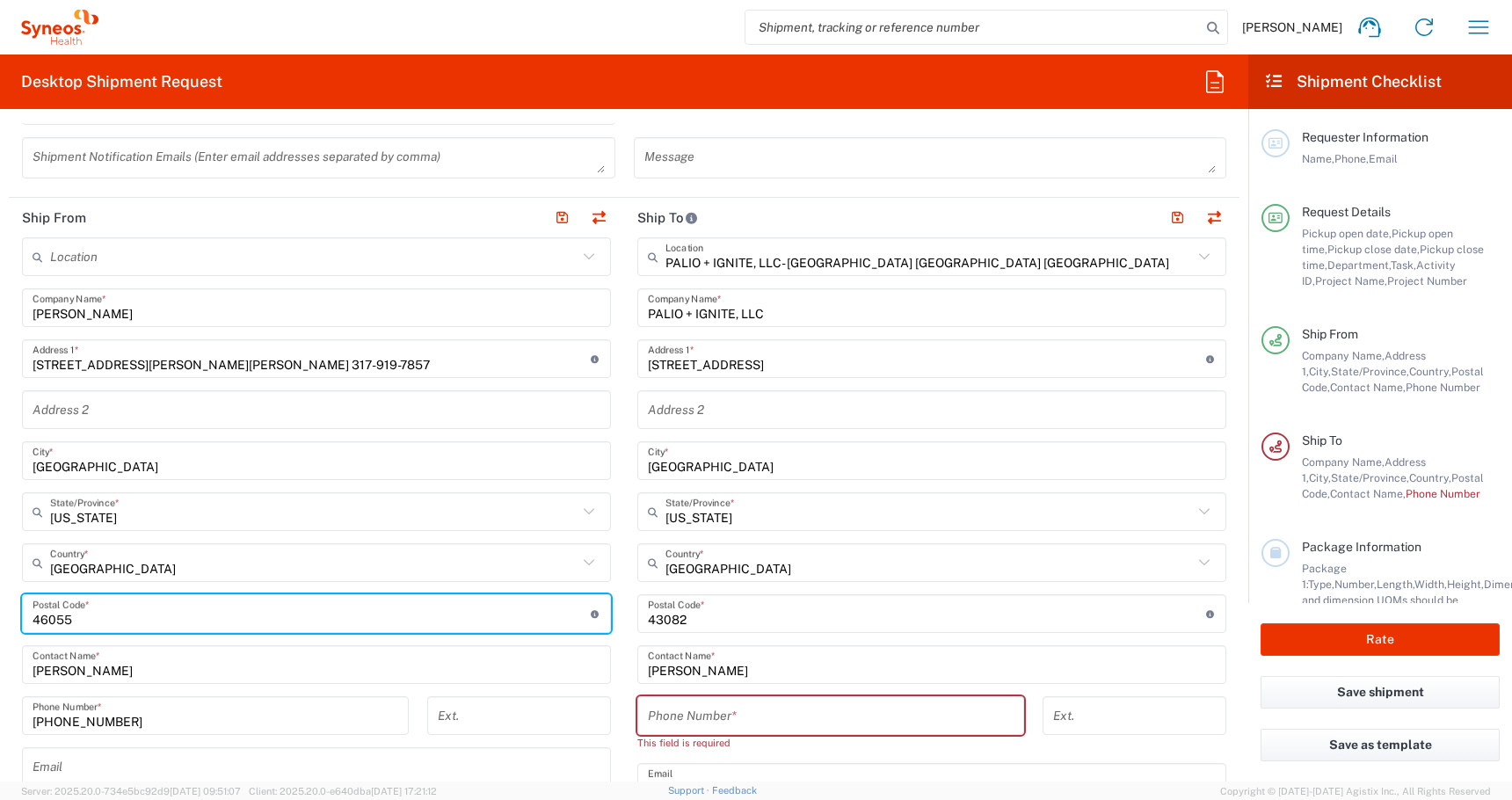
type input "46055"
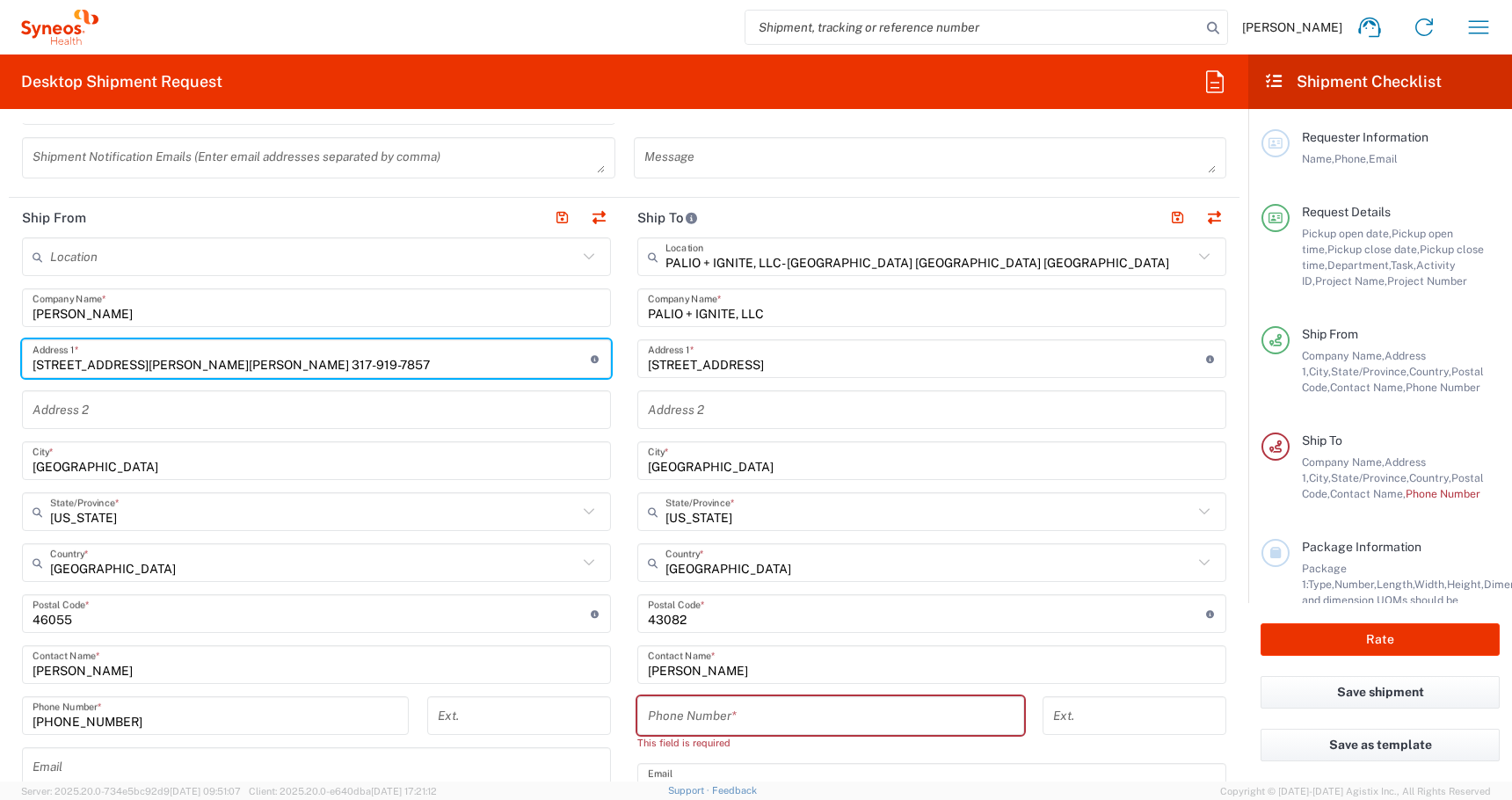
drag, startPoint x: 400, startPoint y: 369, endPoint x: 164, endPoint y: 364, distance: 236.1
click at [164, 364] on input "[STREET_ADDRESS][PERSON_NAME][PERSON_NAME] 317-919-7857" at bounding box center [311, 359] width 559 height 30
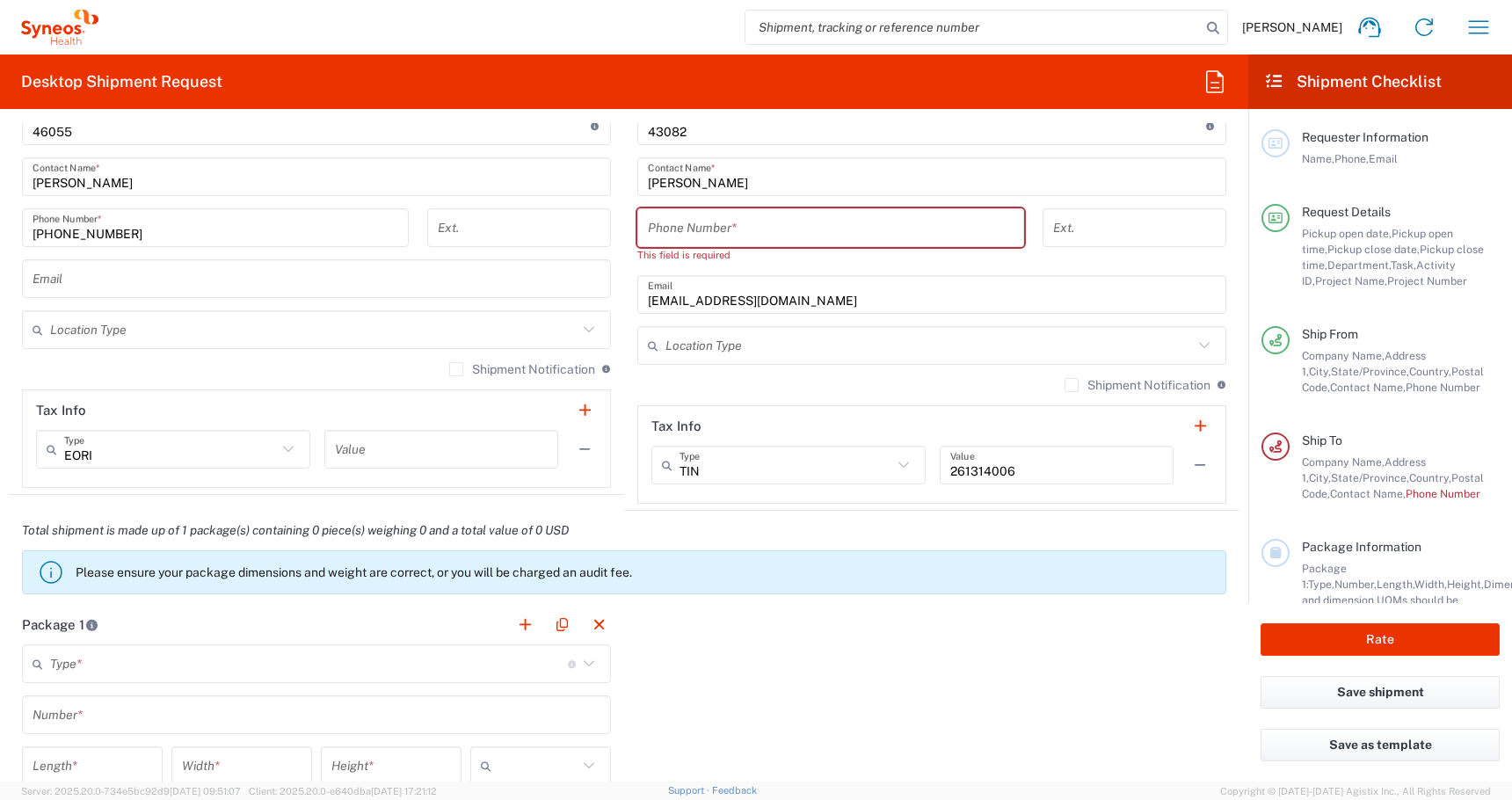
scroll to position [1157, 0]
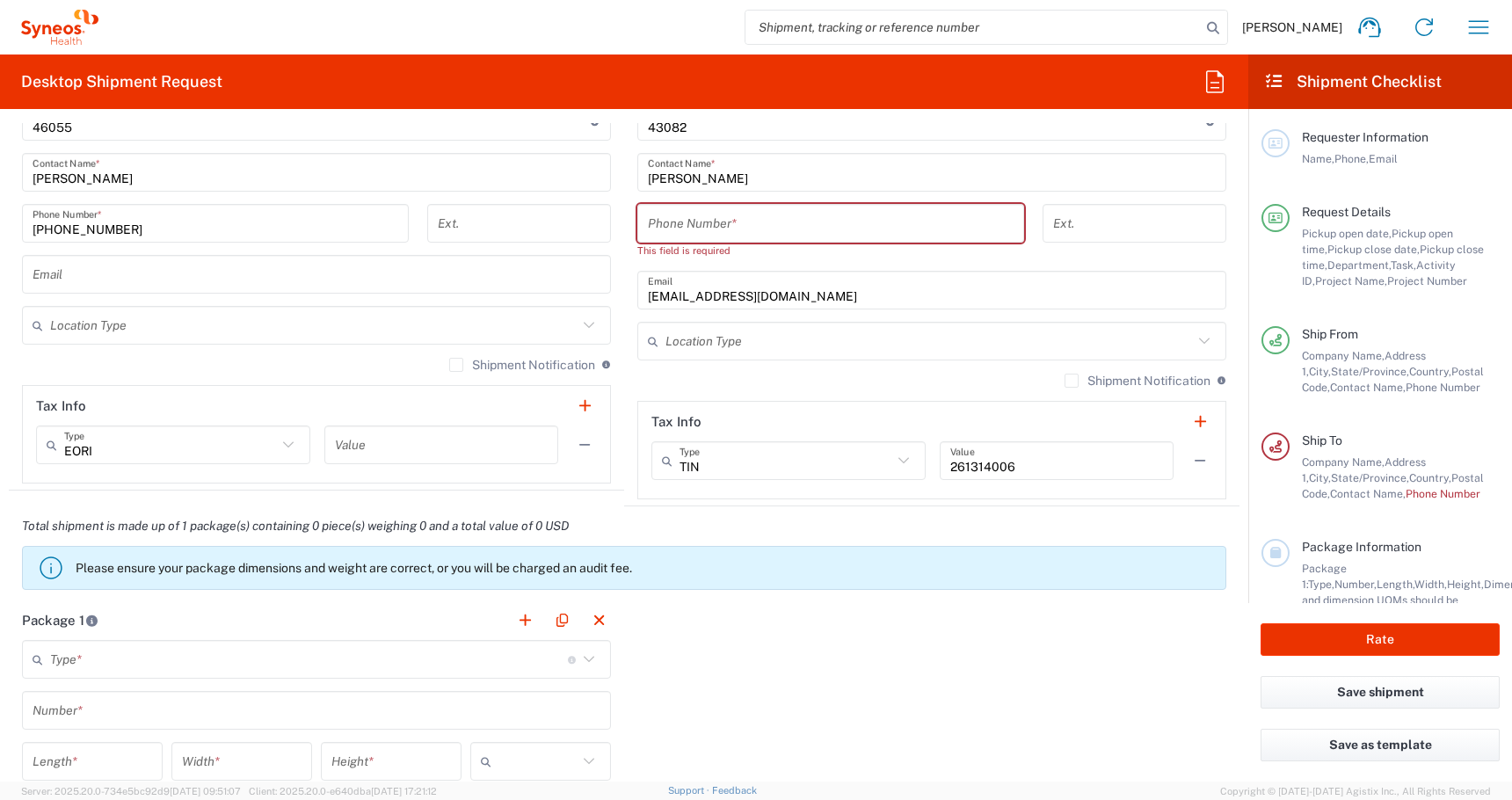
type input "[STREET_ADDRESS][PERSON_NAME]"
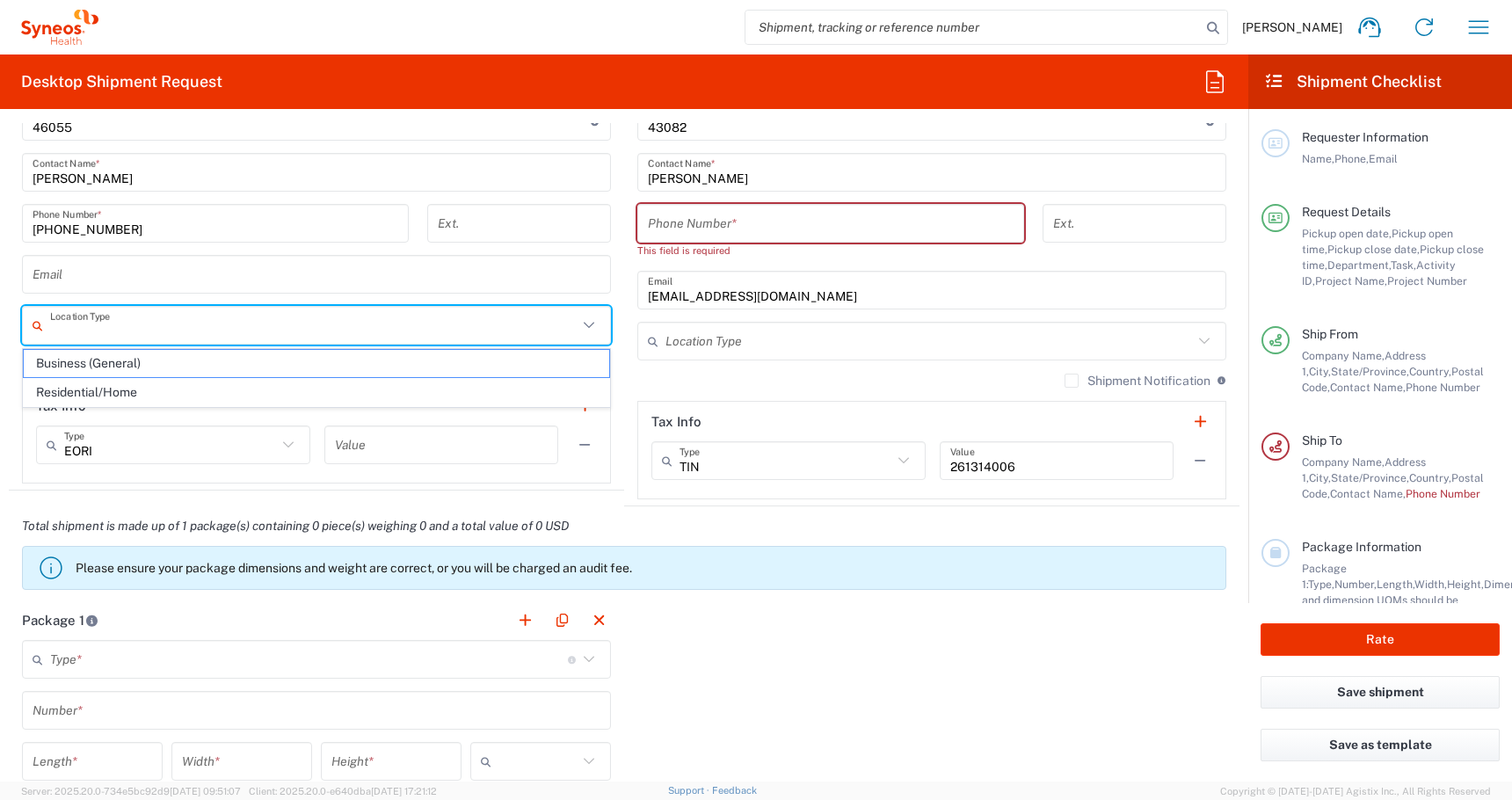
click at [96, 330] on input "text" at bounding box center [313, 326] width 527 height 30
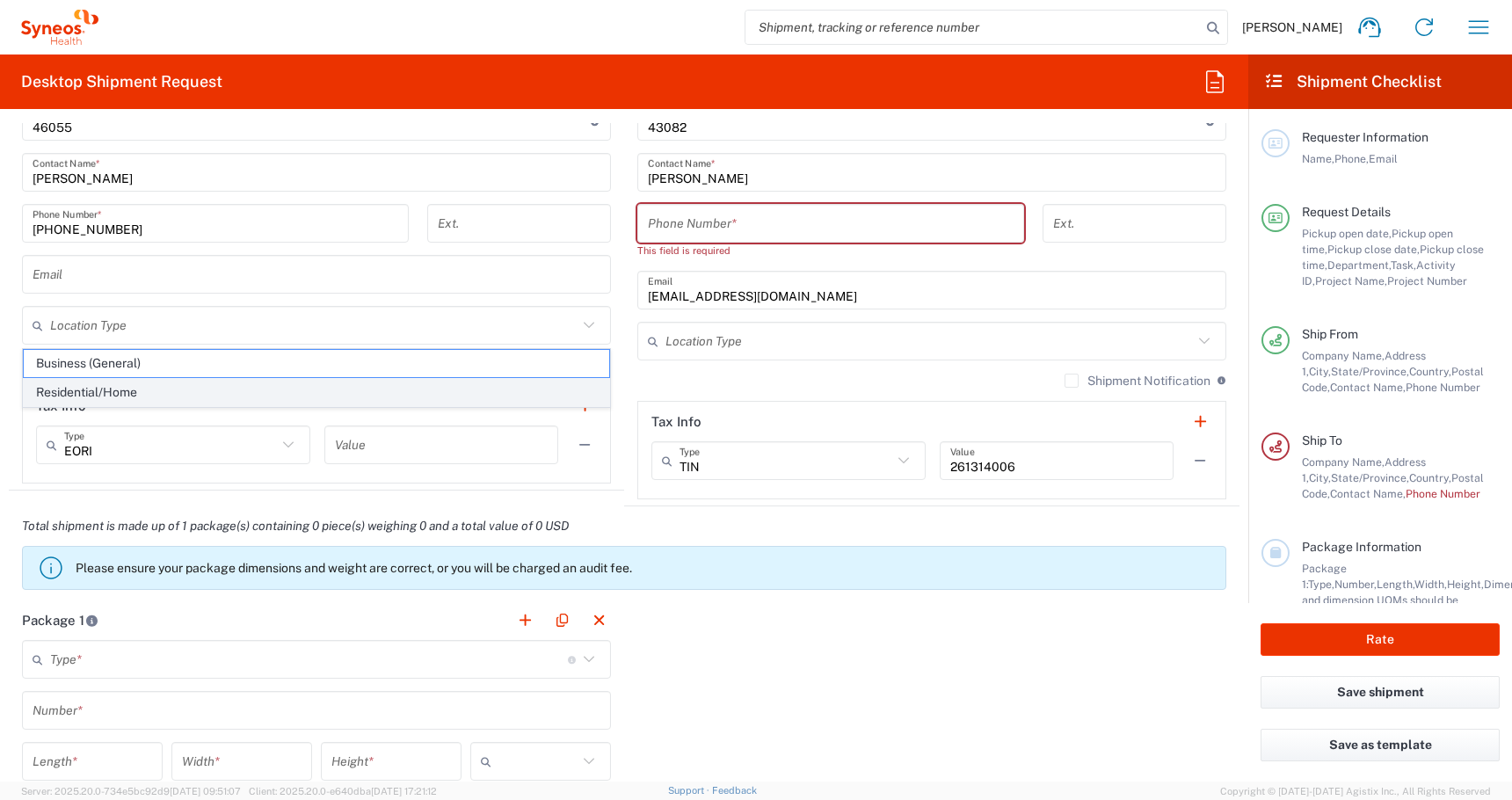
click at [76, 390] on span "Residential/Home" at bounding box center [316, 392] width 585 height 27
type input "Residential/Home"
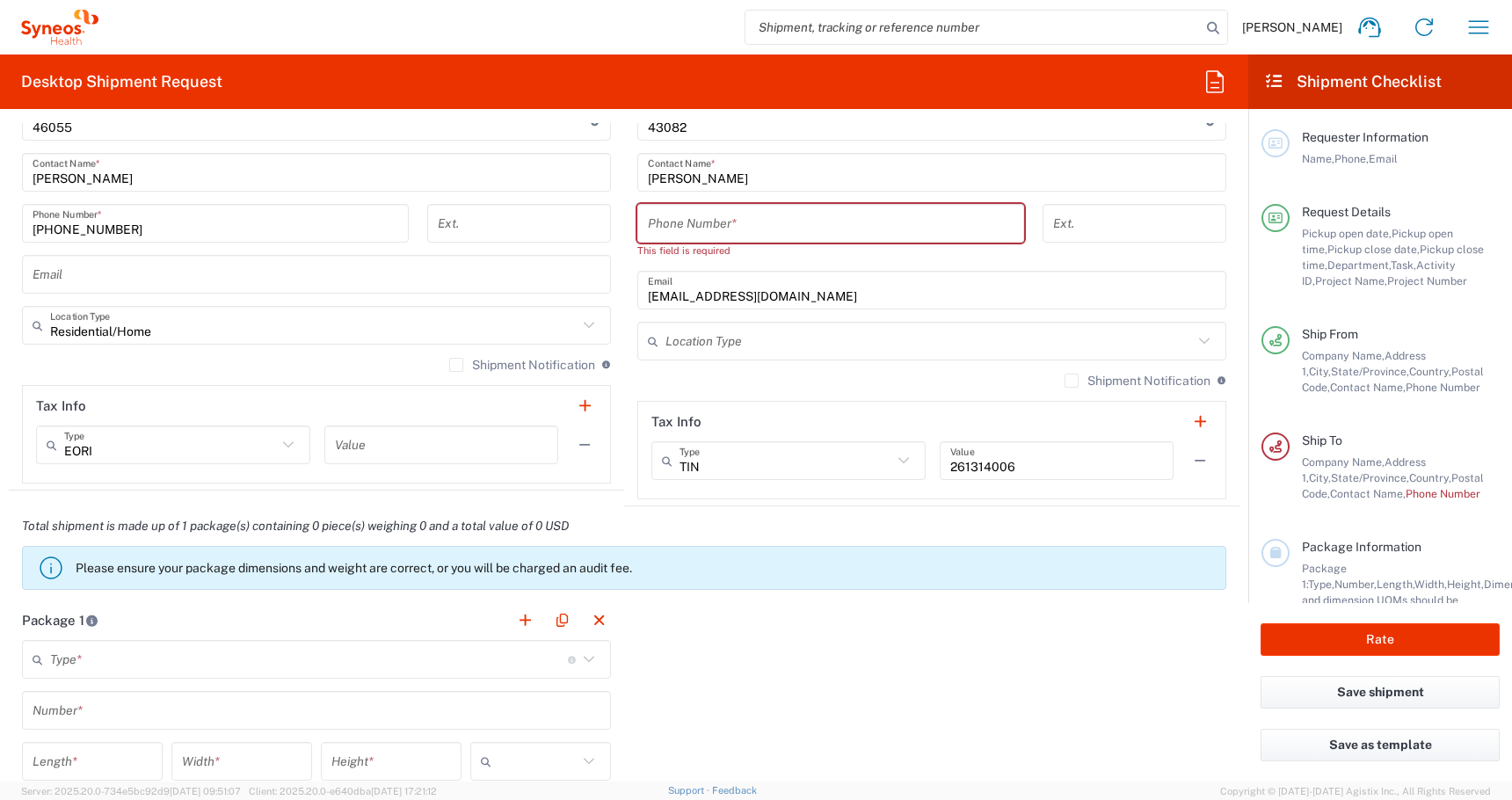
click at [674, 347] on input "text" at bounding box center [929, 341] width 527 height 30
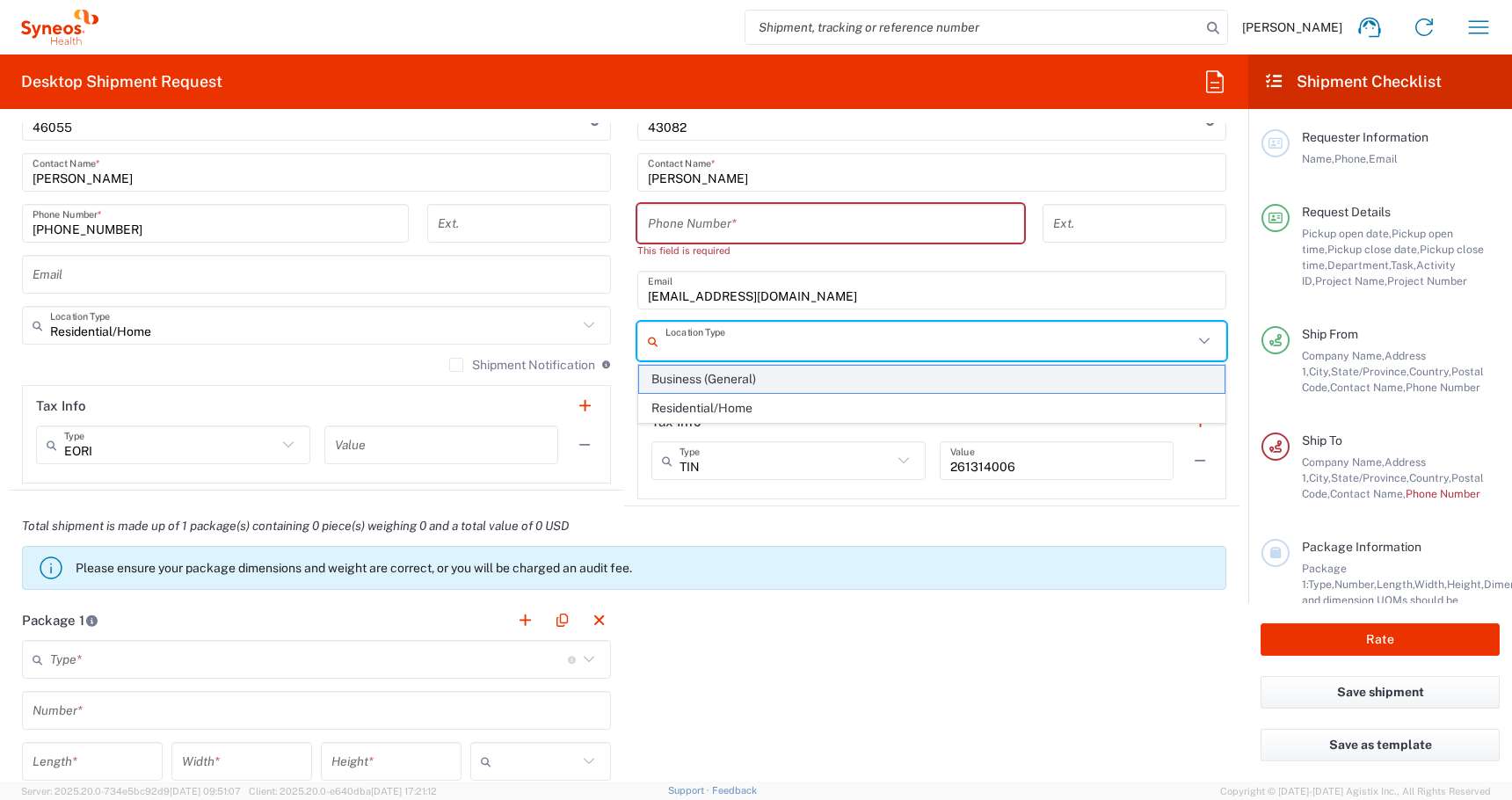
click at [658, 381] on span "Business (General)" at bounding box center [932, 379] width 585 height 27
type input "Business (General)"
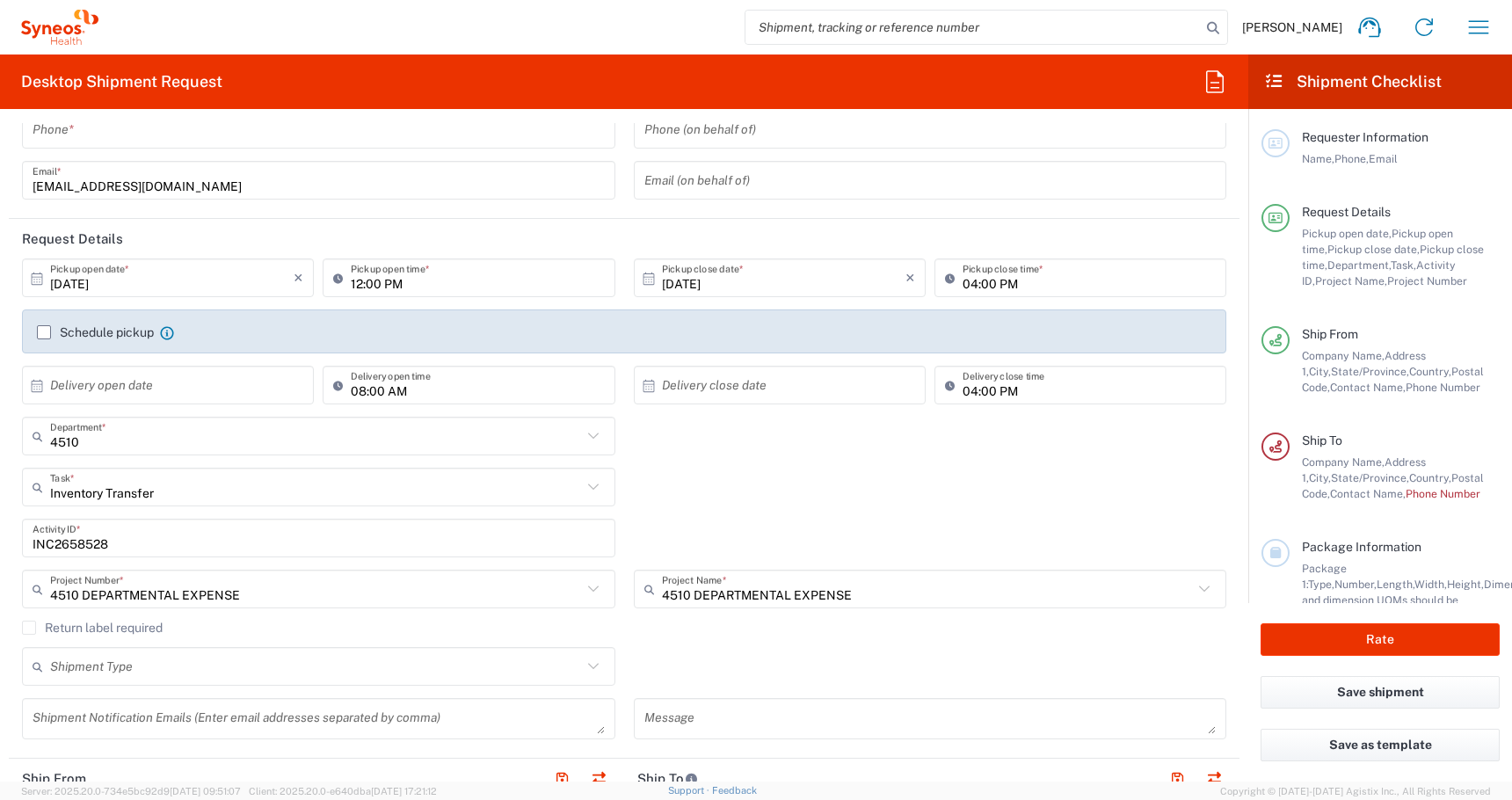
scroll to position [0, 0]
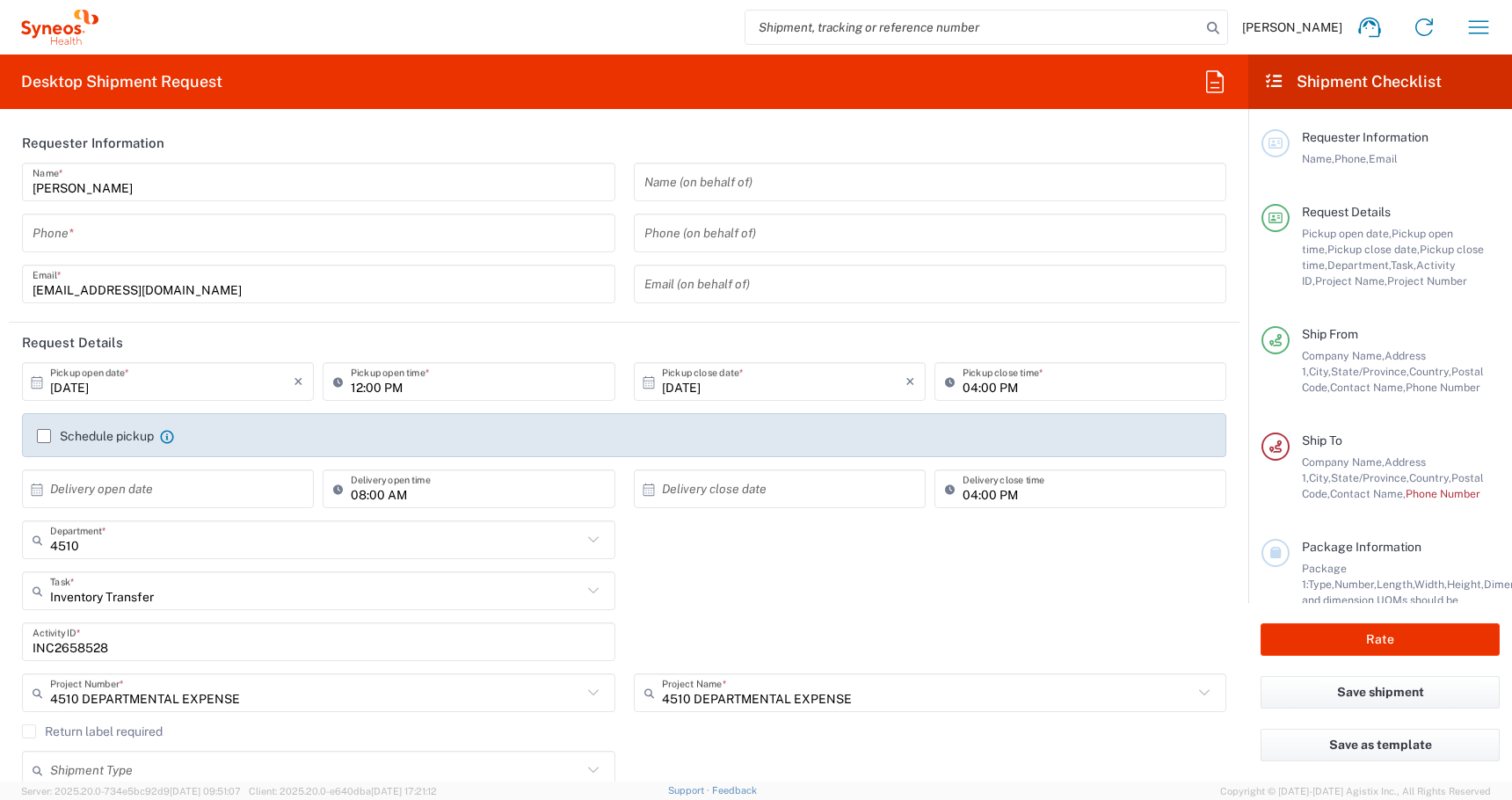
click at [128, 215] on div "Phone *" at bounding box center [318, 233] width 594 height 39
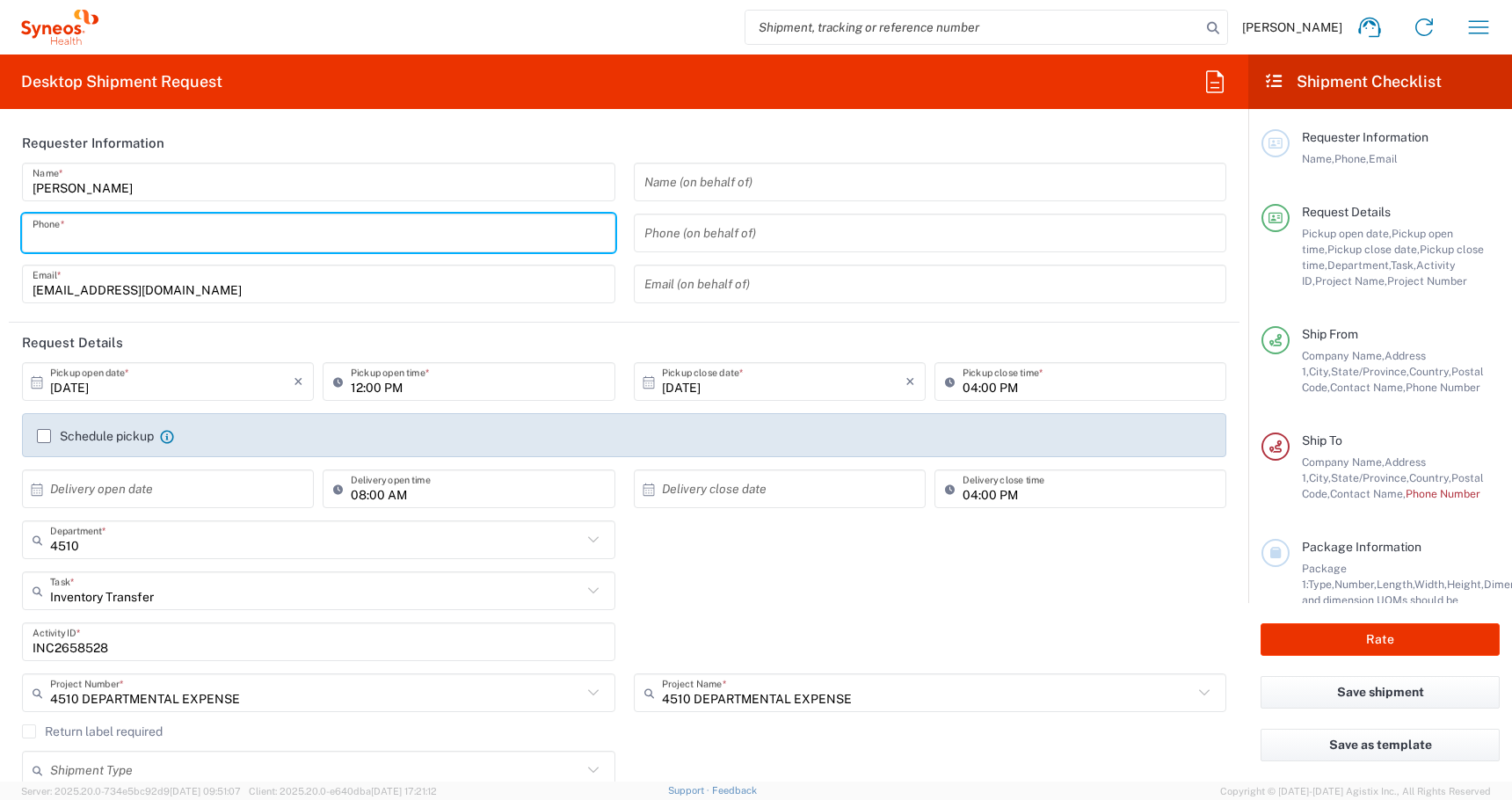
paste input "[PHONE_NUMBER]"
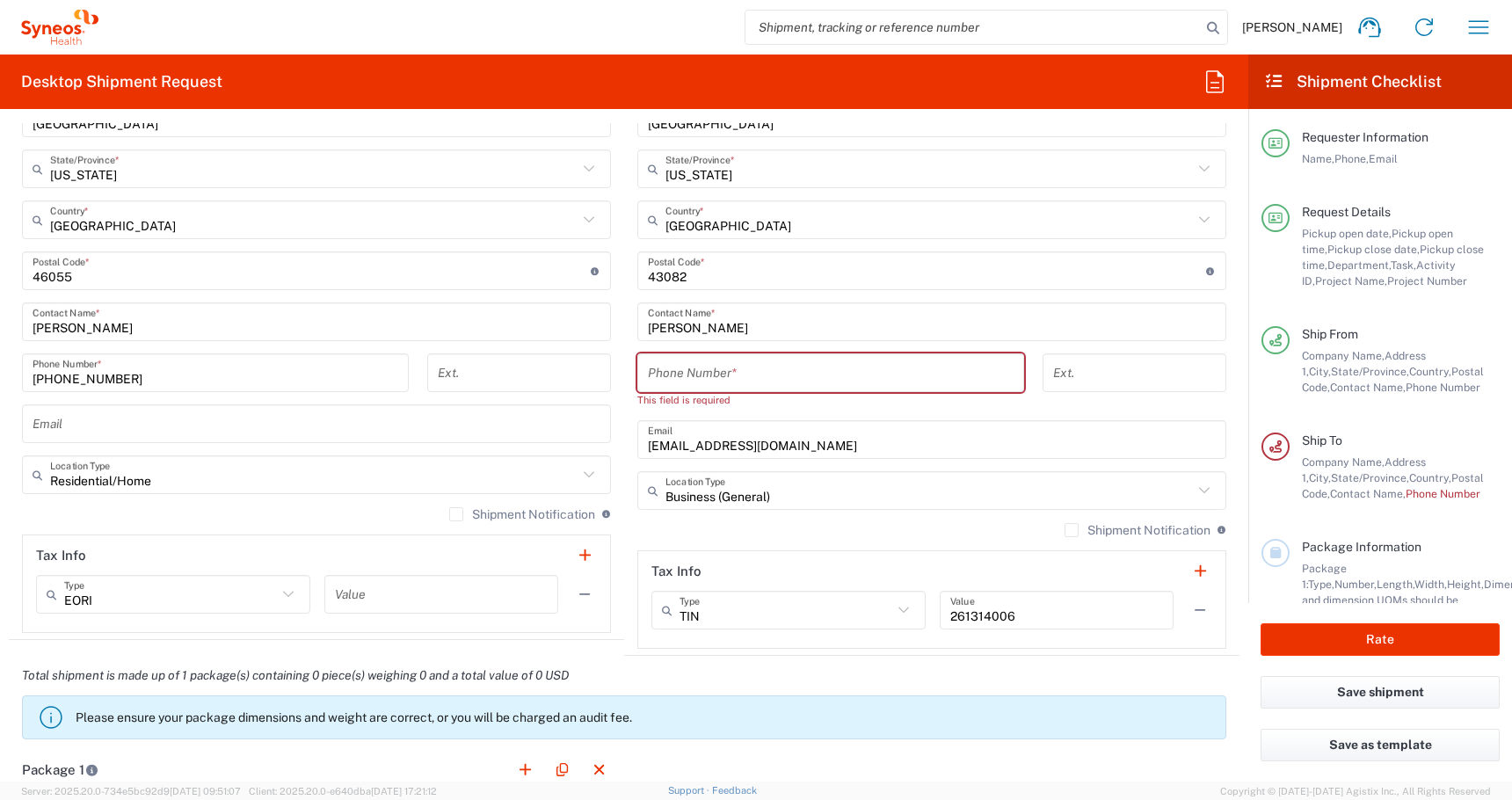
scroll to position [1054, 0]
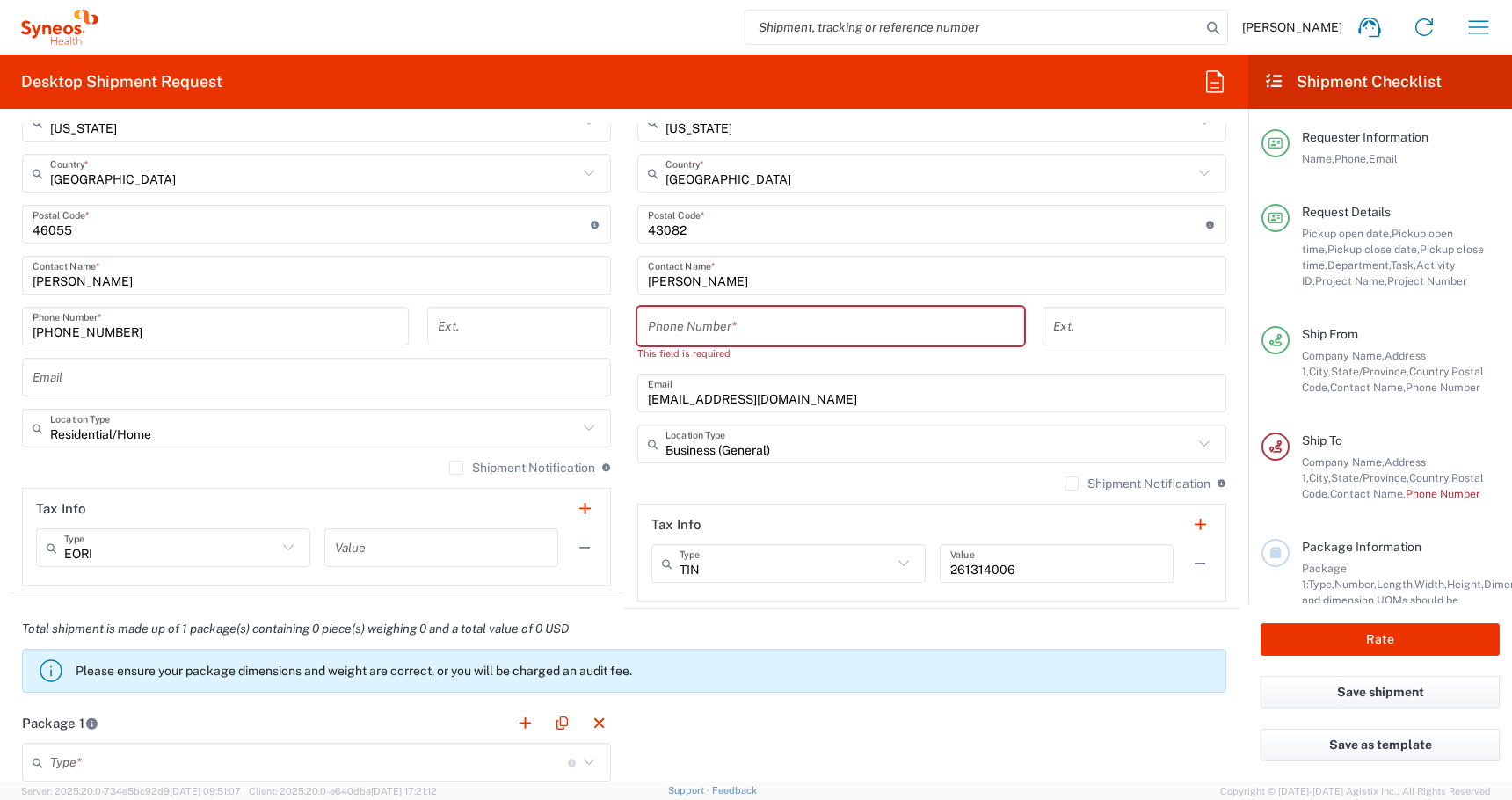
type input "[PHONE_NUMBER]"
click at [679, 324] on input "tel" at bounding box center [830, 327] width 365 height 30
paste input "[PHONE_NUMBER]"
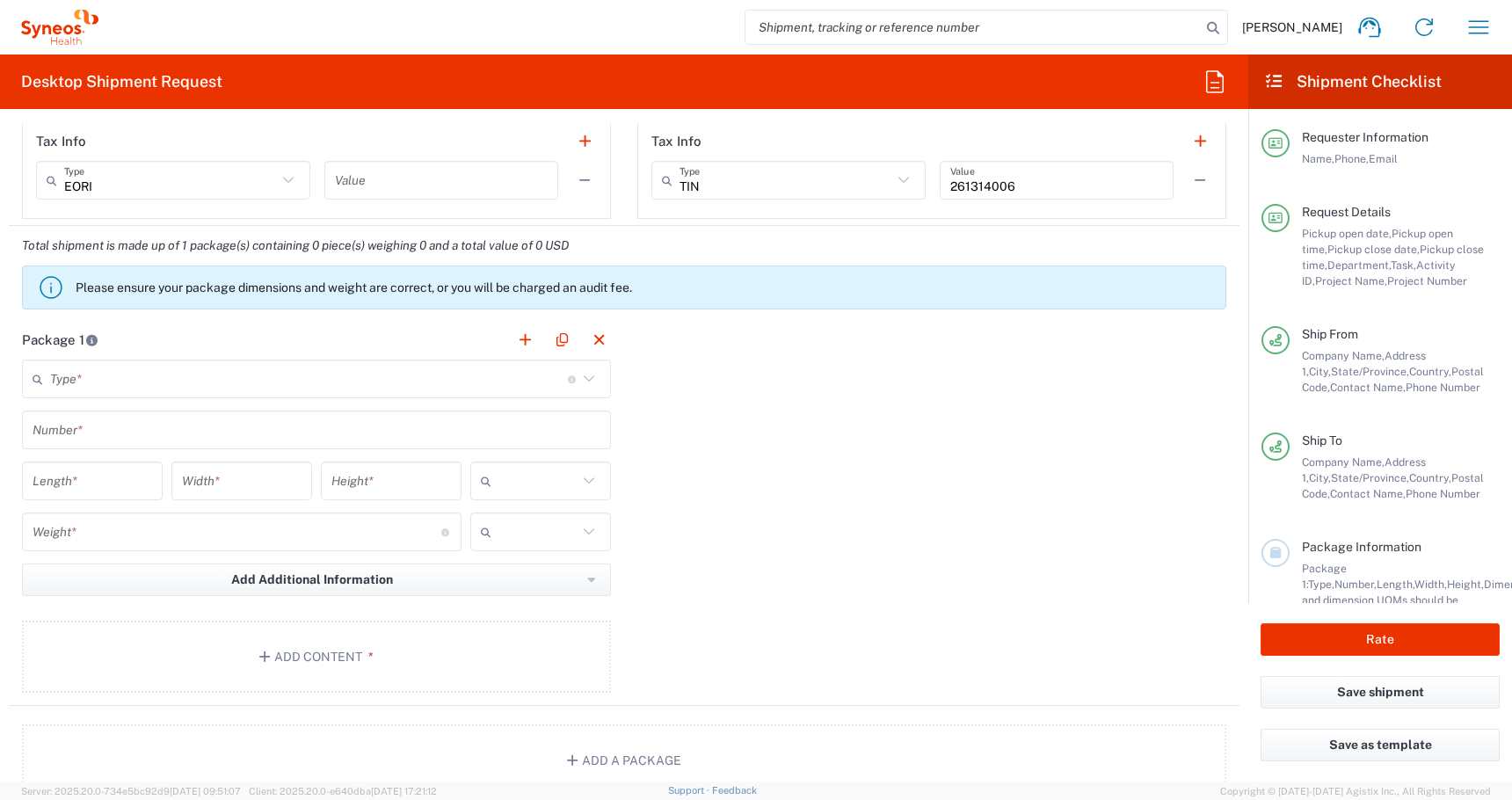
scroll to position [1622, 0]
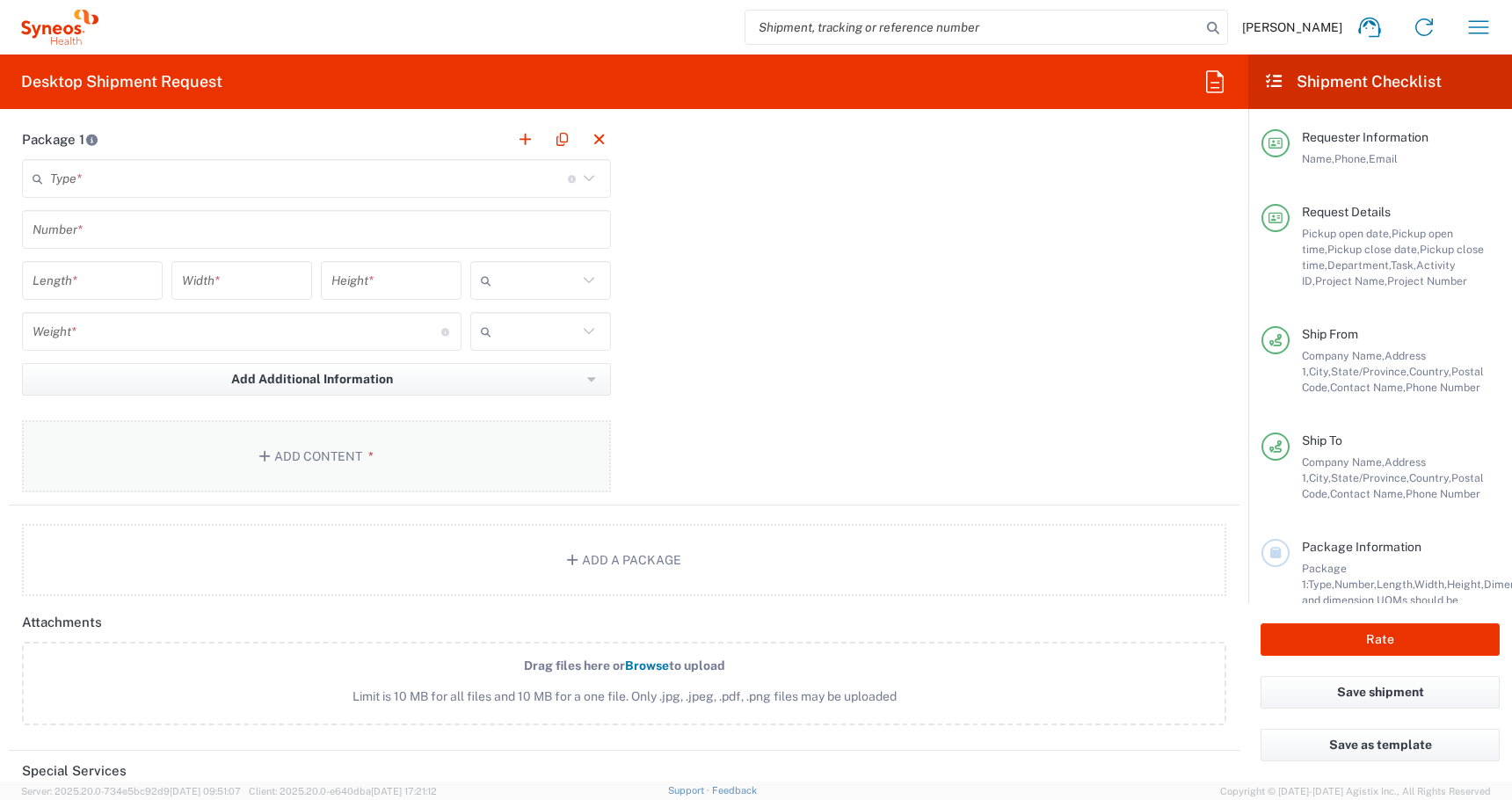
type input "[PHONE_NUMBER]"
click at [254, 450] on button "Add Content *" at bounding box center [316, 456] width 589 height 72
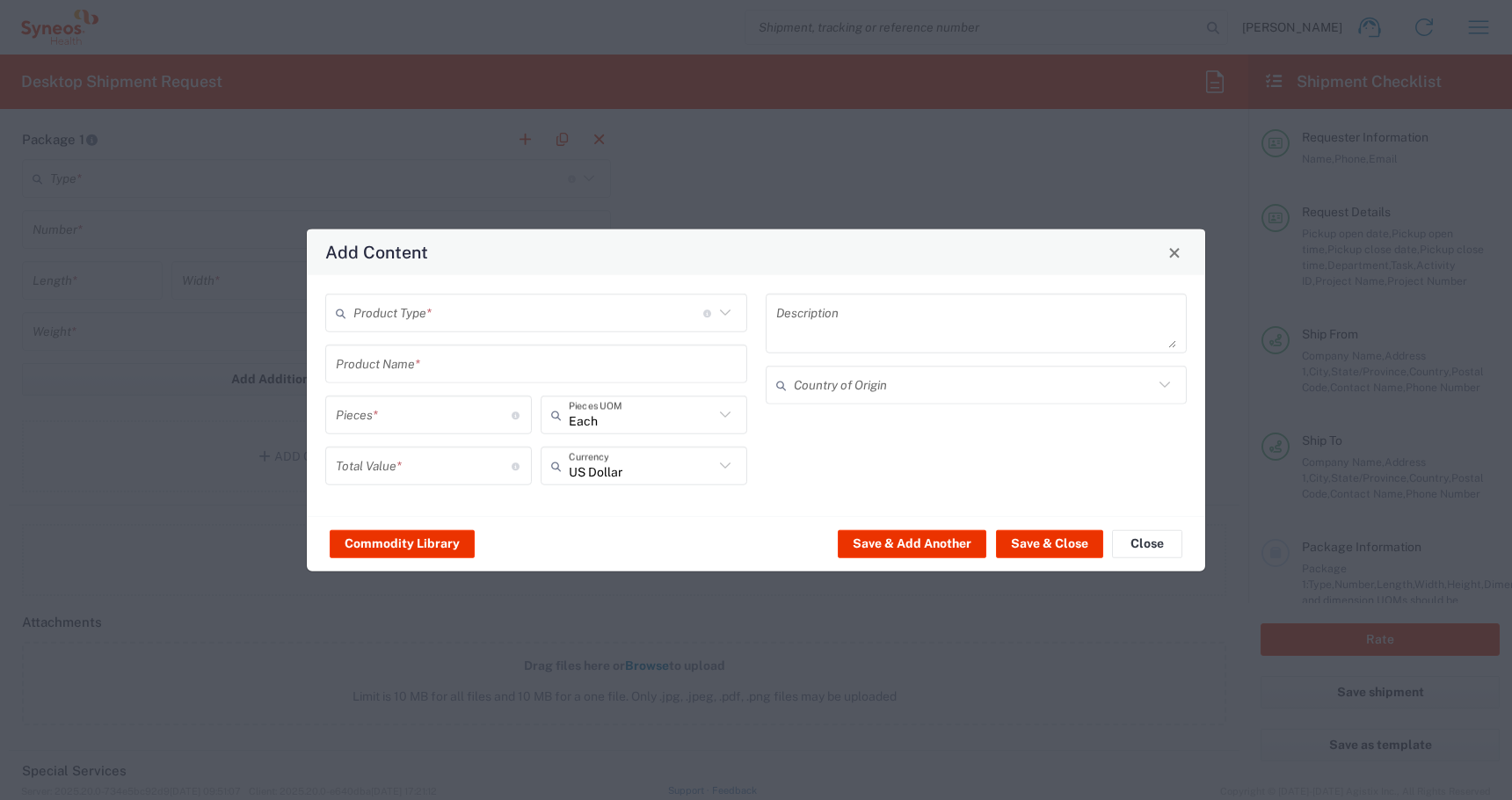
click at [432, 326] on input "text" at bounding box center [528, 312] width 350 height 30
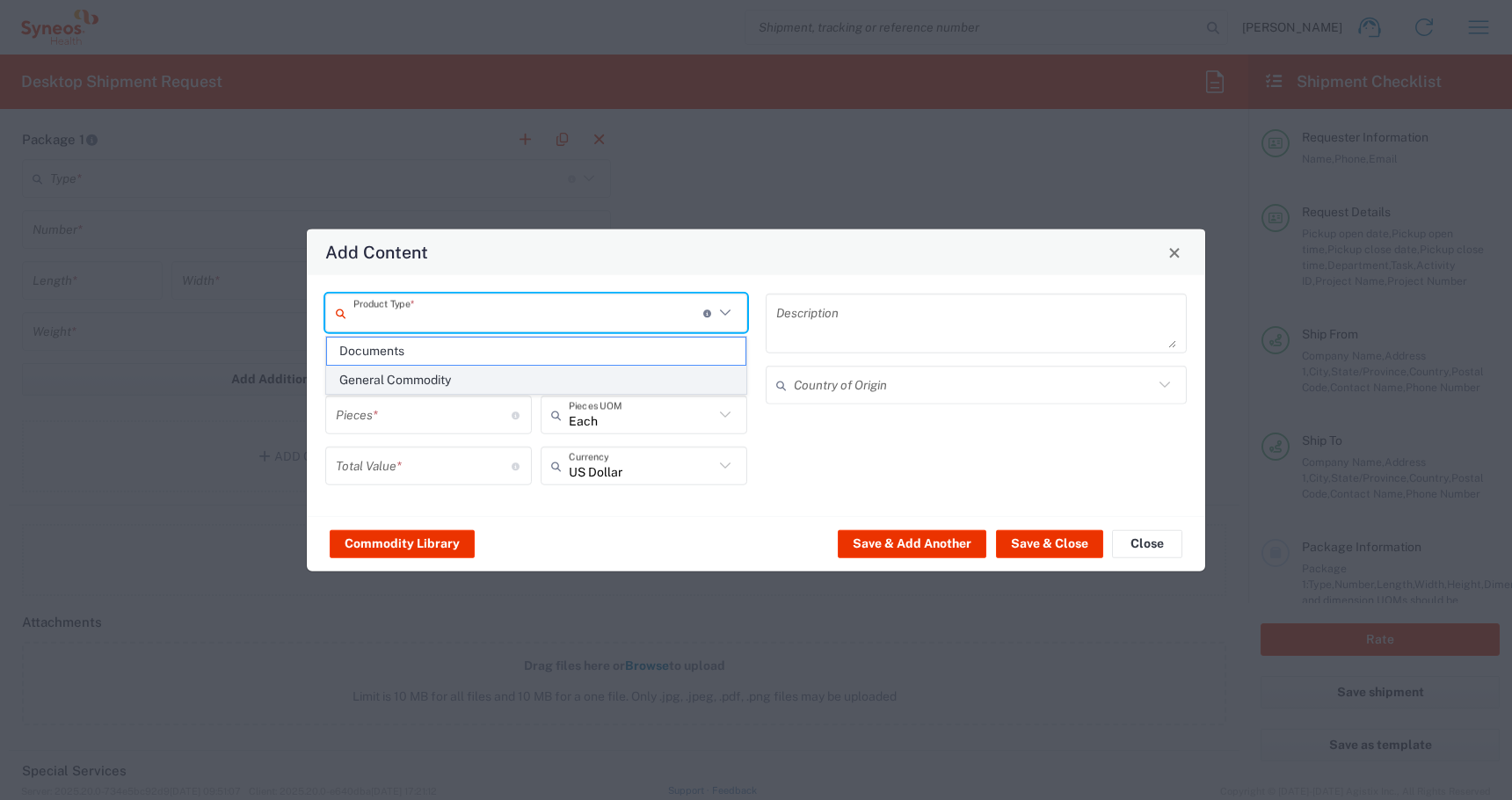
click at [387, 379] on span "General Commodity" at bounding box center [536, 380] width 418 height 27
type input "General Commodity"
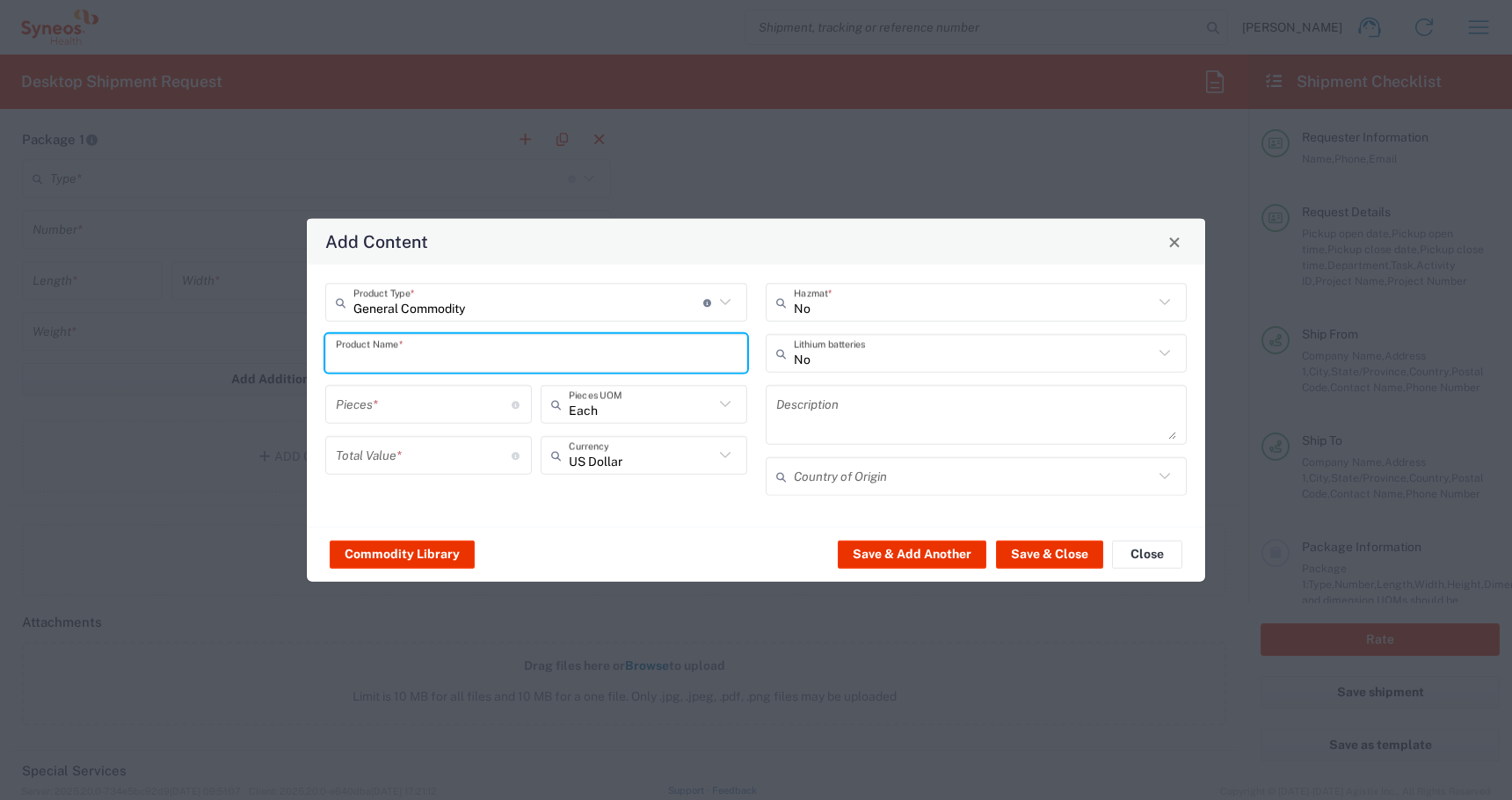
click at [341, 356] on input "text" at bounding box center [536, 353] width 400 height 30
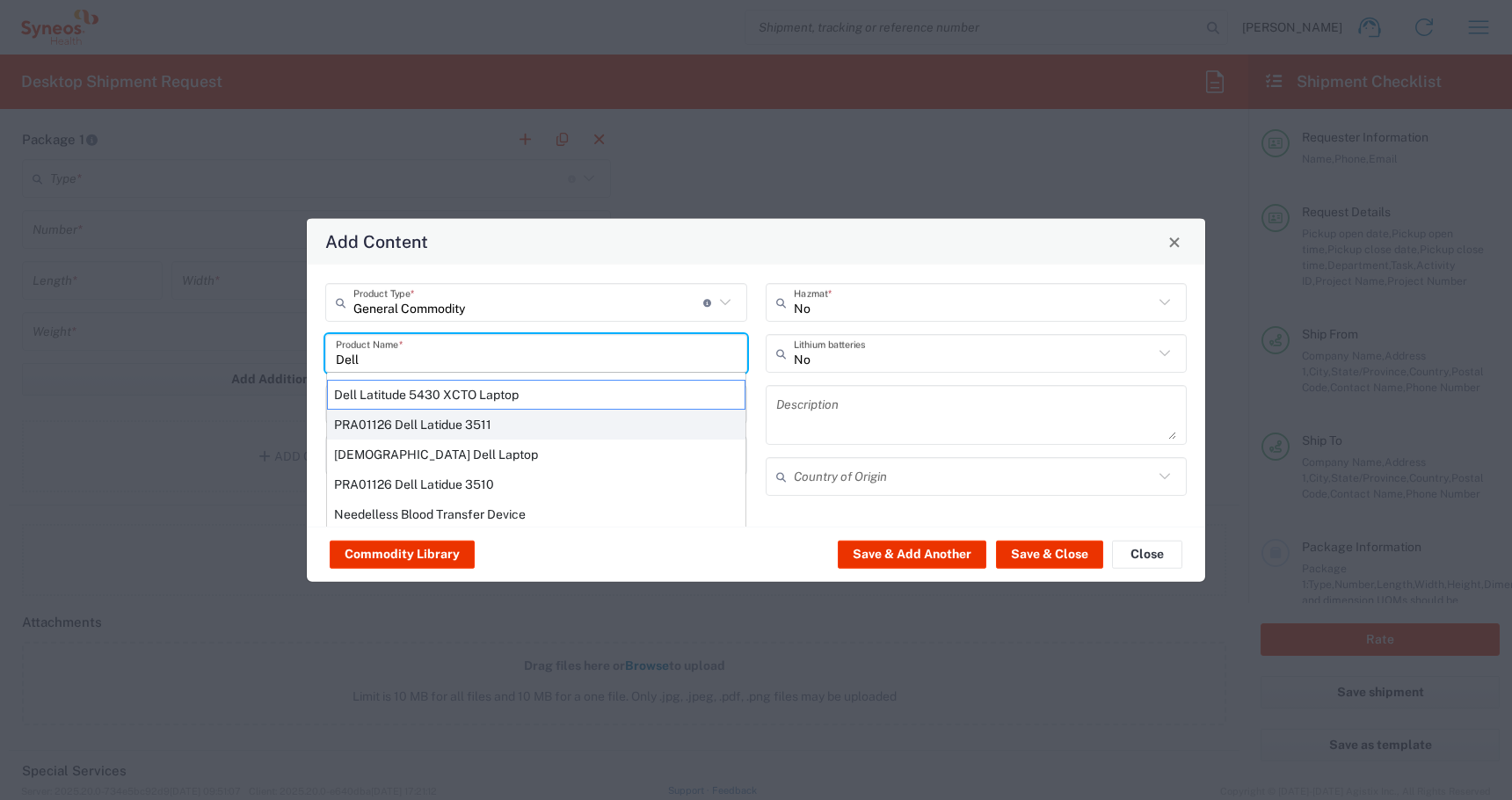
click at [388, 430] on div "PRA01126 Dell Latidue 3511" at bounding box center [536, 425] width 418 height 30
type input "PRA01126 Dell Latidue 3511"
type input "1"
type input "600"
type textarea "With power cable"
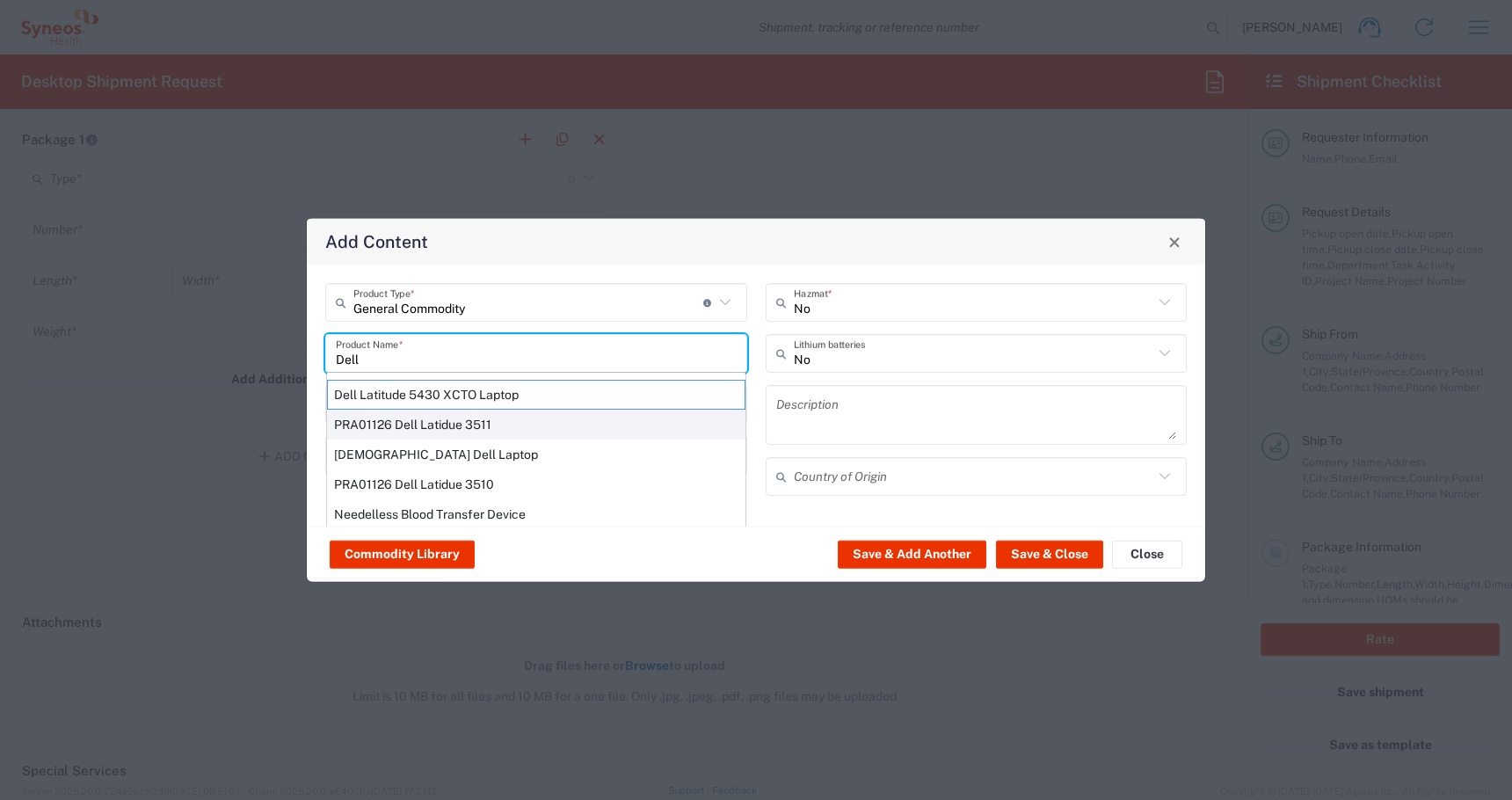
type input "[GEOGRAPHIC_DATA]"
type input "Yes"
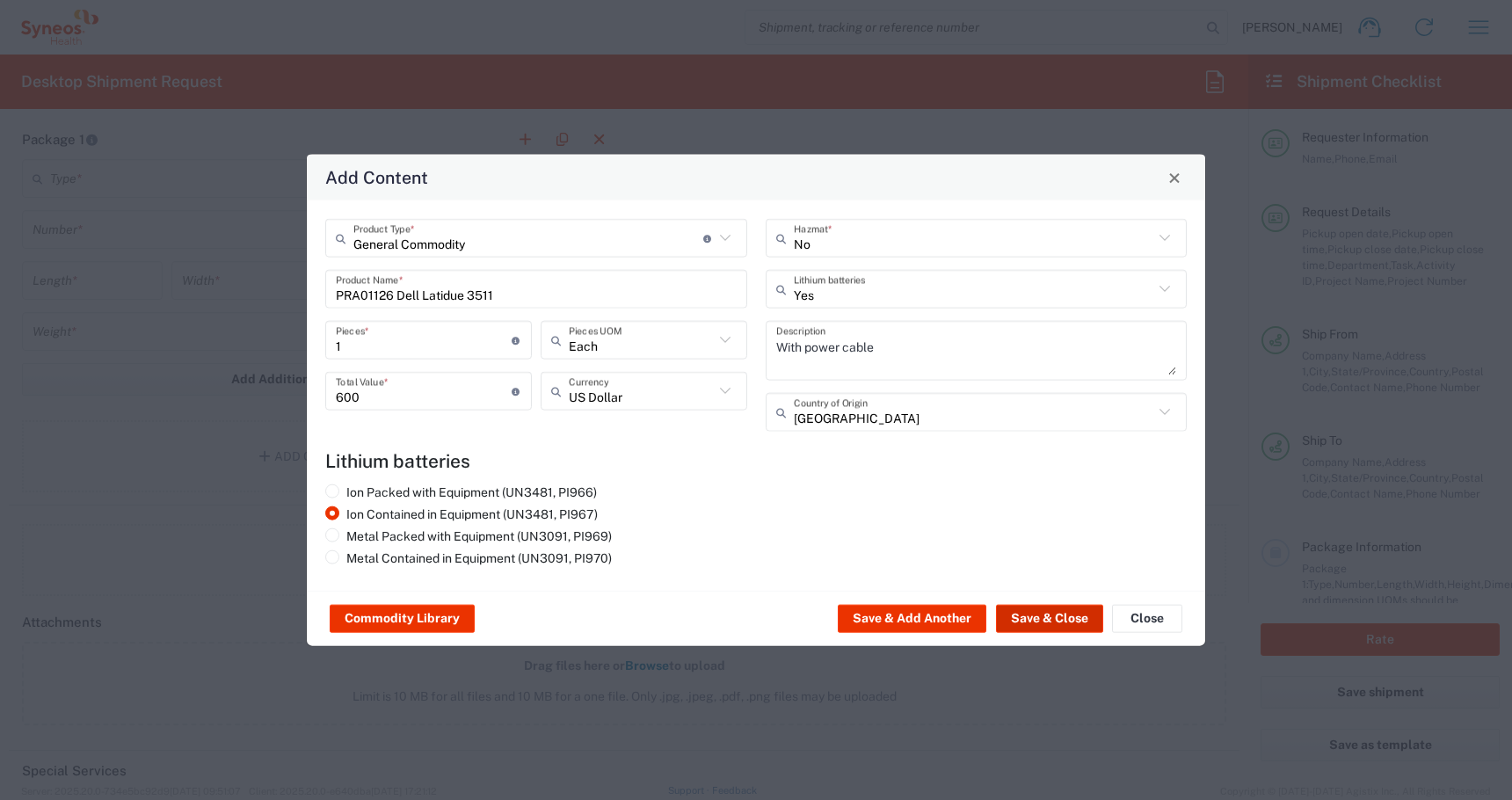
click at [1041, 615] on button "Save & Close" at bounding box center [1049, 619] width 107 height 28
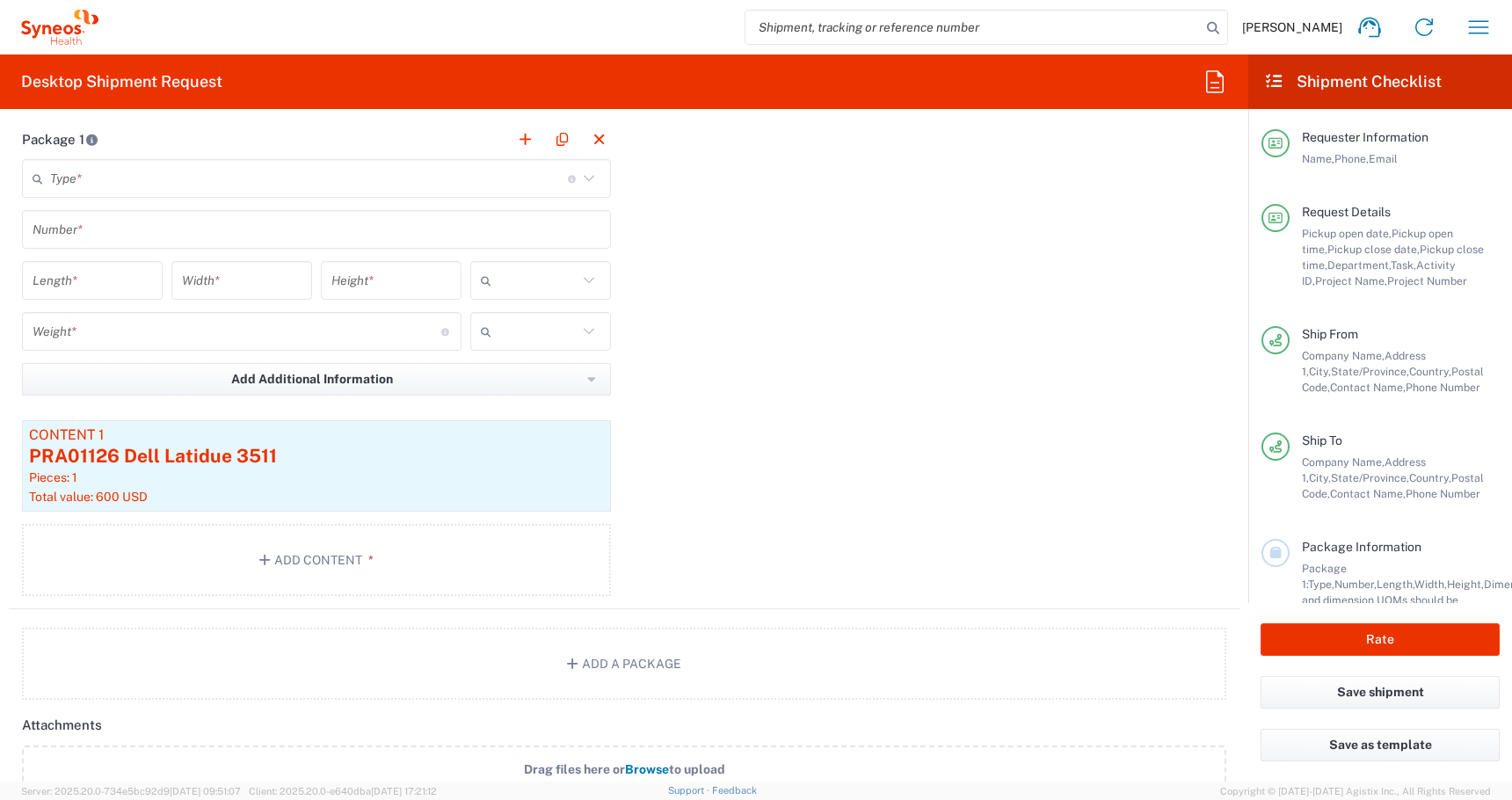
click at [83, 172] on input "text" at bounding box center [309, 179] width 518 height 30
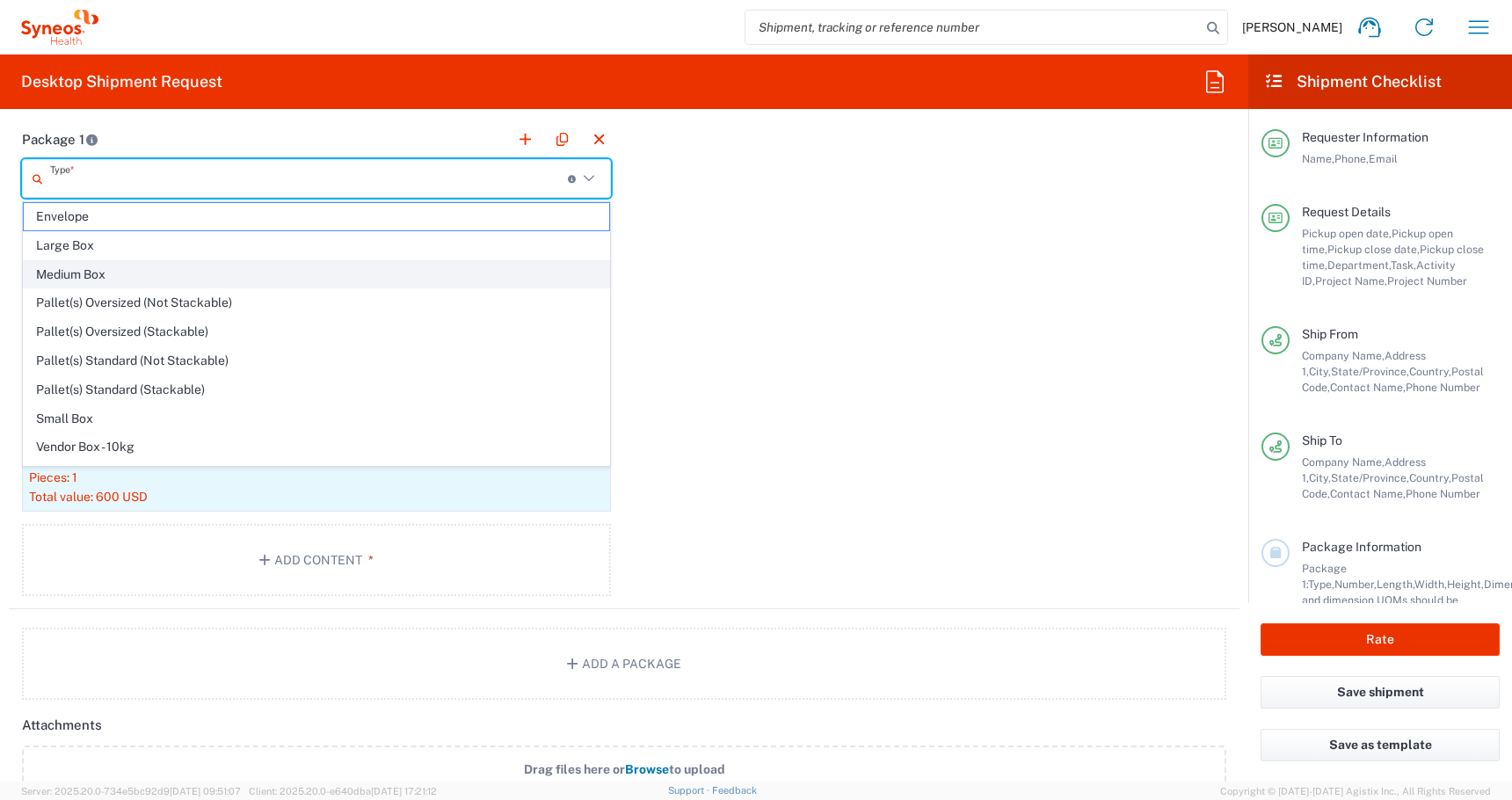
click at [75, 272] on span "Medium Box" at bounding box center [316, 275] width 585 height 27
type input "Medium Box"
type input "13"
type input "11.5"
type input "2.5"
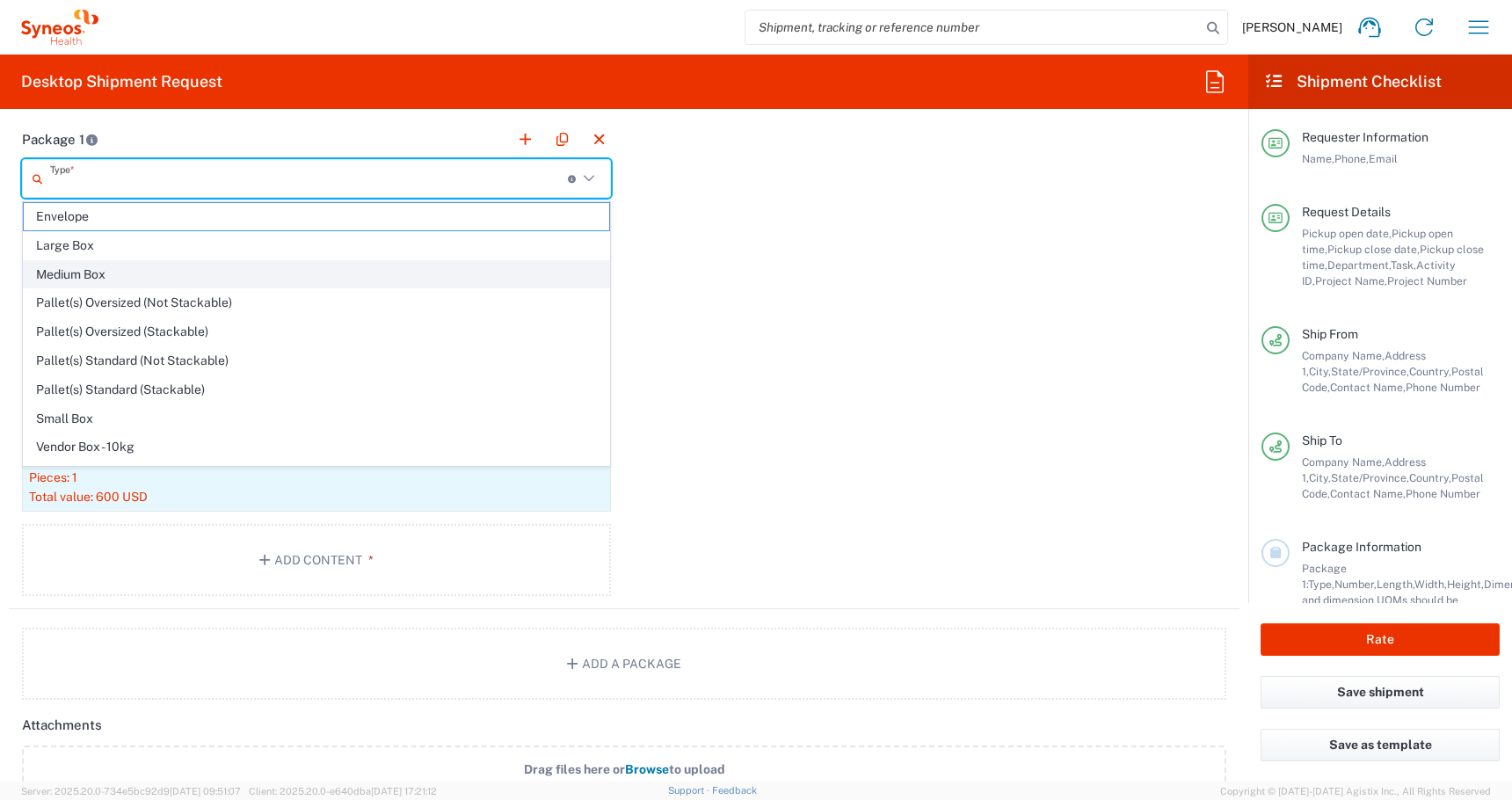
type input "in"
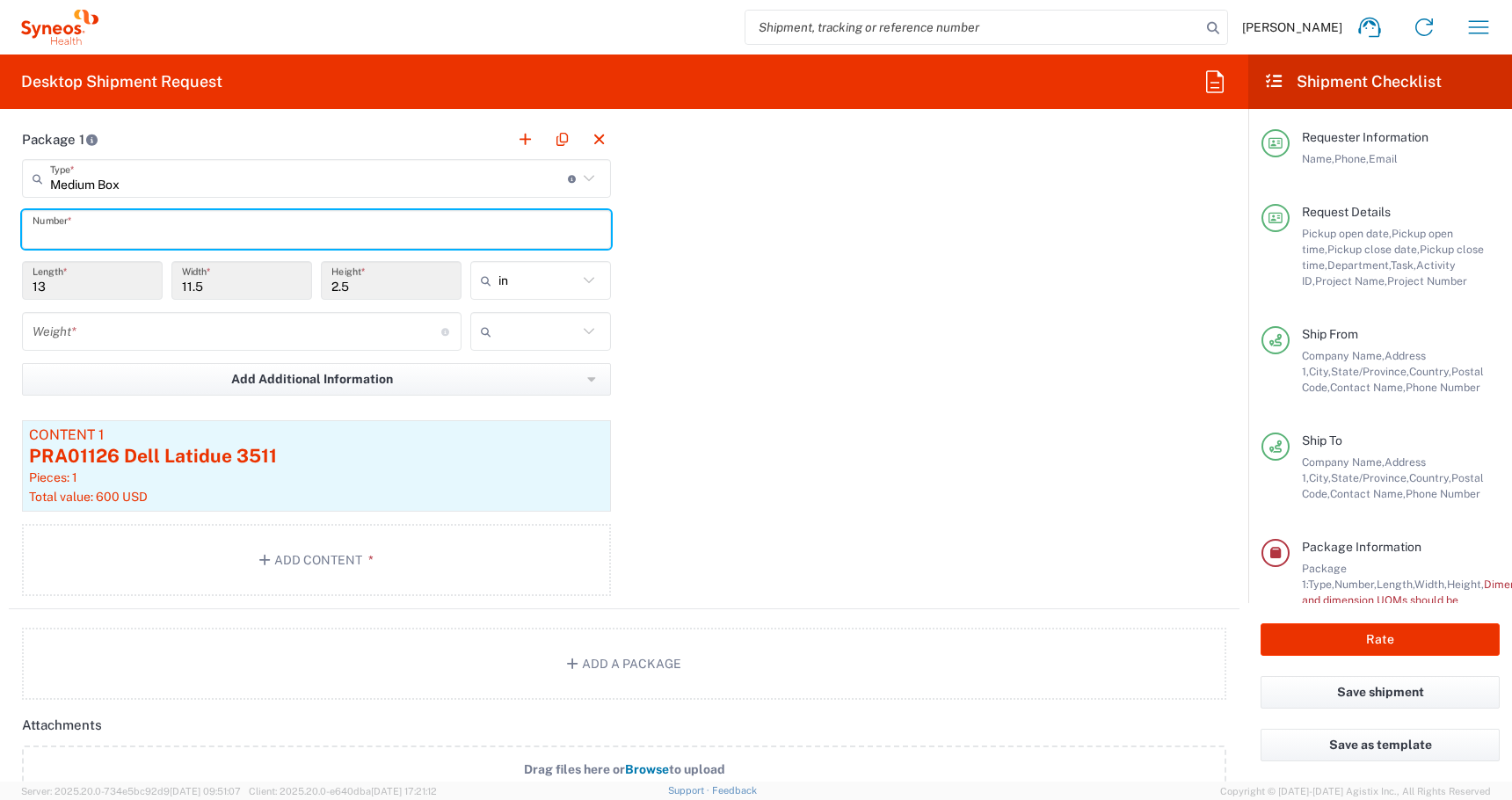
click at [61, 227] on input "text" at bounding box center [316, 230] width 568 height 30
type input "1"
click at [47, 336] on input "number" at bounding box center [237, 331] width 409 height 30
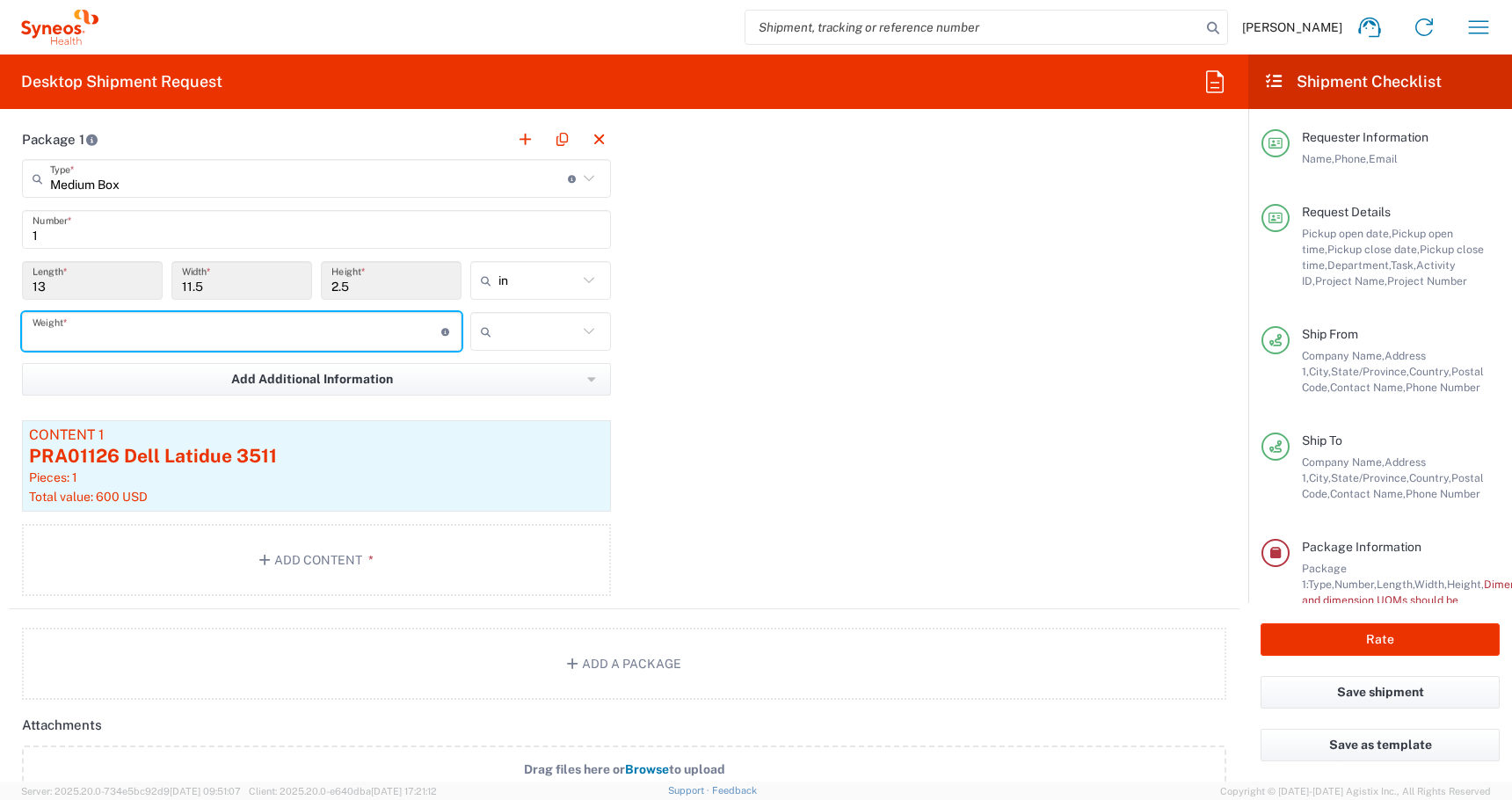
type input "6"
type input "8"
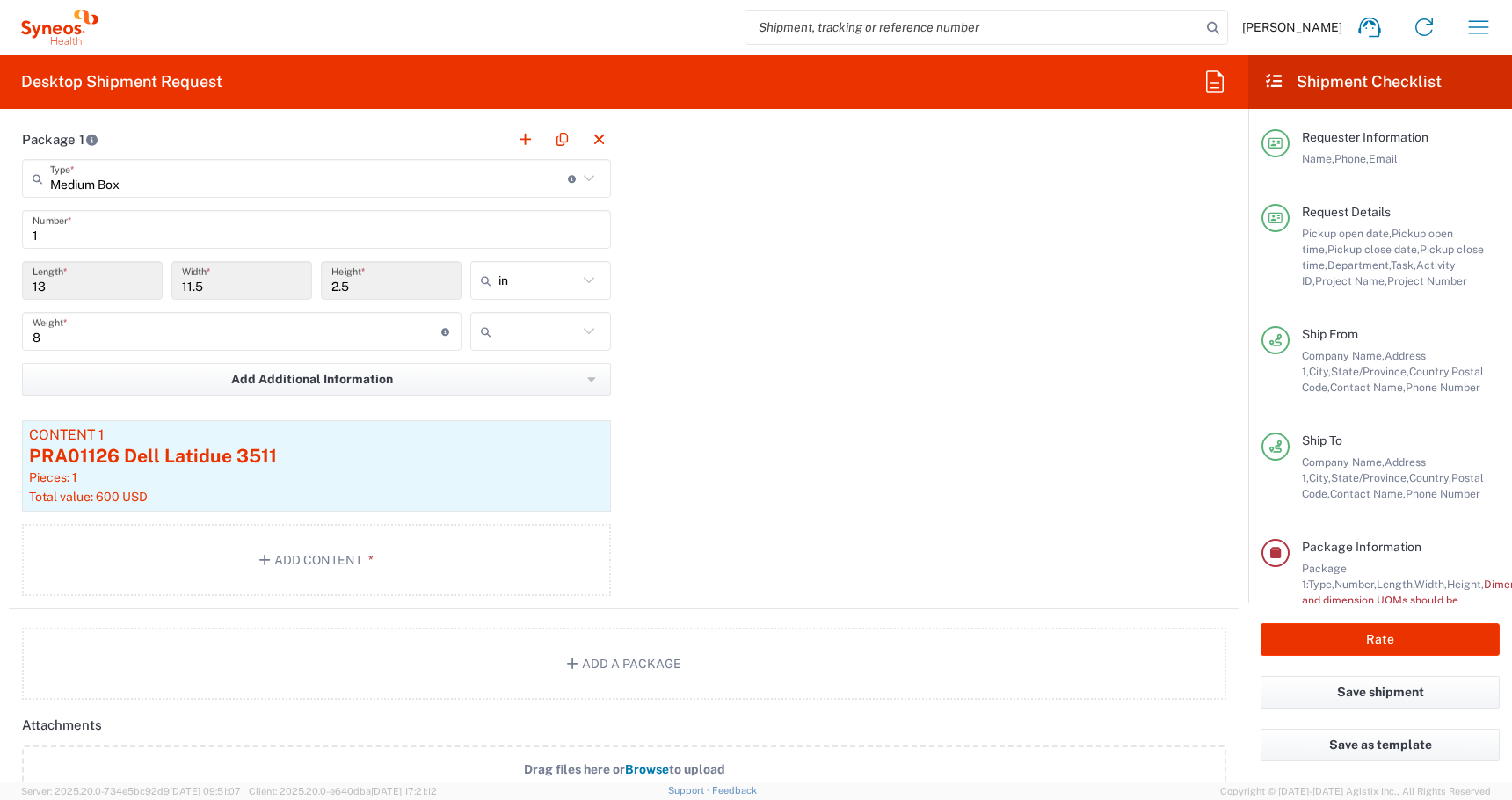
click at [585, 344] on div at bounding box center [541, 331] width 141 height 39
click at [535, 409] on span "lbs" at bounding box center [541, 399] width 137 height 27
type input "lbs"
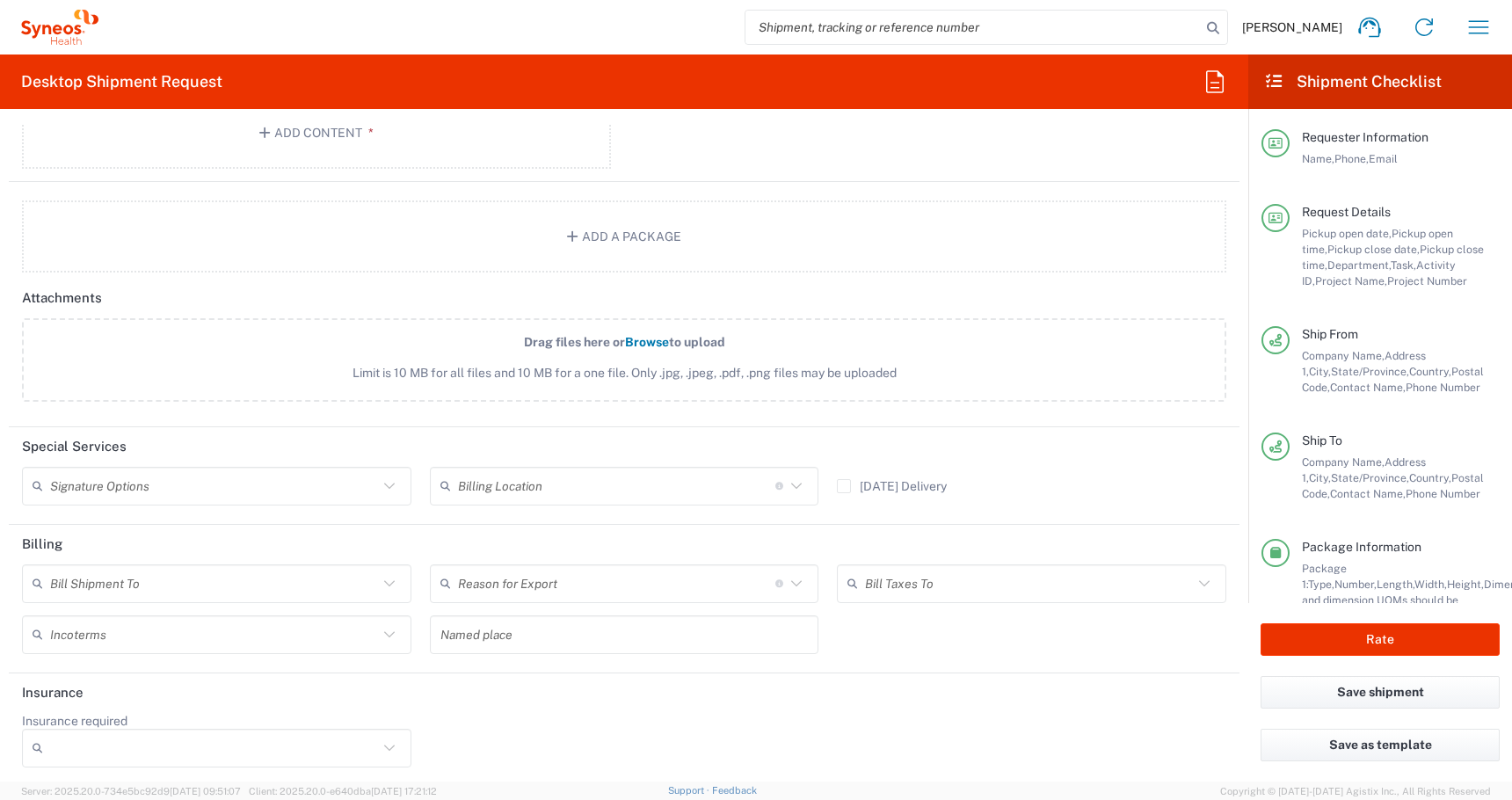
scroll to position [2054, 0]
click at [258, 749] on input "Insurance required" at bounding box center [214, 743] width 328 height 28
click at [595, 691] on header "Insurance" at bounding box center [624, 688] width 1231 height 40
click at [243, 725] on div at bounding box center [216, 742] width 389 height 39
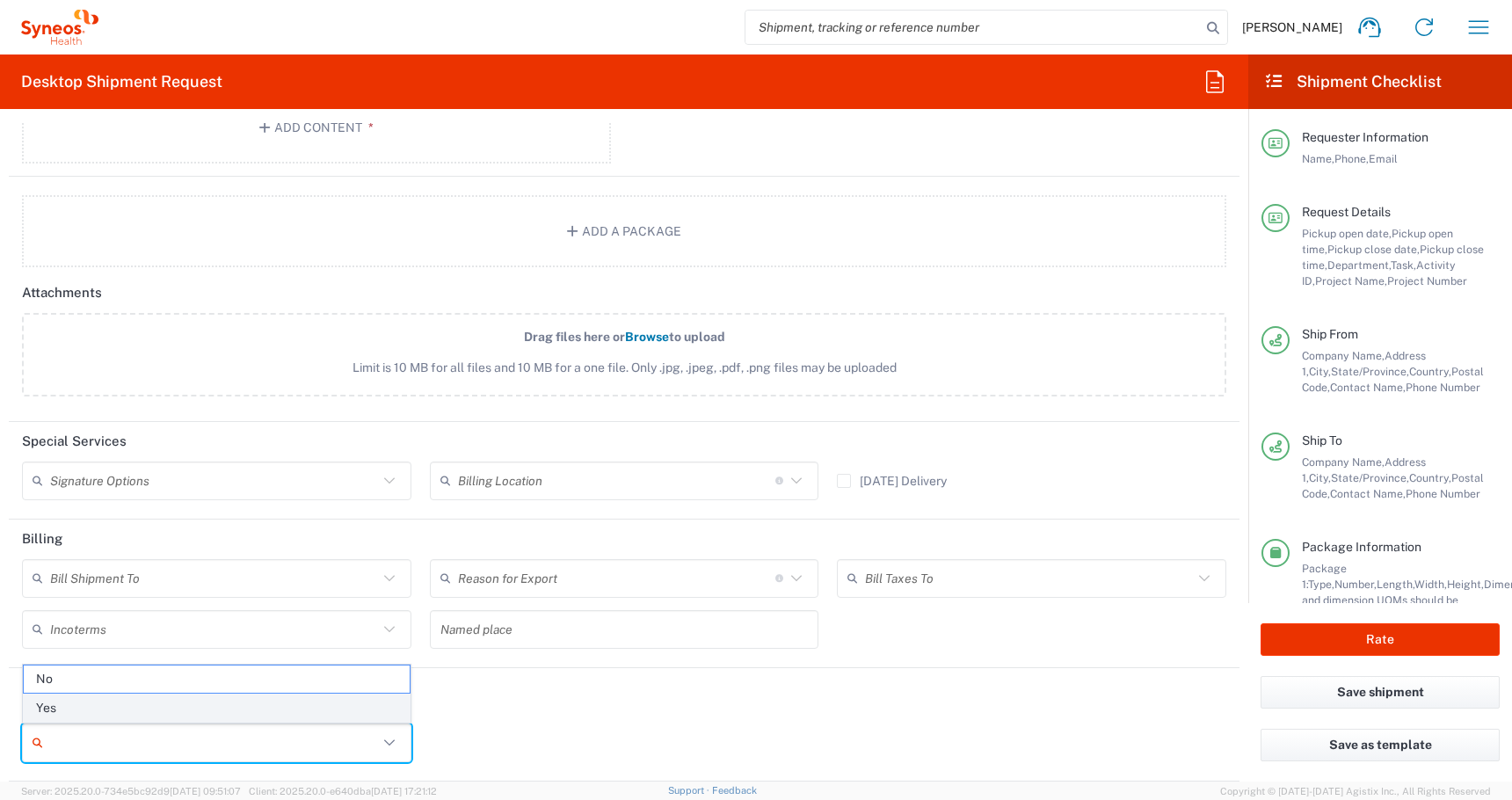
click at [101, 696] on span "Yes" at bounding box center [217, 707] width 386 height 27
type input "Yes"
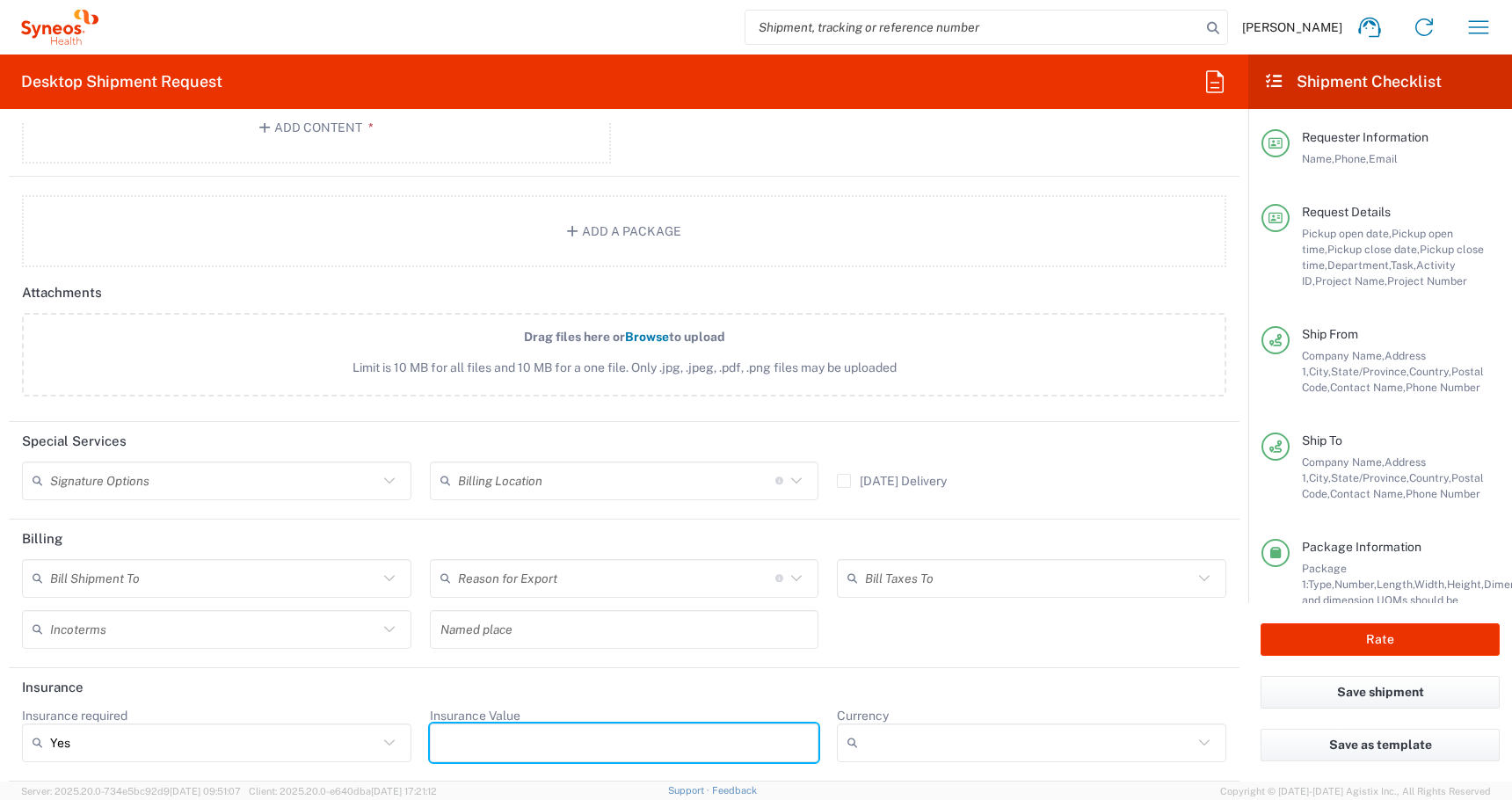
click at [533, 743] on input "Insurance Value" at bounding box center [624, 743] width 368 height 28
type input "600"
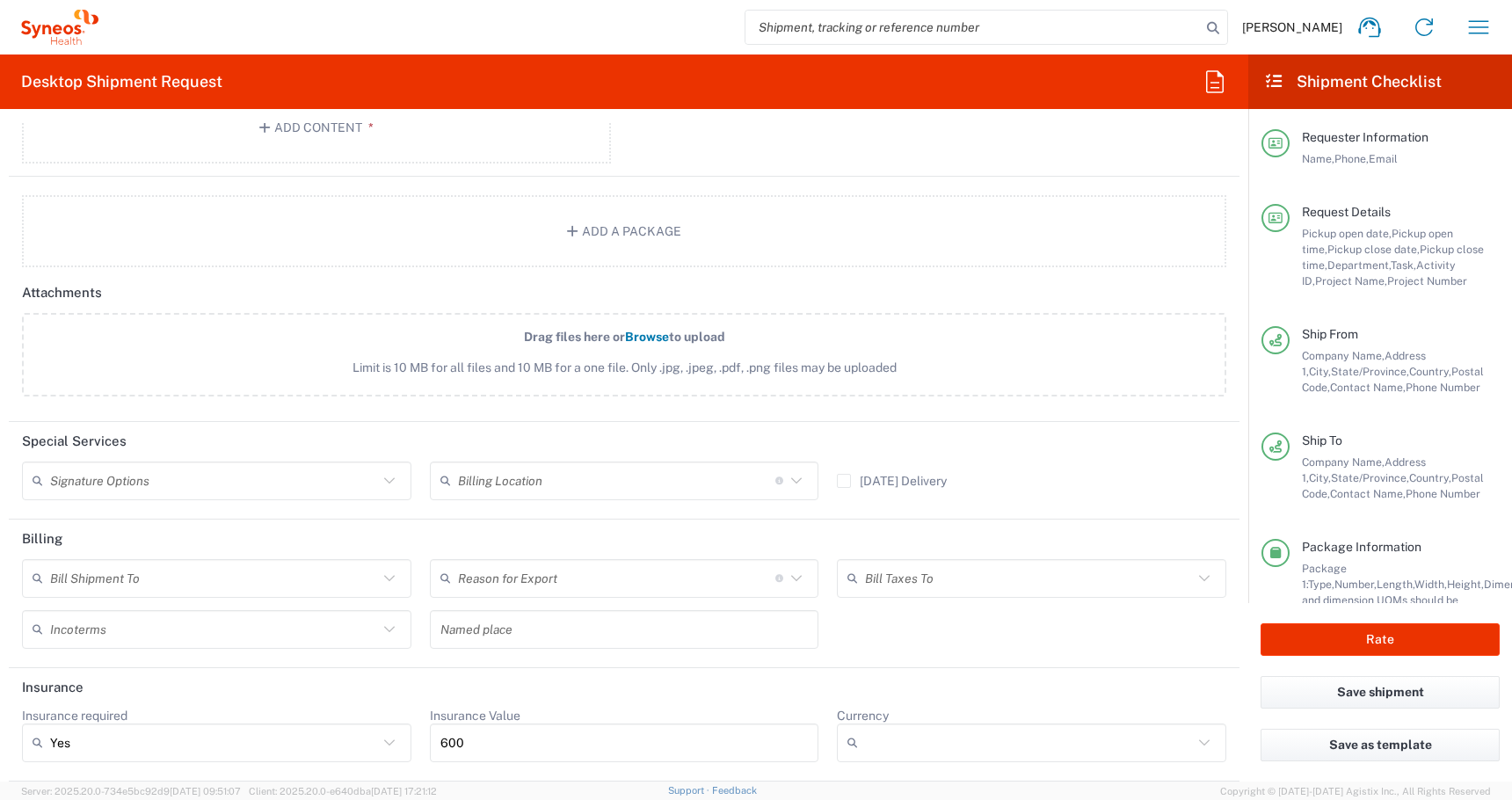
click at [902, 719] on agx-dropdown-control "Currency ADP AED AFN ALL AMD AOA ARS ATS AUD AWG AZN BAM BBD BDT BGL BGN BHD BI…" at bounding box center [1031, 735] width 389 height 55
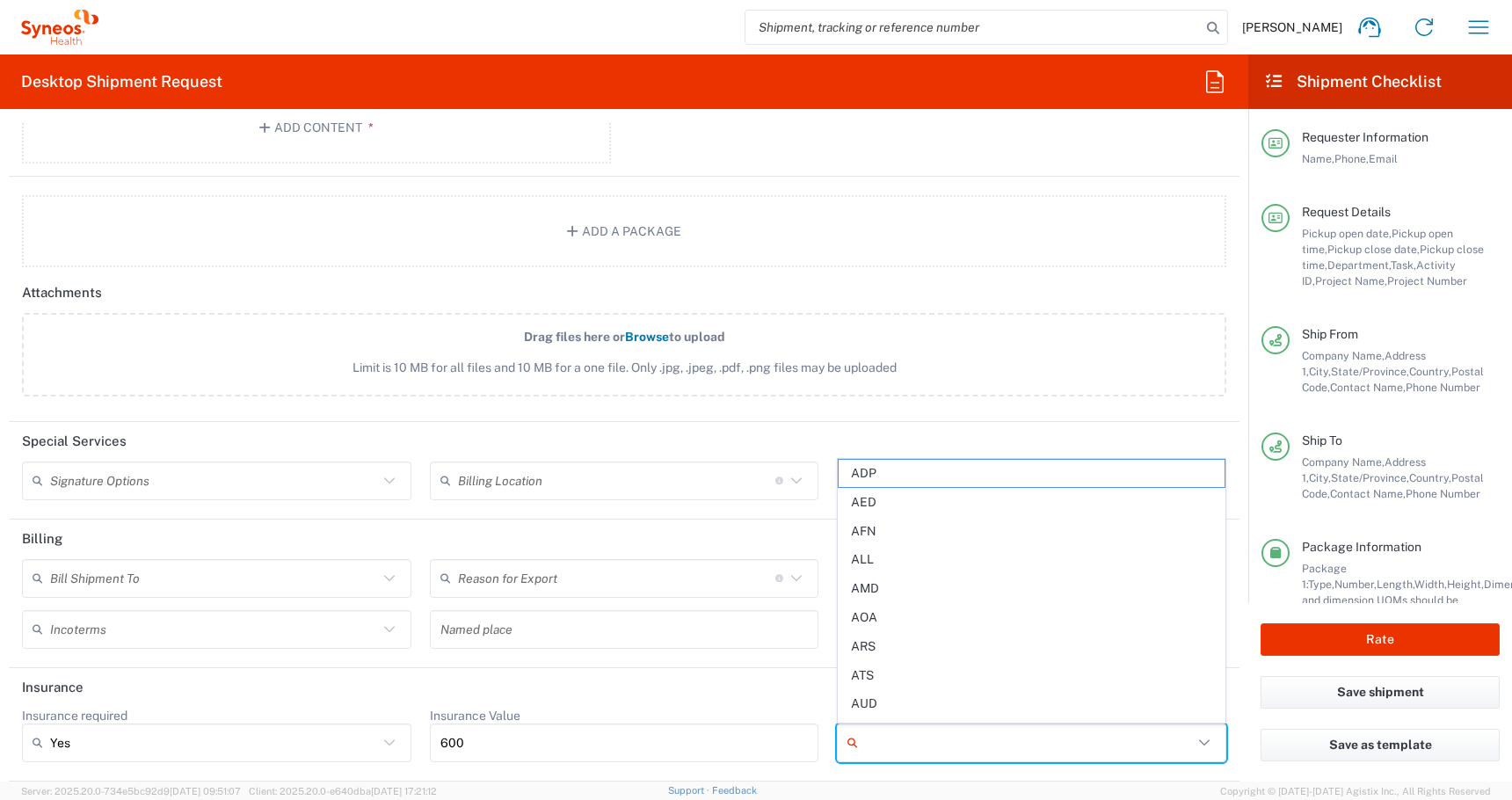
click at [900, 734] on input "Currency" at bounding box center [1029, 743] width 328 height 28
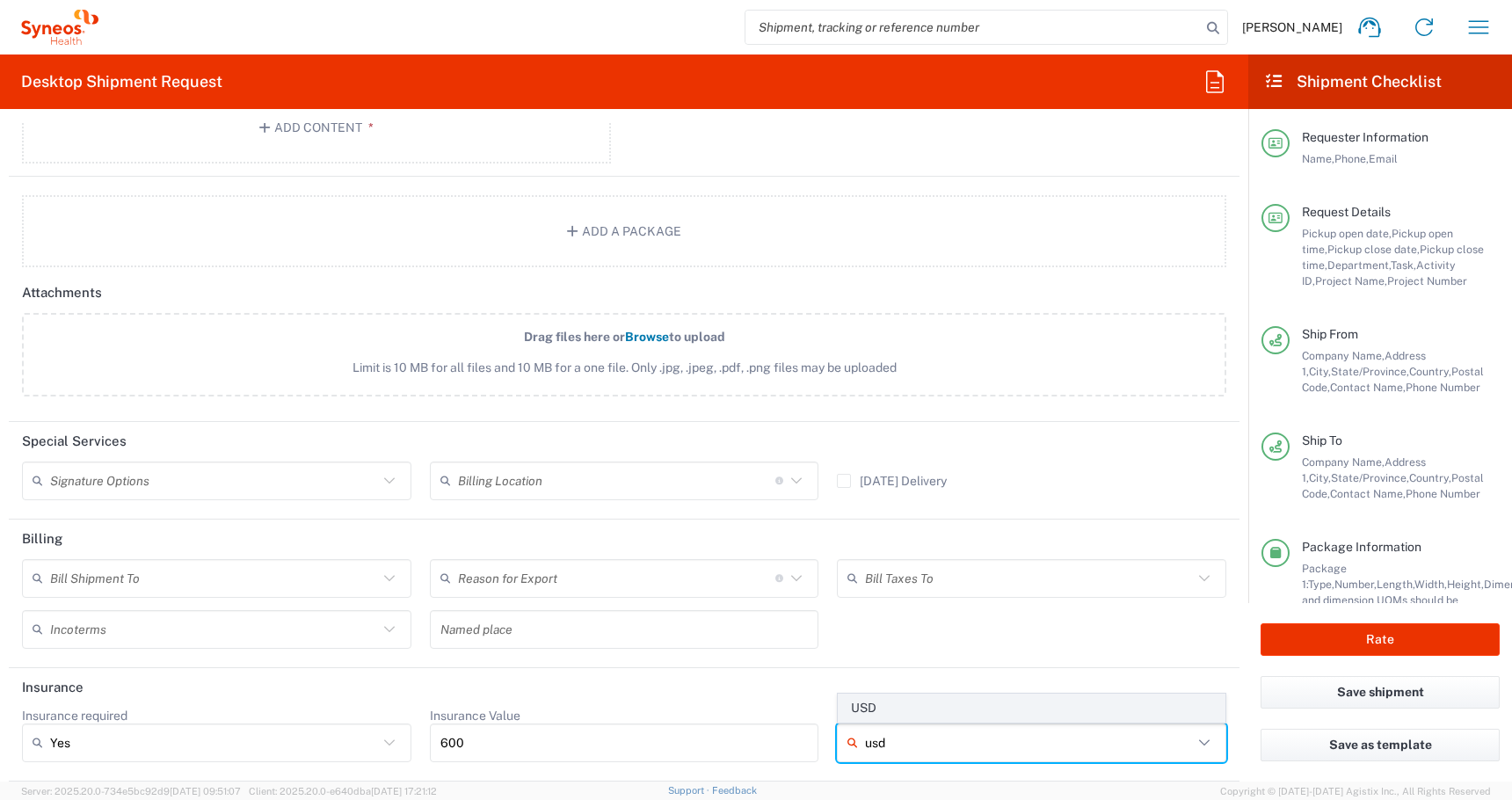
click at [881, 700] on span "USD" at bounding box center [1032, 707] width 386 height 27
type input "USD"
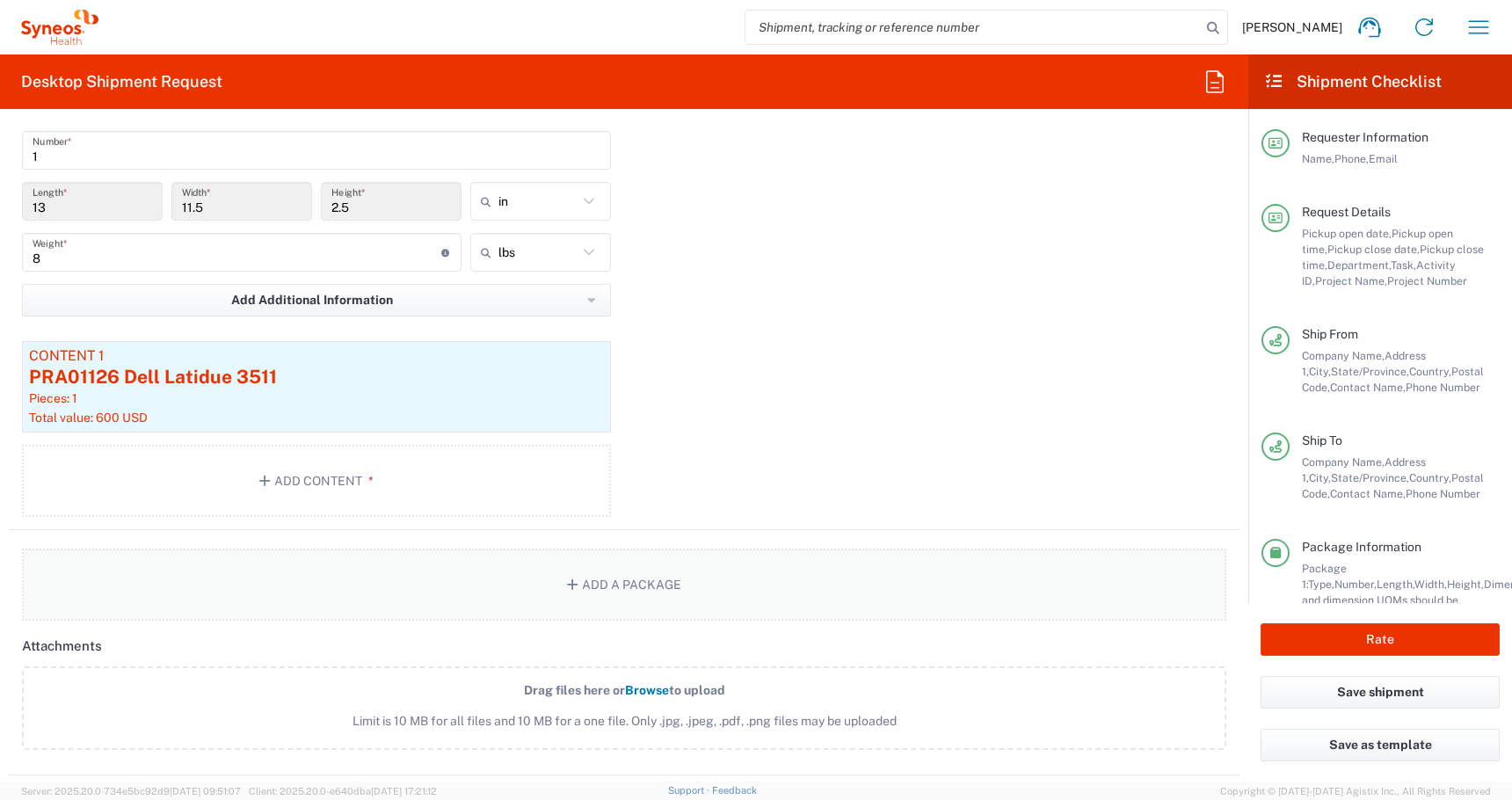
scroll to position [1740, 0]
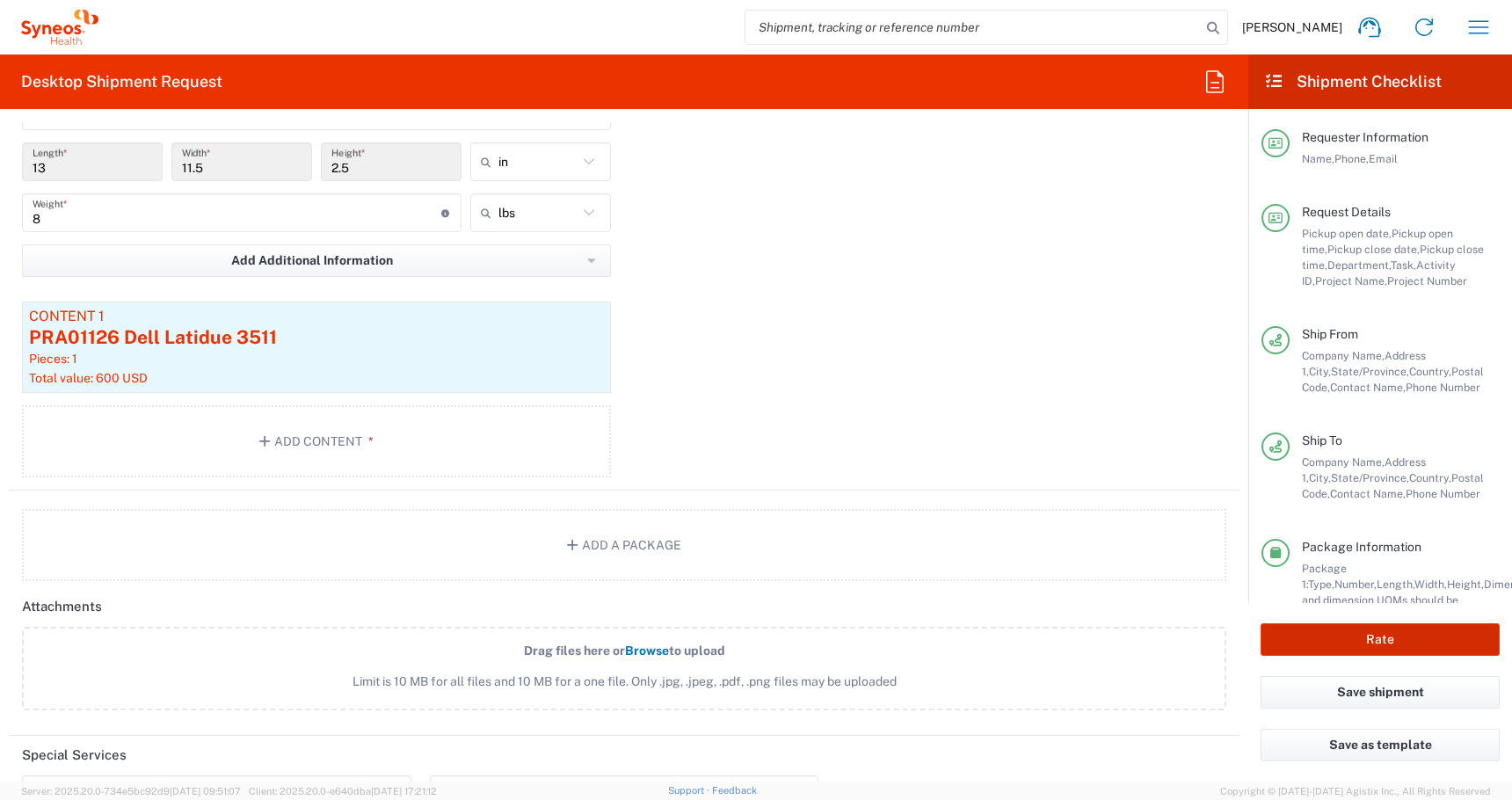
click at [1322, 649] on button "Rate" at bounding box center [1379, 639] width 240 height 32
type input "4510 DEPARTMENTAL EXPENSE"
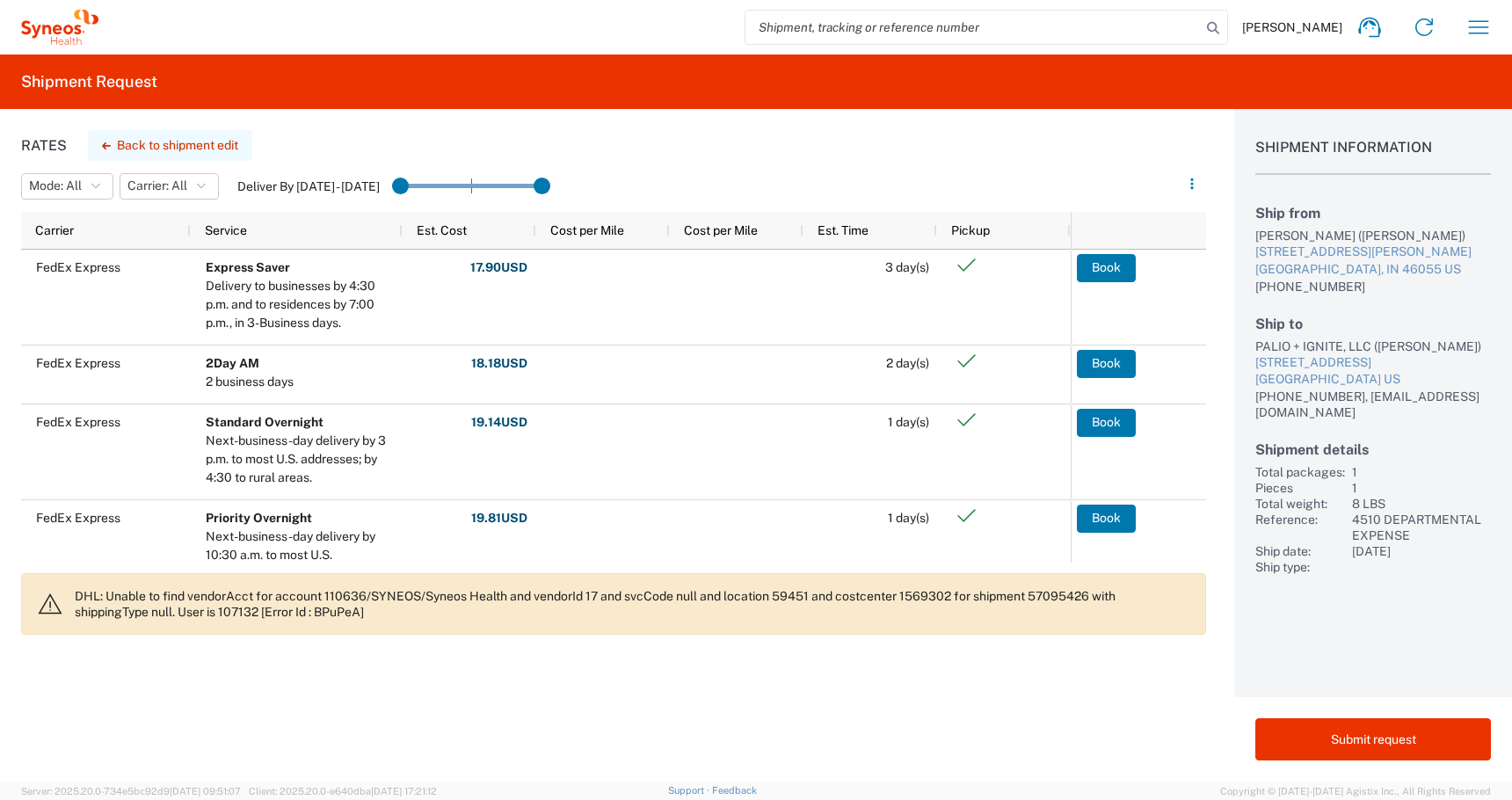
click at [97, 145] on button "Back to shipment edit" at bounding box center [170, 145] width 165 height 30
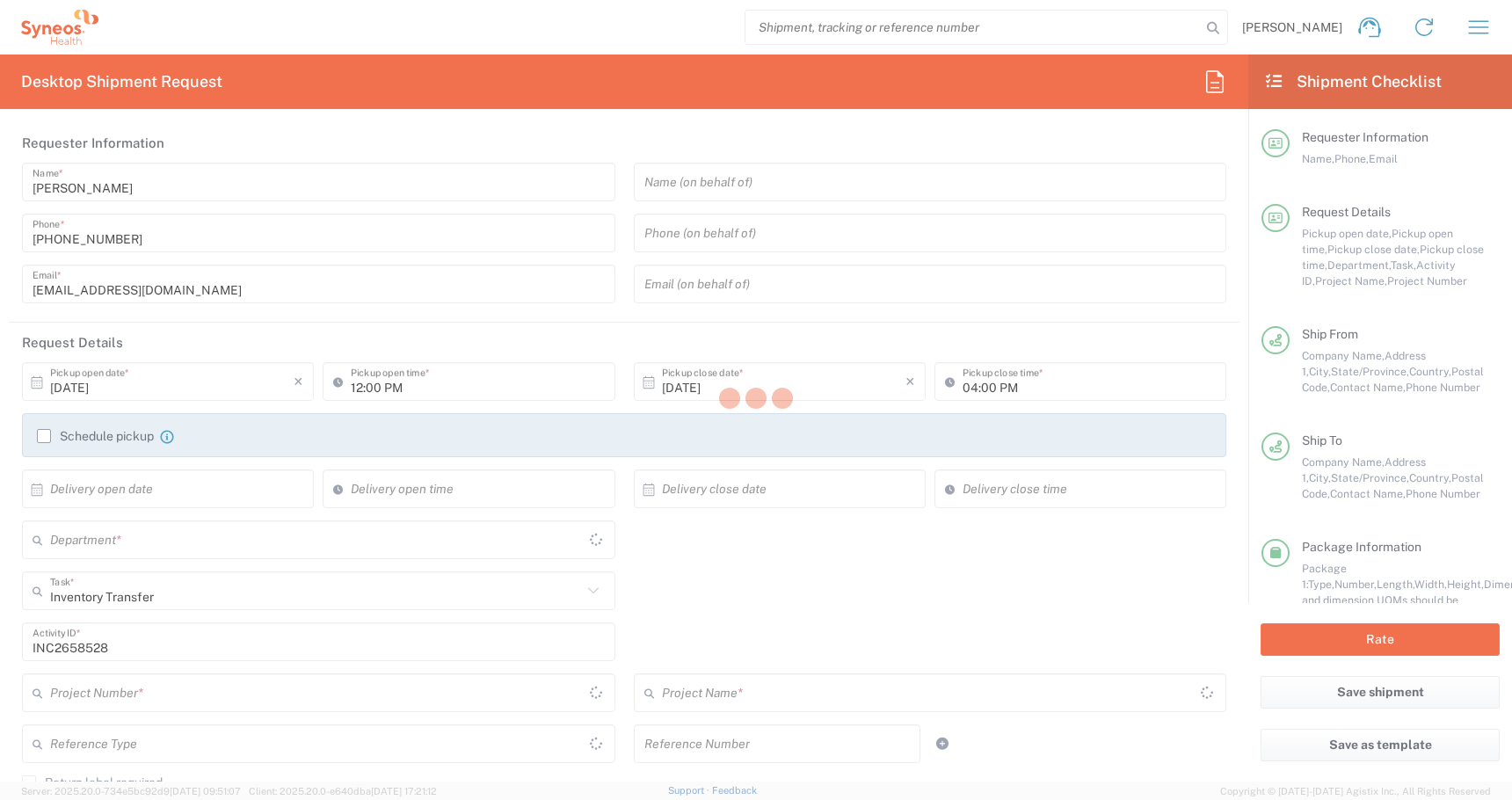
type input "4510 DEPARTMENTAL EXPENSE"
type input "[US_STATE]"
type input "Medium Box"
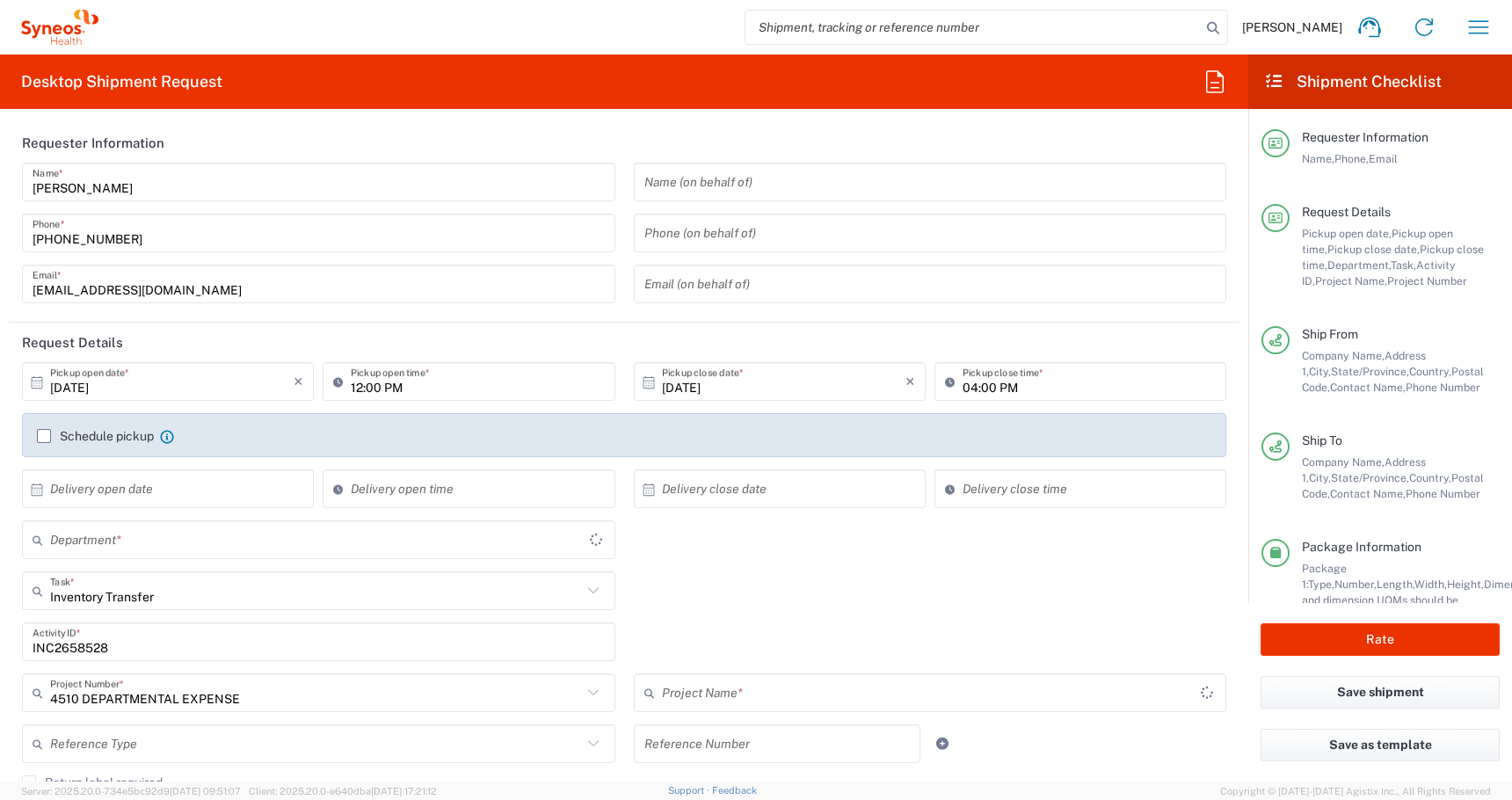
type input "4510 DEPARTMENTAL EXPENSE"
type input "4510"
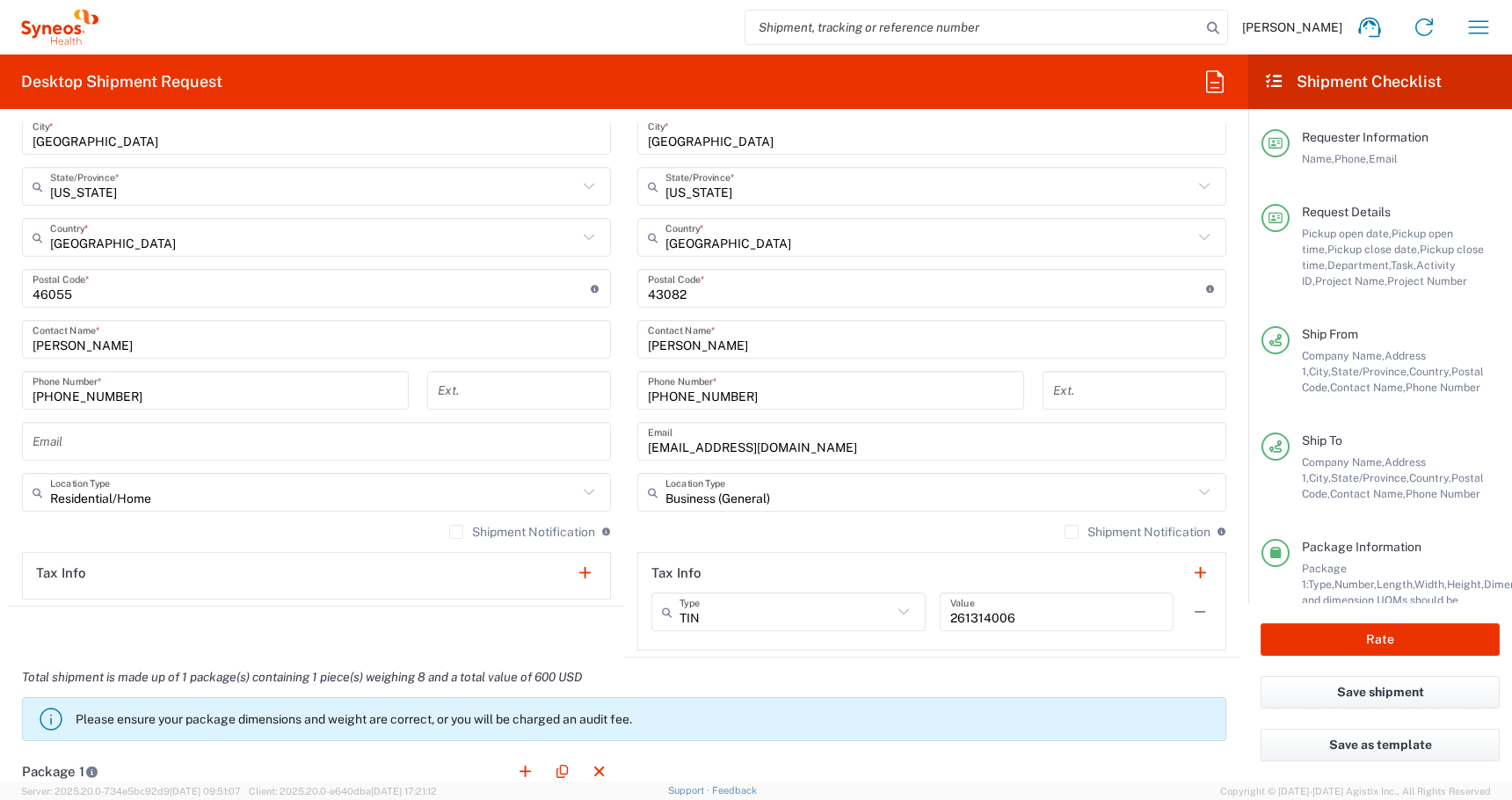
scroll to position [1046, 0]
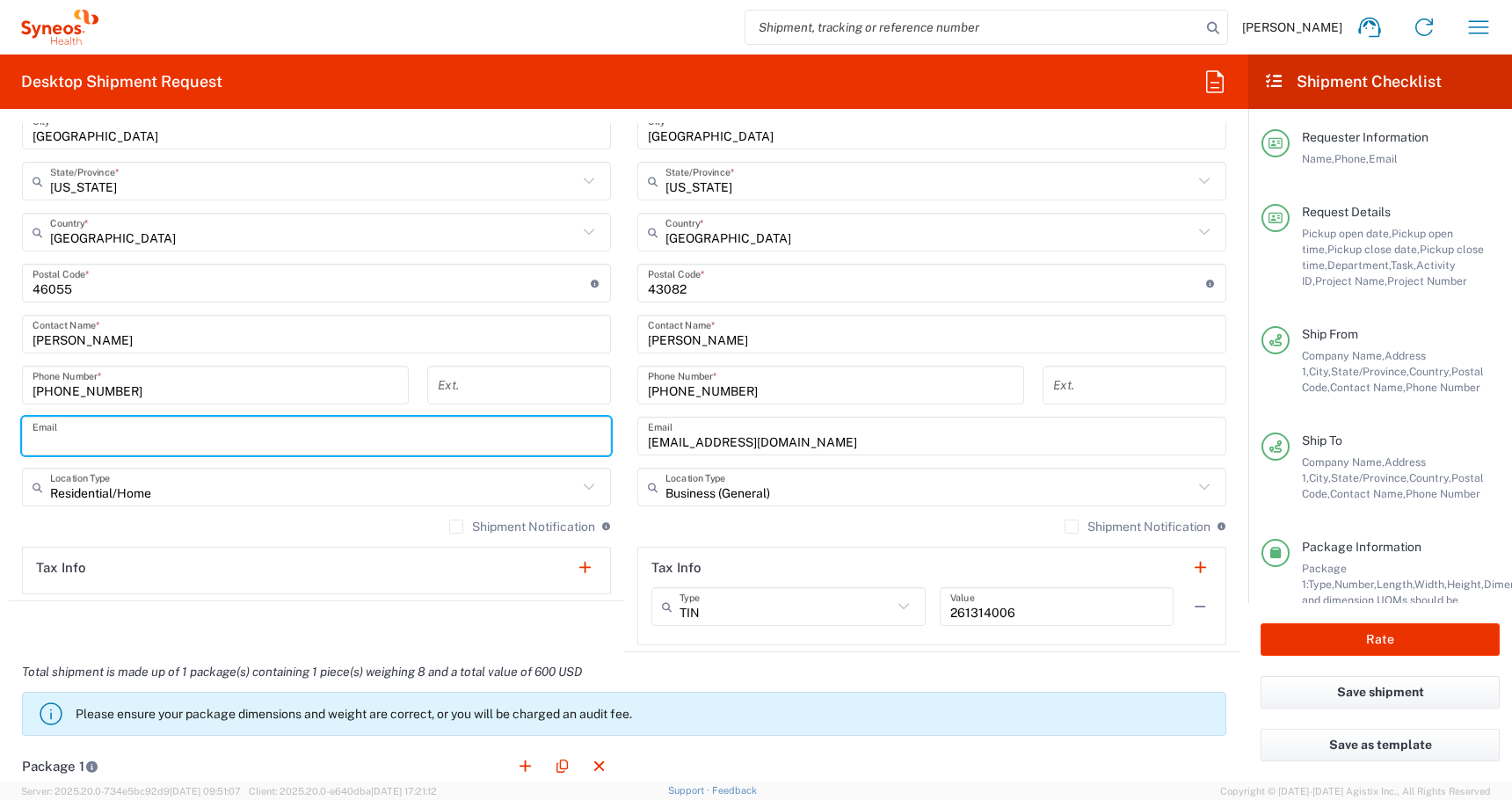
click at [145, 428] on input "text" at bounding box center [316, 436] width 568 height 30
paste input "[PERSON_NAME][EMAIL_ADDRESS][PERSON_NAME][DOMAIN_NAME]"
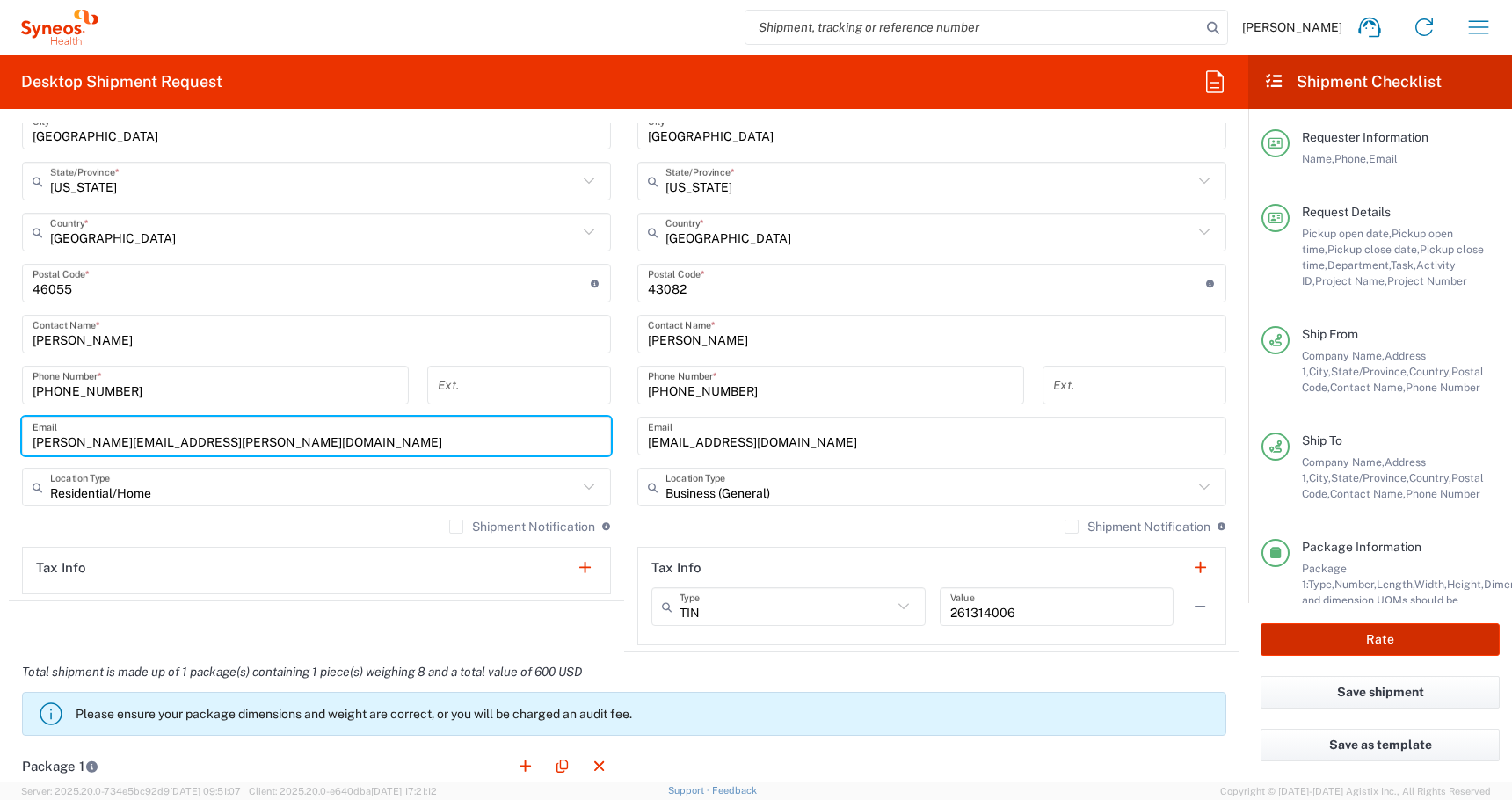
type input "[PERSON_NAME][EMAIL_ADDRESS][PERSON_NAME][DOMAIN_NAME]"
click at [1343, 644] on button "Rate" at bounding box center [1379, 639] width 240 height 32
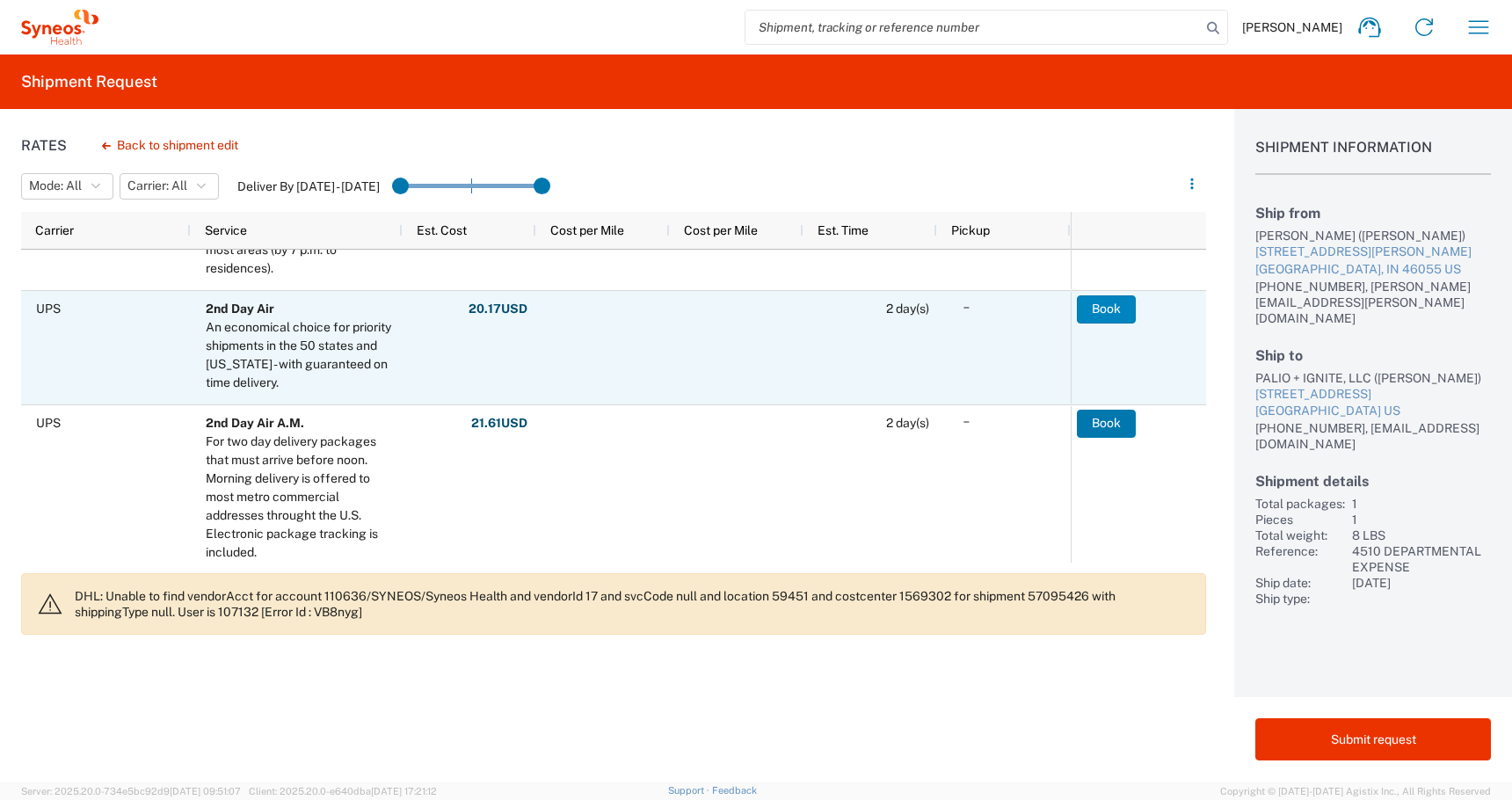
click at [1117, 311] on button "Book" at bounding box center [1106, 310] width 59 height 28
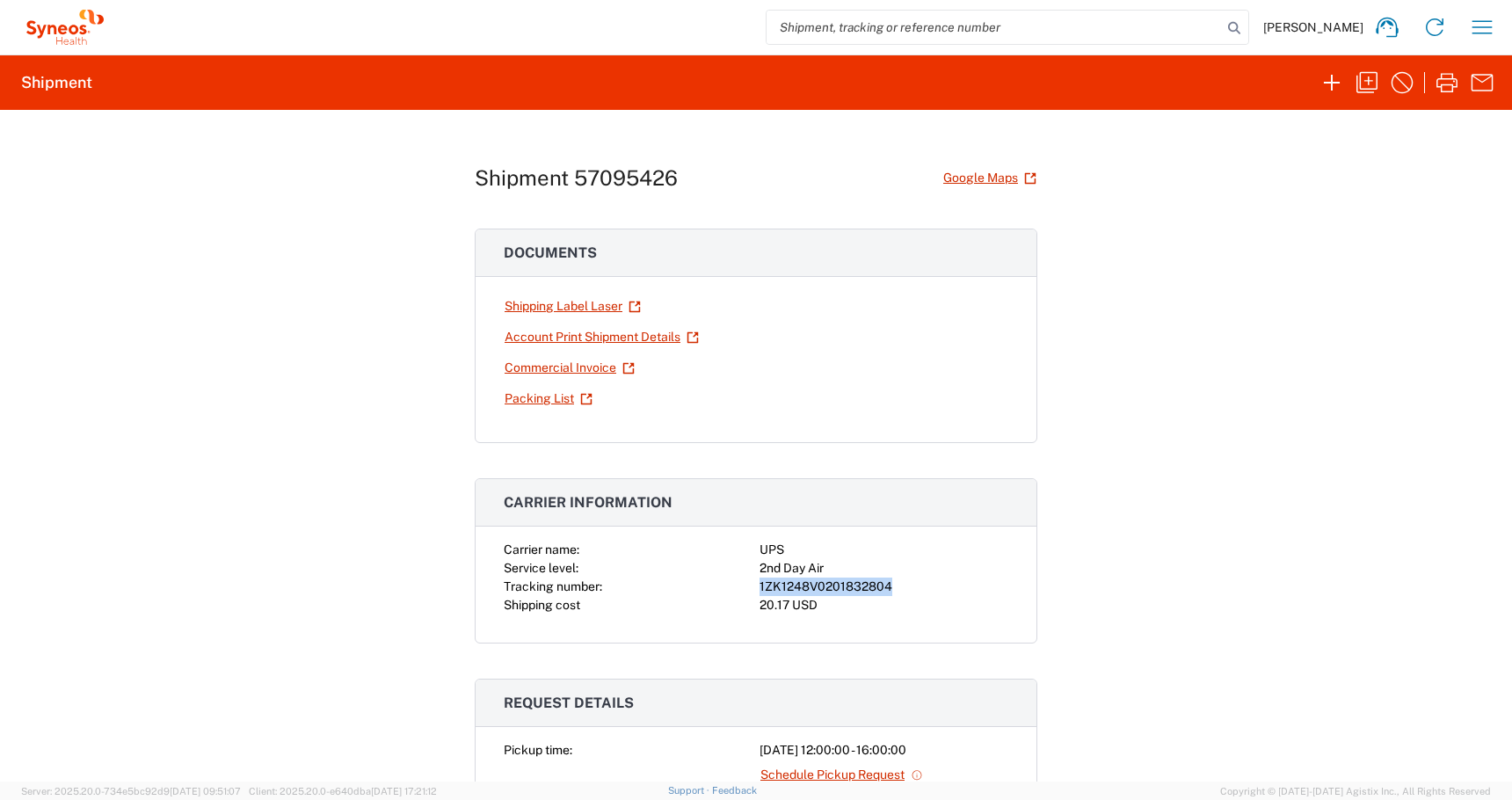
drag, startPoint x: 909, startPoint y: 584, endPoint x: 734, endPoint y: 582, distance: 175.0
click at [734, 582] on div "Carrier name: UPS Service level: 2nd Day Air Tracking number: 1ZK1248V020183280…" at bounding box center [756, 578] width 505 height 74
copy div "1ZK1248V0201832804"
click at [526, 313] on link "Shipping Label Laser" at bounding box center [573, 306] width 138 height 30
